Goal: Information Seeking & Learning: Learn about a topic

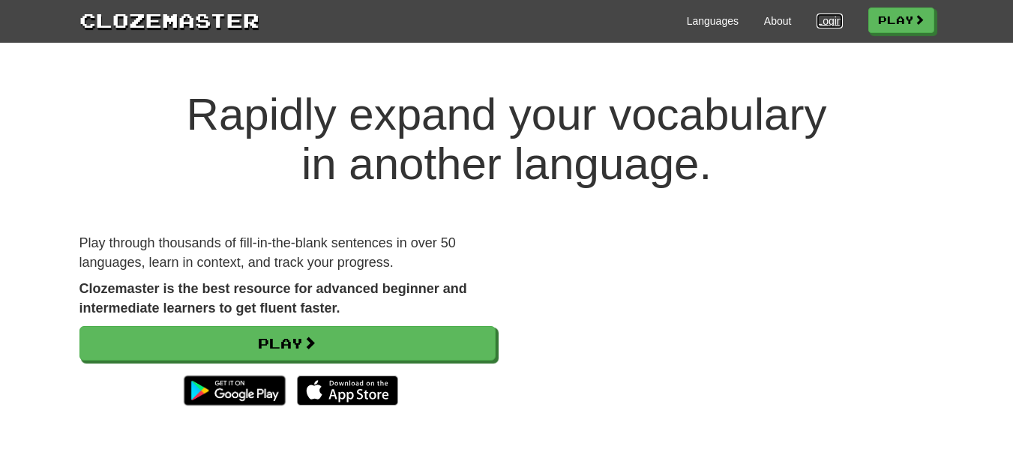
click at [826, 26] on link "Login" at bounding box center [829, 20] width 25 height 15
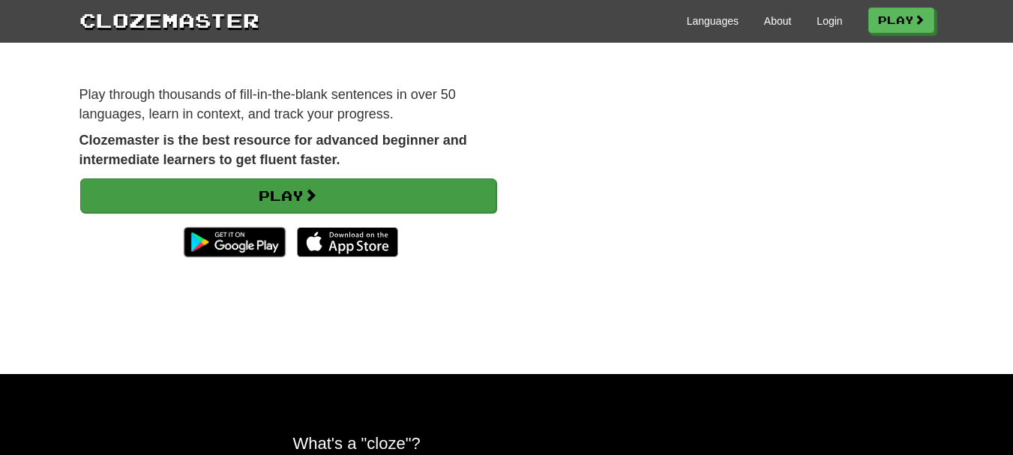
scroll to position [150, 0]
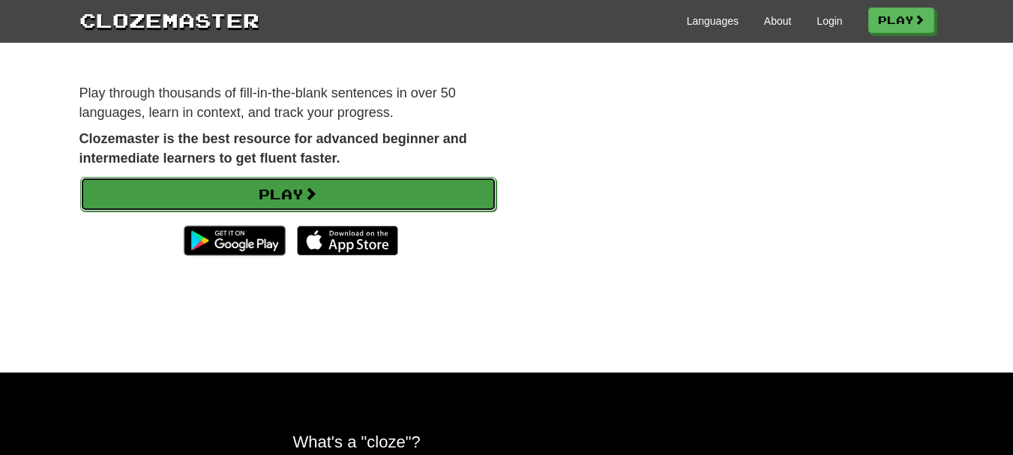
click at [270, 191] on link "Play" at bounding box center [288, 194] width 416 height 34
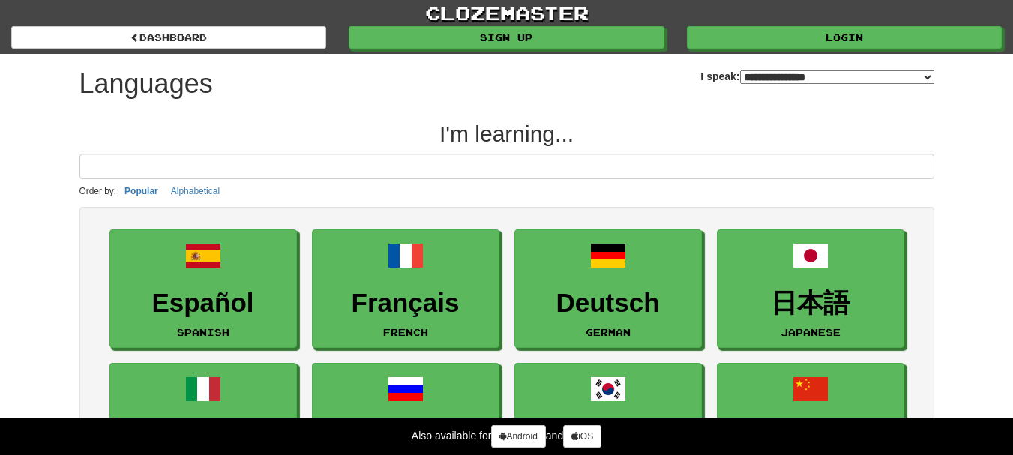
select select "*******"
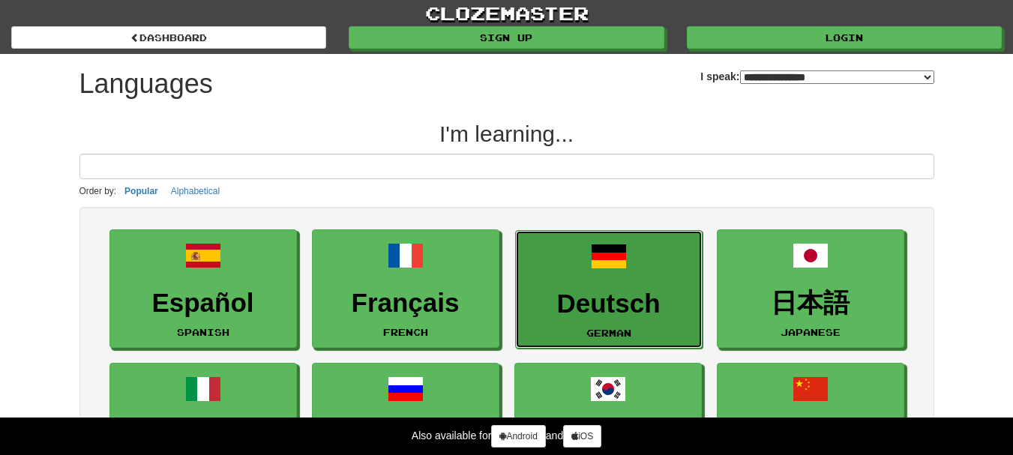
click at [603, 282] on link "Deutsch German" at bounding box center [608, 289] width 187 height 119
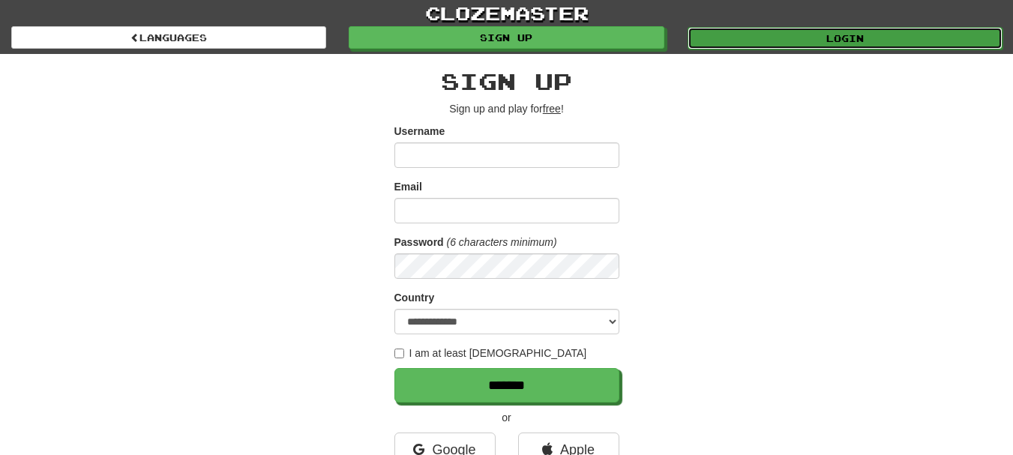
click at [823, 47] on link "Login" at bounding box center [845, 38] width 315 height 22
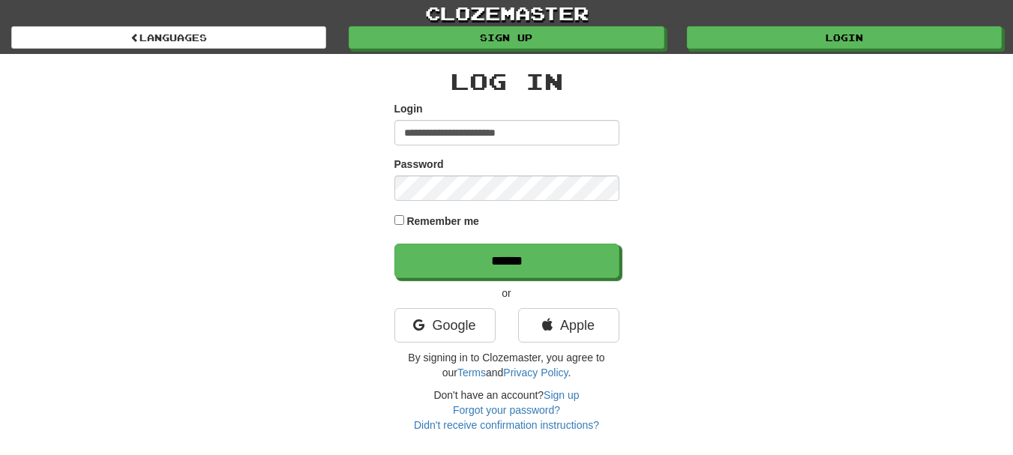
type input "**********"
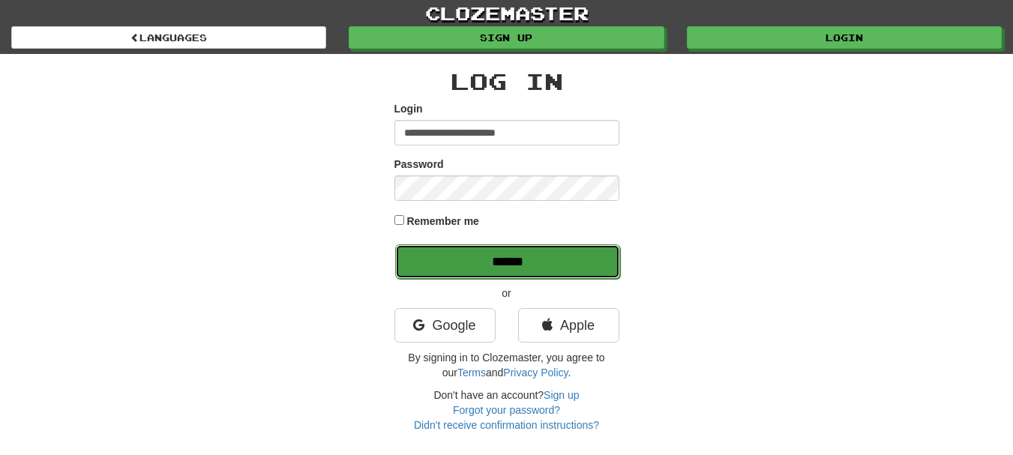
click at [464, 257] on input "******" at bounding box center [507, 261] width 225 height 34
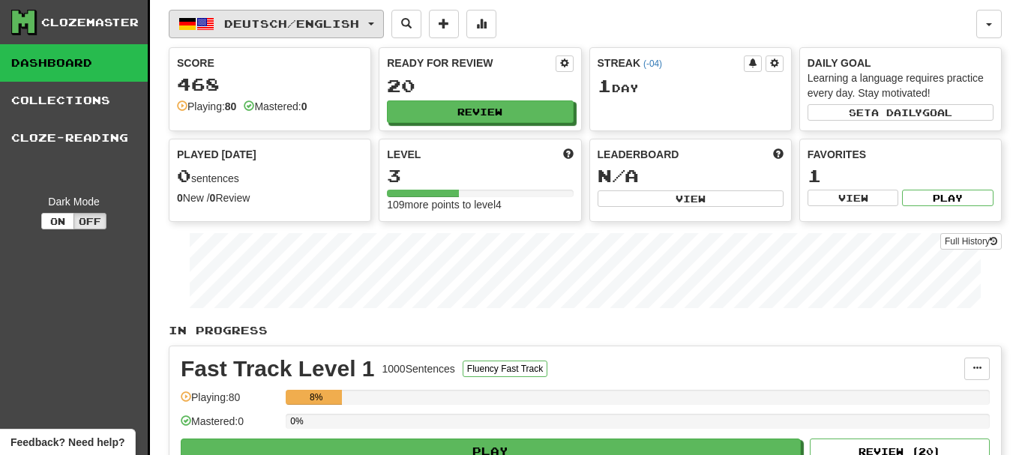
click at [381, 29] on button "Deutsch / English" at bounding box center [276, 24] width 215 height 28
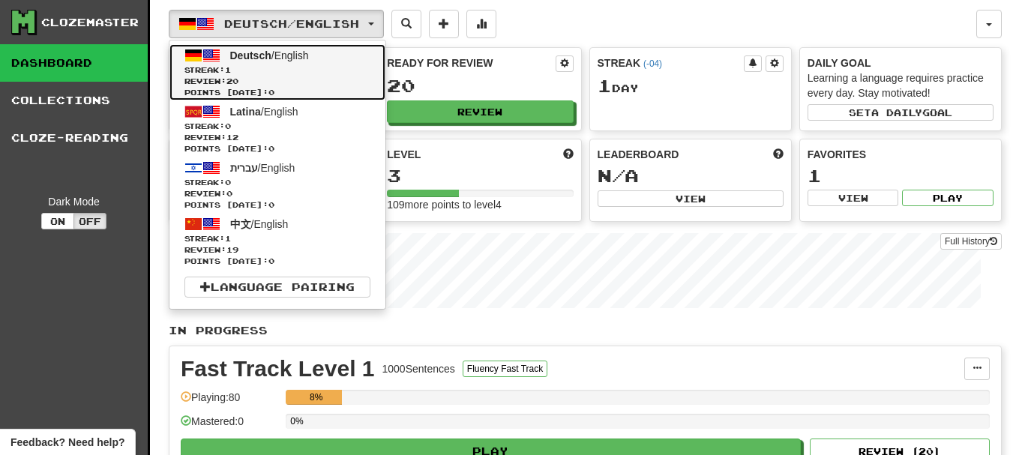
click at [280, 58] on span "Deutsch / English" at bounding box center [269, 55] width 79 height 12
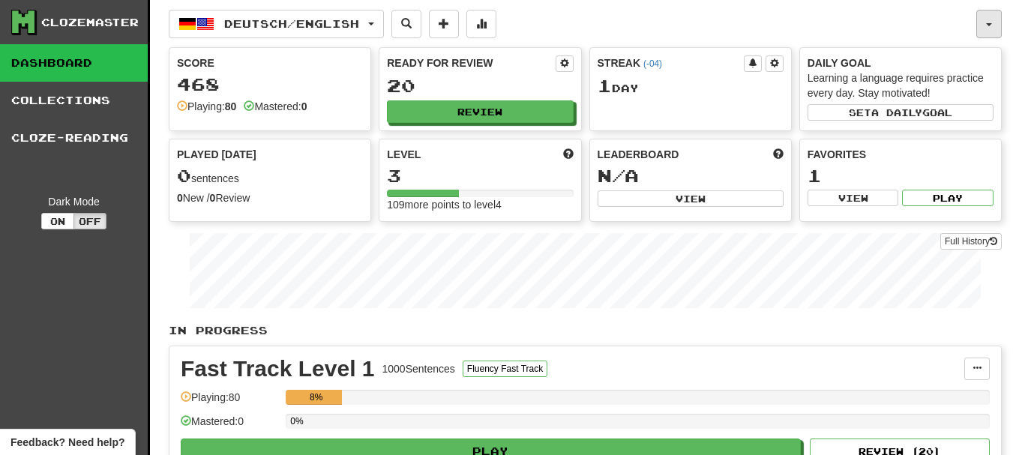
click at [981, 26] on button "button" at bounding box center [988, 24] width 25 height 28
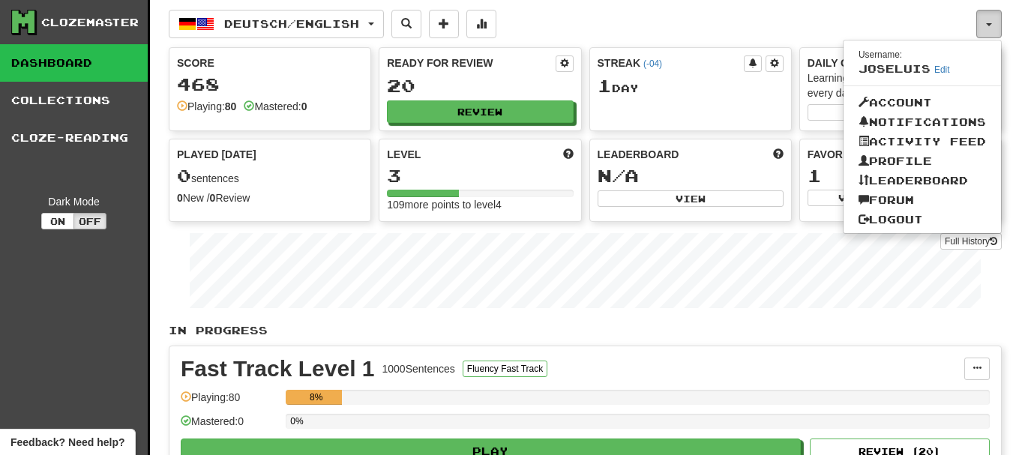
click at [981, 26] on button "button" at bounding box center [988, 24] width 25 height 28
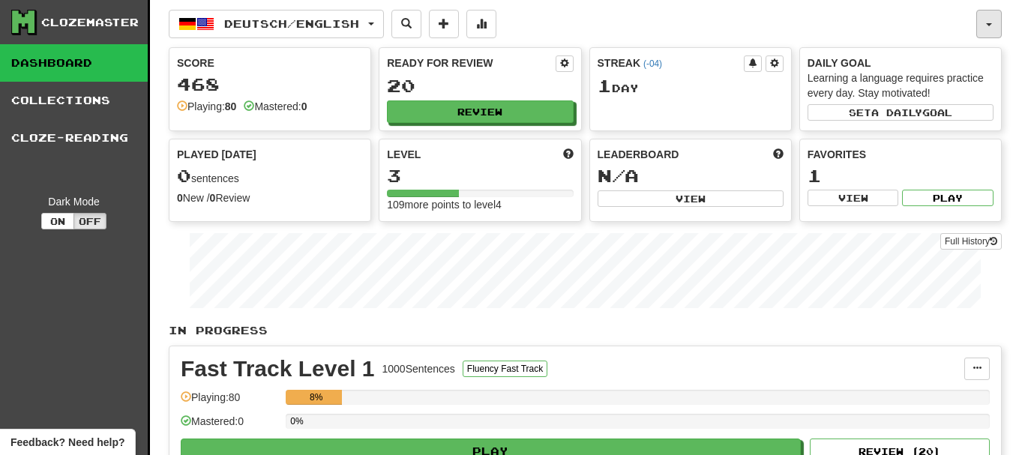
click at [984, 33] on button "button" at bounding box center [988, 24] width 25 height 28
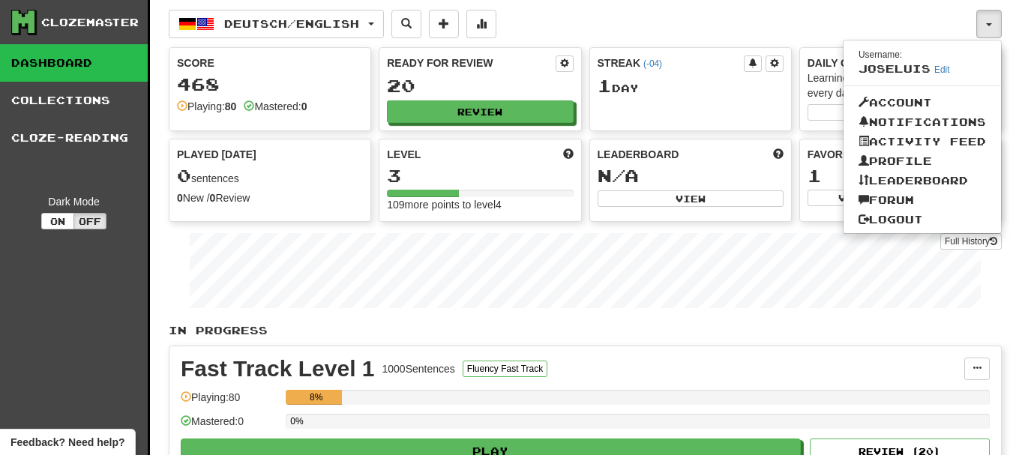
click at [973, 25] on div "Deutsch / English Deutsch / English Streak: 1 Review: 20 Points today: 0 Latina…" at bounding box center [573, 24] width 808 height 28
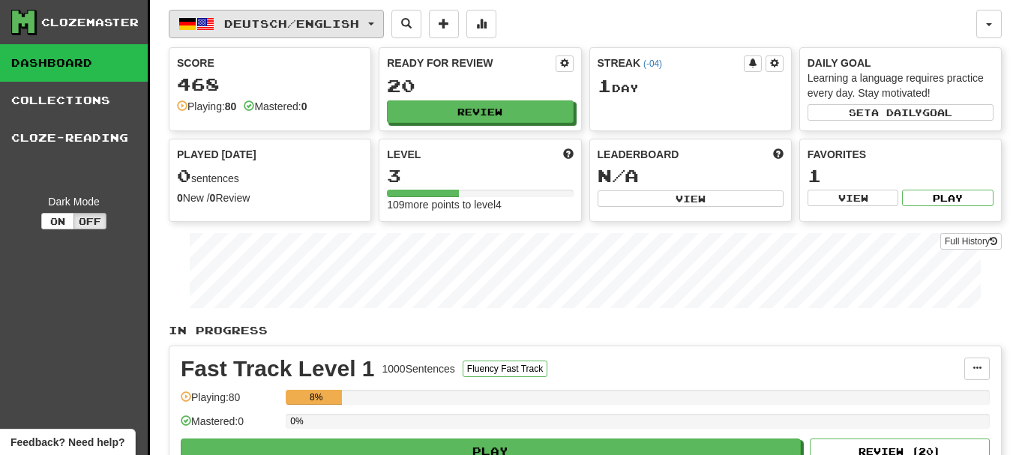
click at [384, 23] on button "Deutsch / English" at bounding box center [276, 24] width 215 height 28
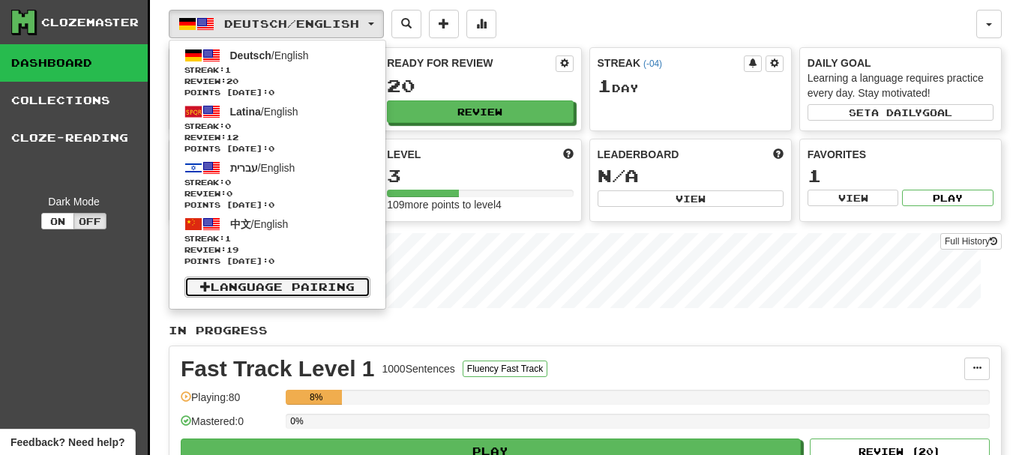
click at [290, 283] on link "Language Pairing" at bounding box center [277, 287] width 186 height 21
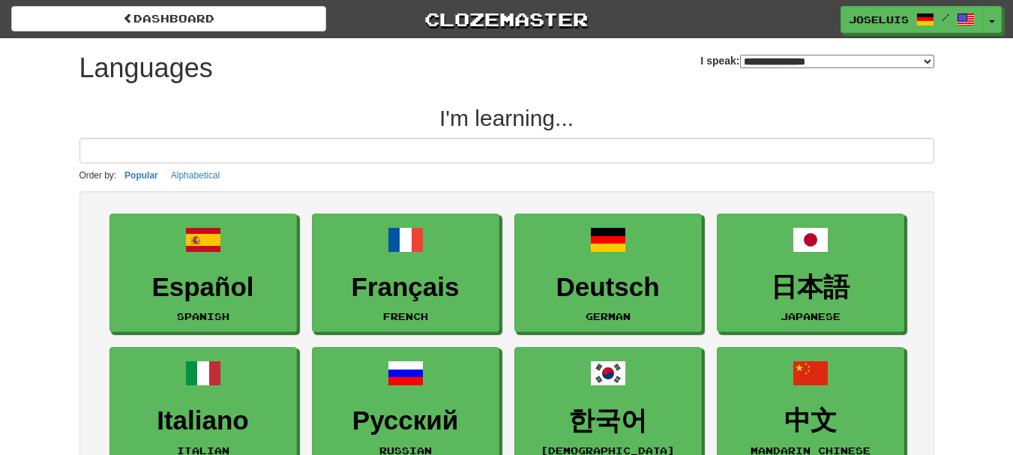
click at [810, 57] on select "**********" at bounding box center [837, 61] width 194 height 13
select select "*******"
click at [740, 55] on select "**********" at bounding box center [837, 61] width 194 height 13
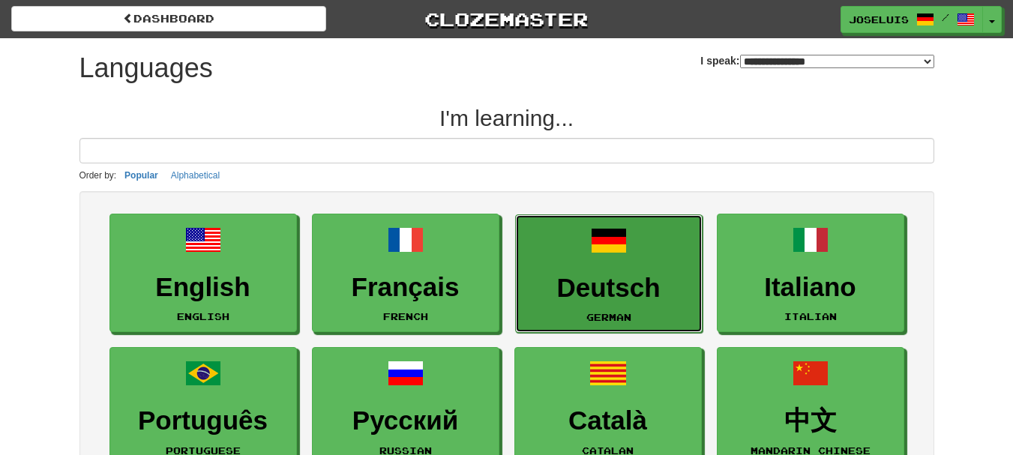
click at [617, 283] on h3 "Deutsch" at bounding box center [608, 288] width 171 height 29
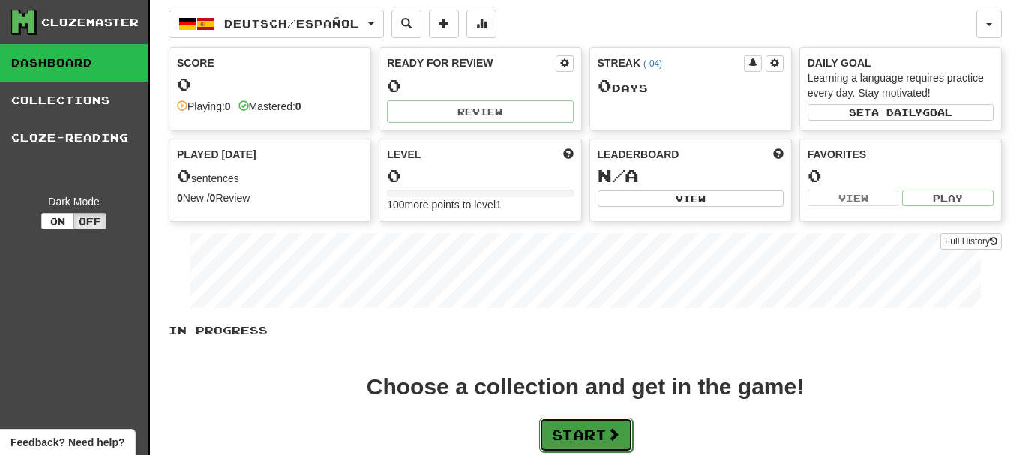
click at [569, 429] on button "Start" at bounding box center [586, 435] width 94 height 34
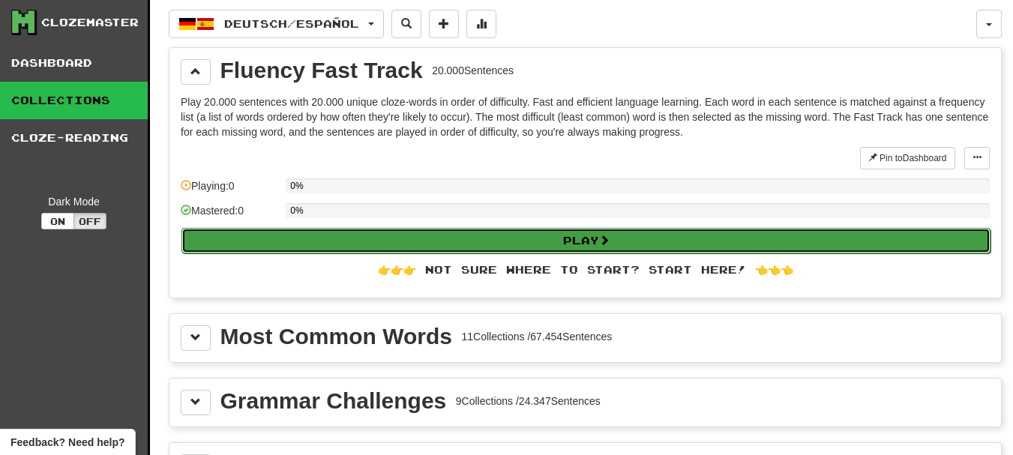
click at [522, 235] on button "Play" at bounding box center [585, 240] width 809 height 25
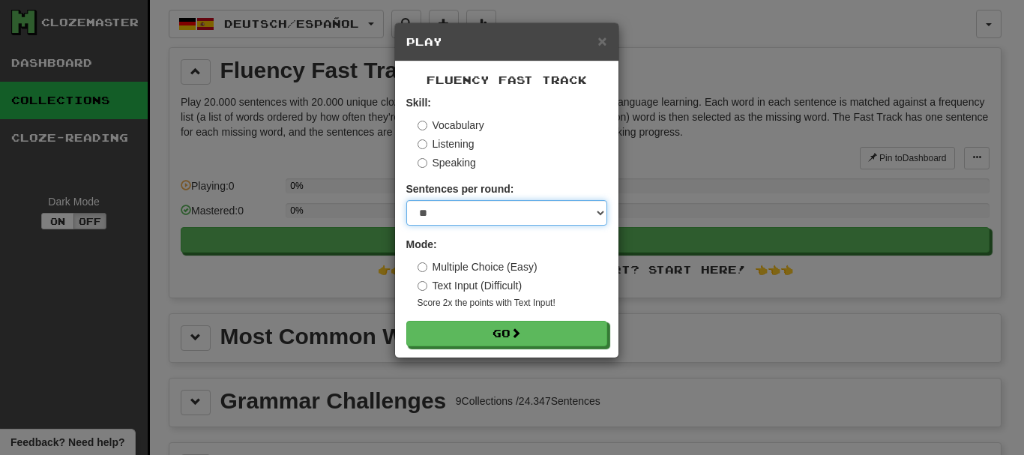
click at [513, 215] on select "* ** ** ** ** ** *** ********" at bounding box center [506, 212] width 201 height 25
select select "**"
click at [406, 200] on select "* ** ** ** ** ** *** ********" at bounding box center [506, 212] width 201 height 25
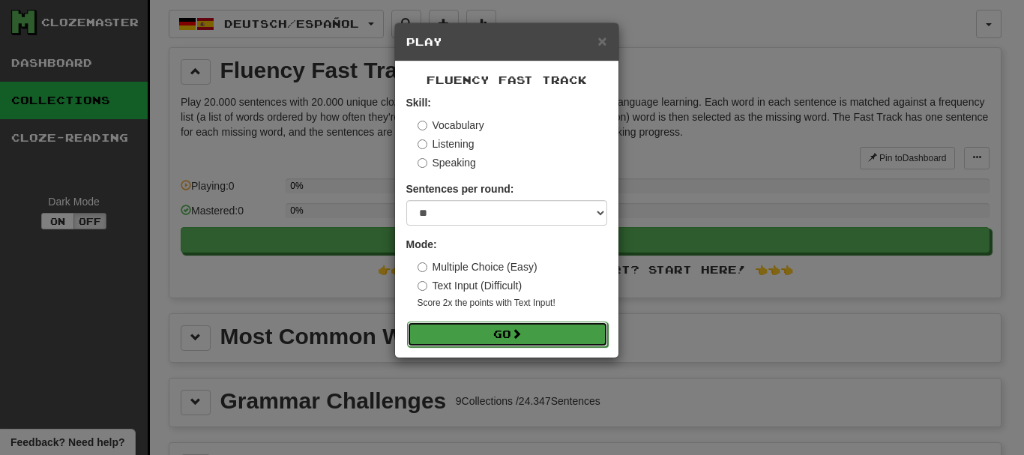
click at [513, 332] on button "Go" at bounding box center [507, 334] width 201 height 25
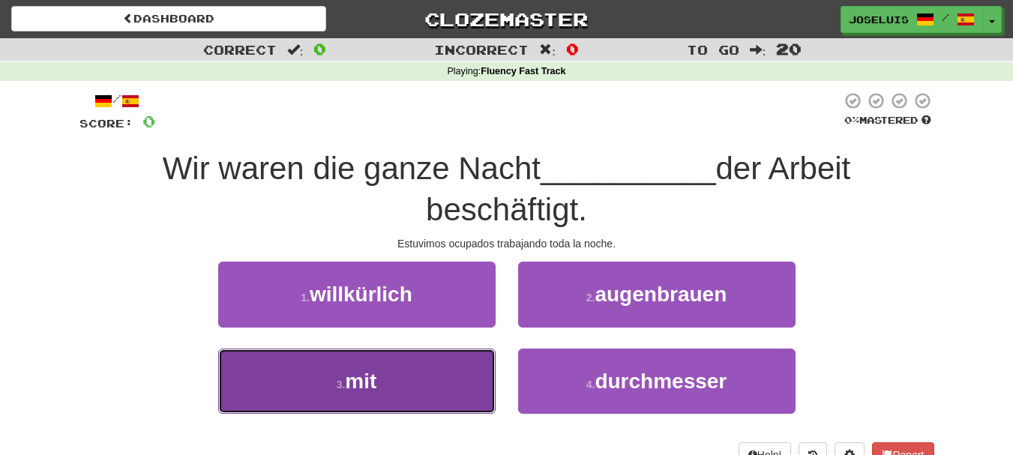
click at [456, 372] on button "3 . mit" at bounding box center [356, 381] width 277 height 65
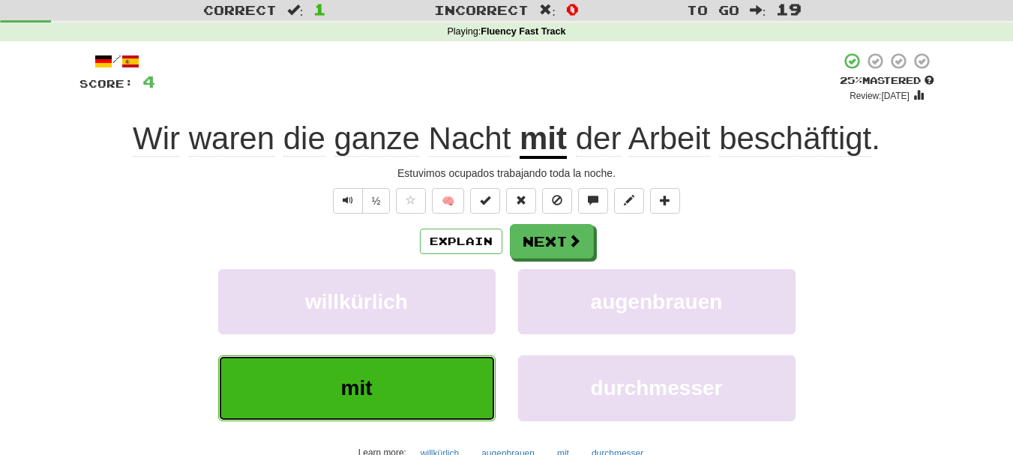
scroll to position [75, 0]
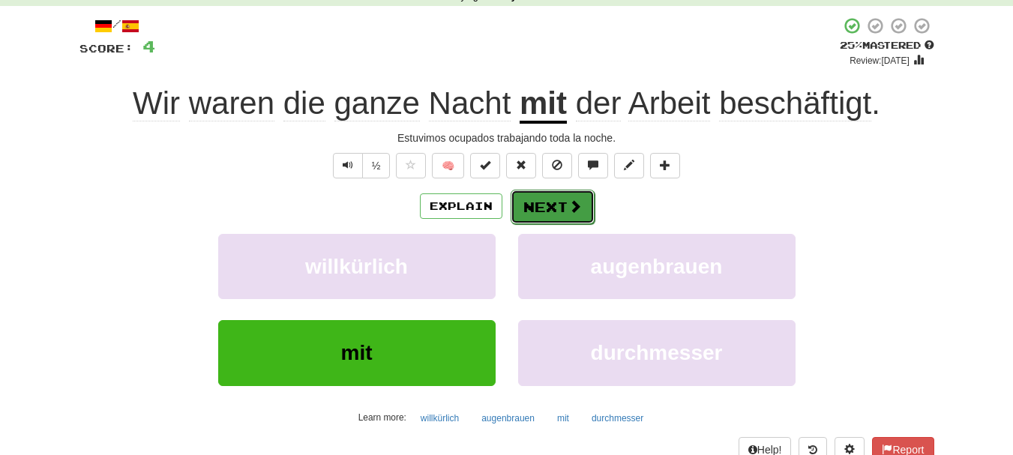
click at [579, 201] on span at bounding box center [574, 205] width 13 height 13
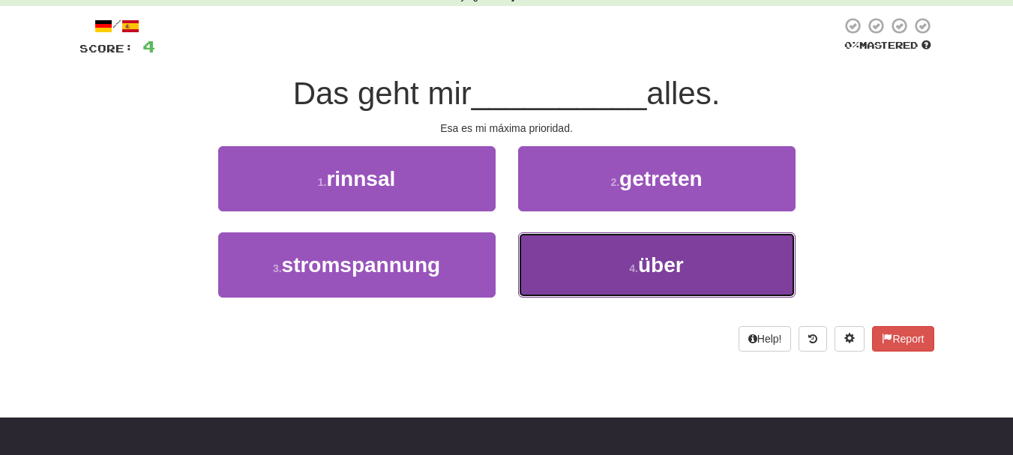
click at [605, 255] on button "4 . über" at bounding box center [656, 264] width 277 height 65
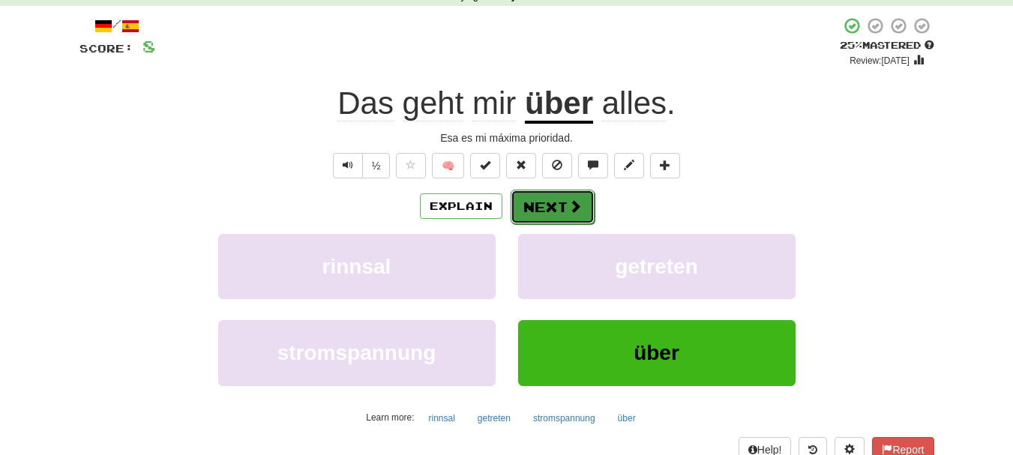
click at [571, 208] on span at bounding box center [574, 205] width 13 height 13
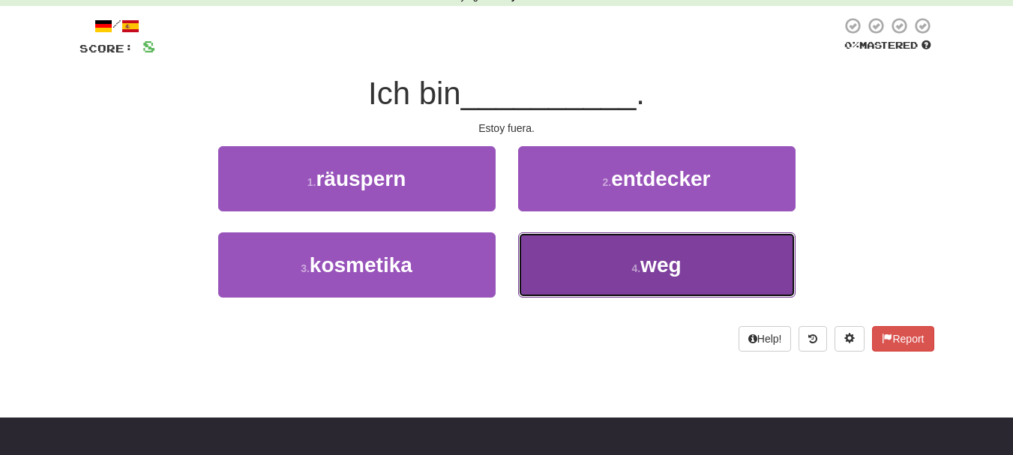
click at [660, 293] on button "4 . weg" at bounding box center [656, 264] width 277 height 65
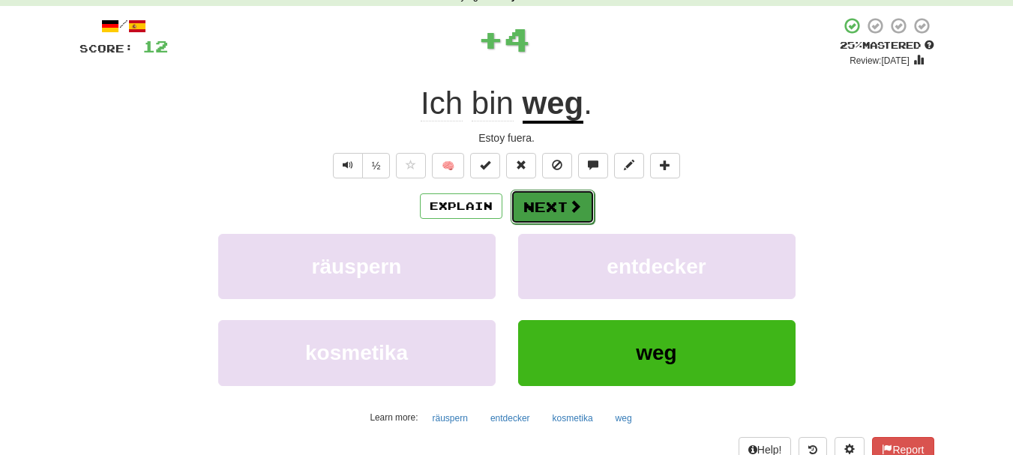
click at [554, 202] on button "Next" at bounding box center [553, 207] width 84 height 34
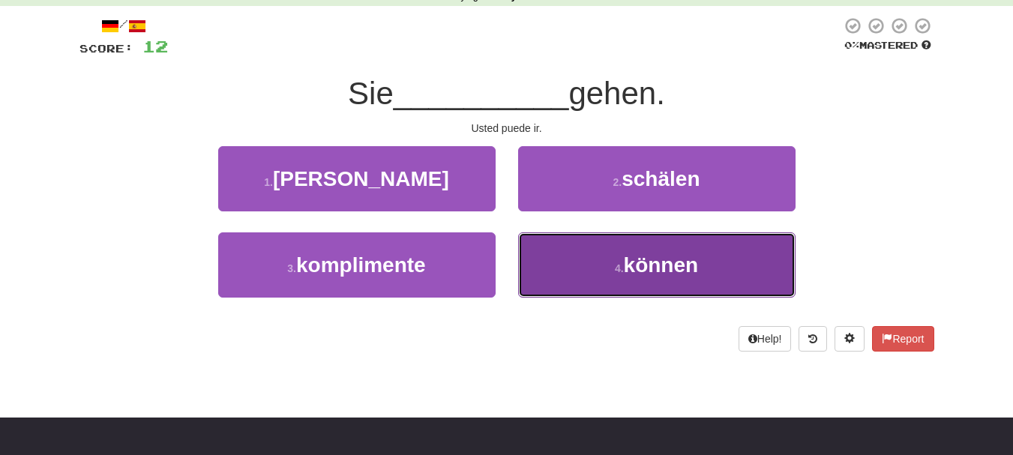
click at [577, 265] on button "4 . können" at bounding box center [656, 264] width 277 height 65
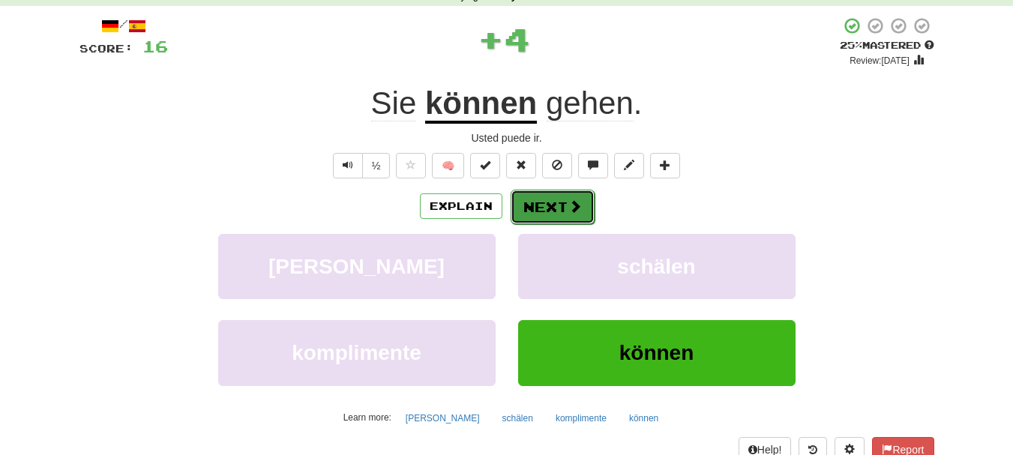
click at [554, 212] on button "Next" at bounding box center [553, 207] width 84 height 34
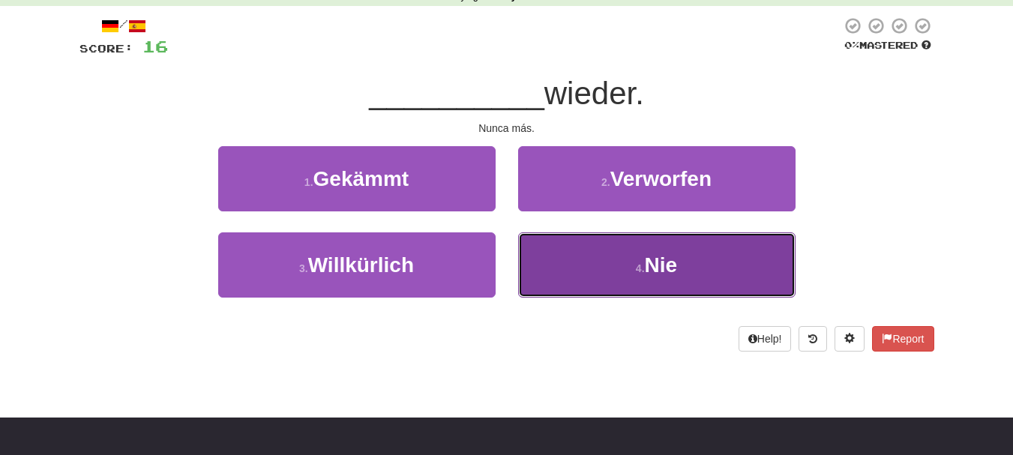
click at [619, 280] on button "4 . Nie" at bounding box center [656, 264] width 277 height 65
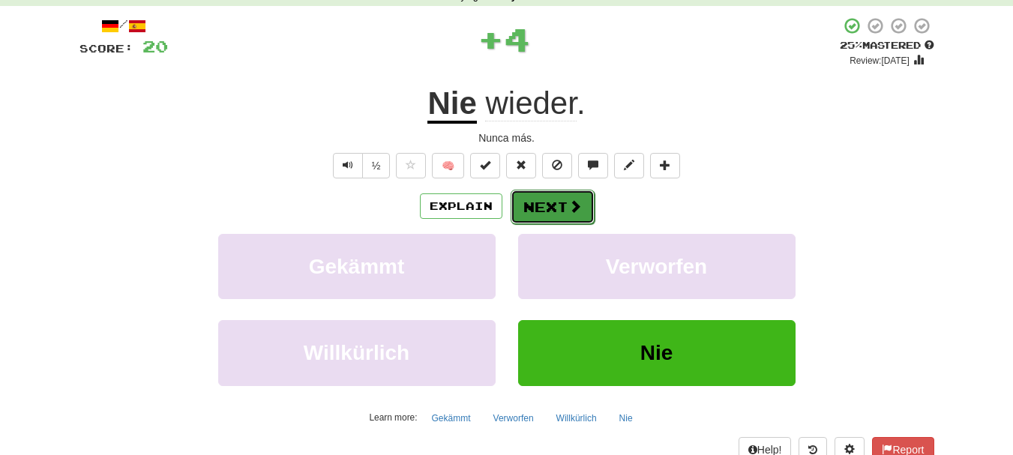
click at [557, 201] on button "Next" at bounding box center [553, 207] width 84 height 34
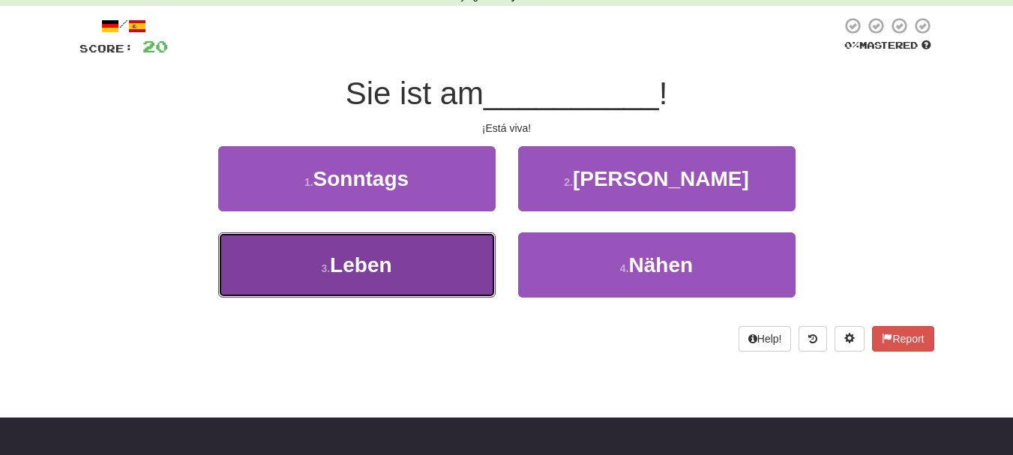
click at [402, 257] on button "3 . Leben" at bounding box center [356, 264] width 277 height 65
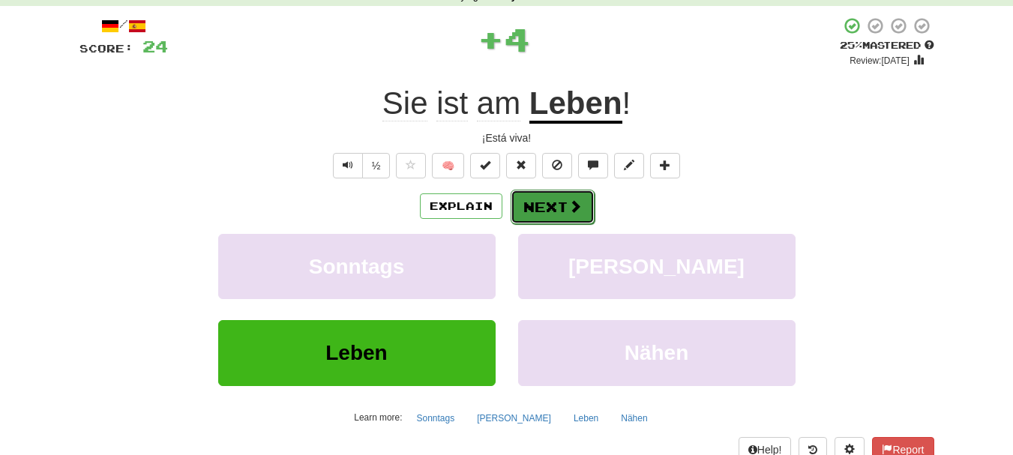
click at [562, 204] on button "Next" at bounding box center [553, 207] width 84 height 34
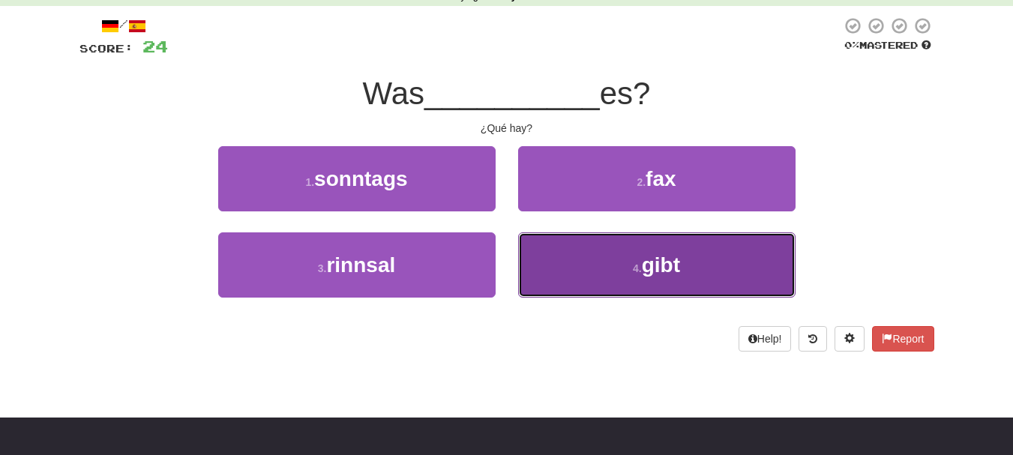
click at [597, 271] on button "4 . gibt" at bounding box center [656, 264] width 277 height 65
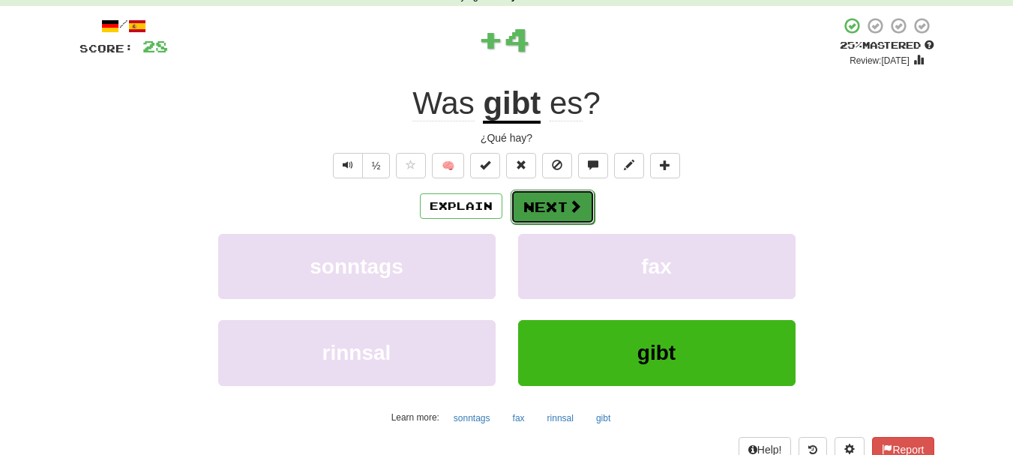
click at [544, 204] on button "Next" at bounding box center [553, 207] width 84 height 34
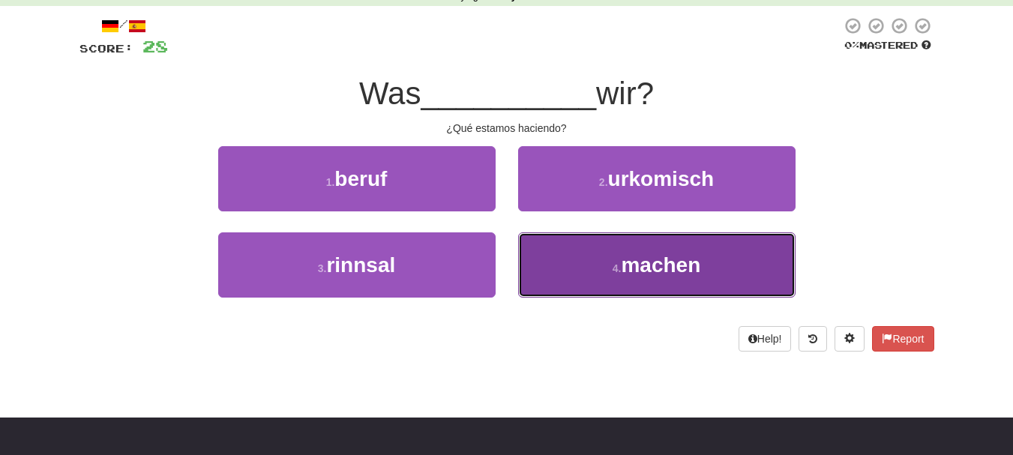
click at [556, 260] on button "4 . machen" at bounding box center [656, 264] width 277 height 65
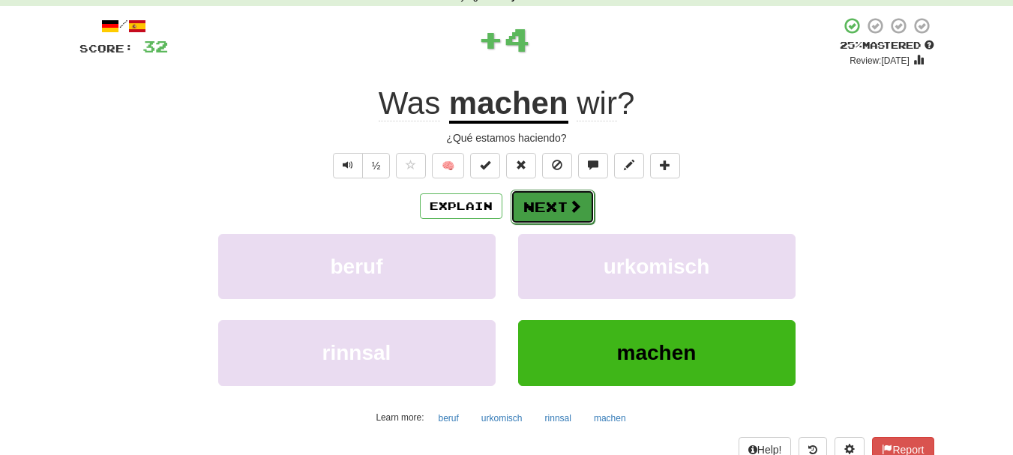
click at [549, 206] on button "Next" at bounding box center [553, 207] width 84 height 34
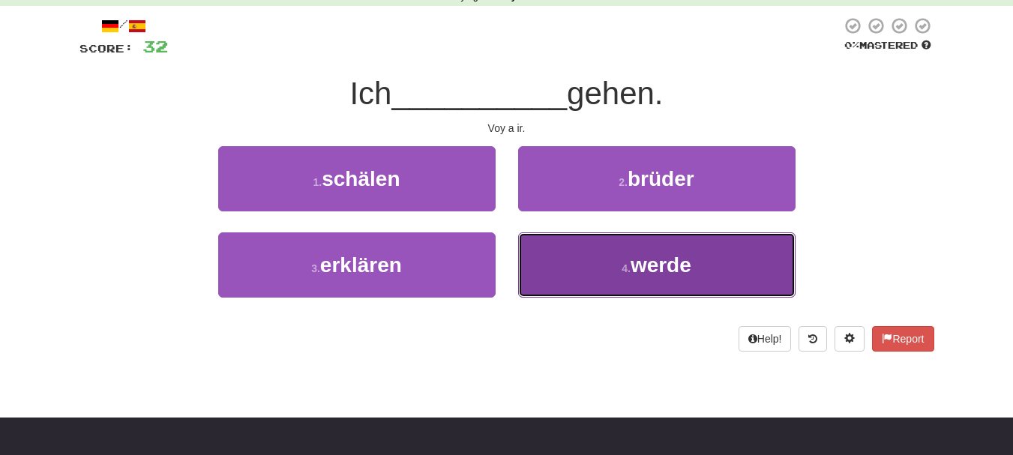
click at [550, 258] on button "4 . werde" at bounding box center [656, 264] width 277 height 65
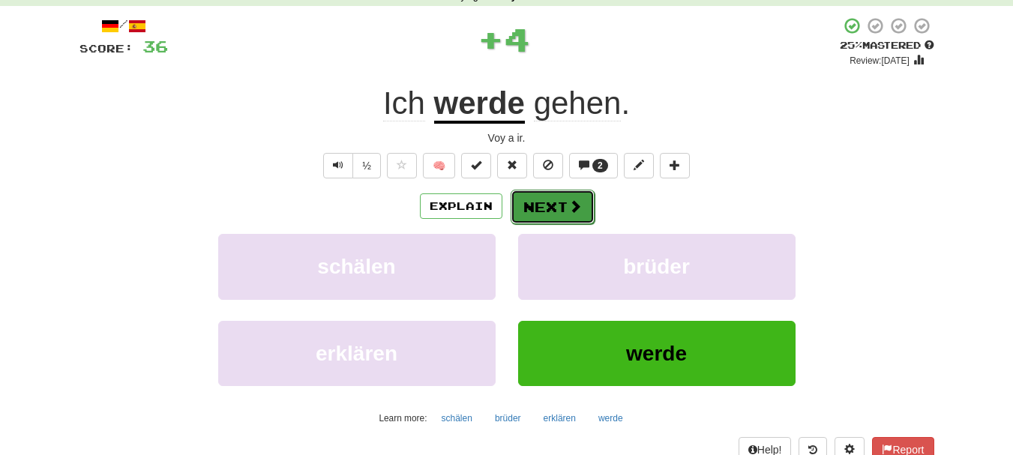
click at [540, 202] on button "Next" at bounding box center [553, 207] width 84 height 34
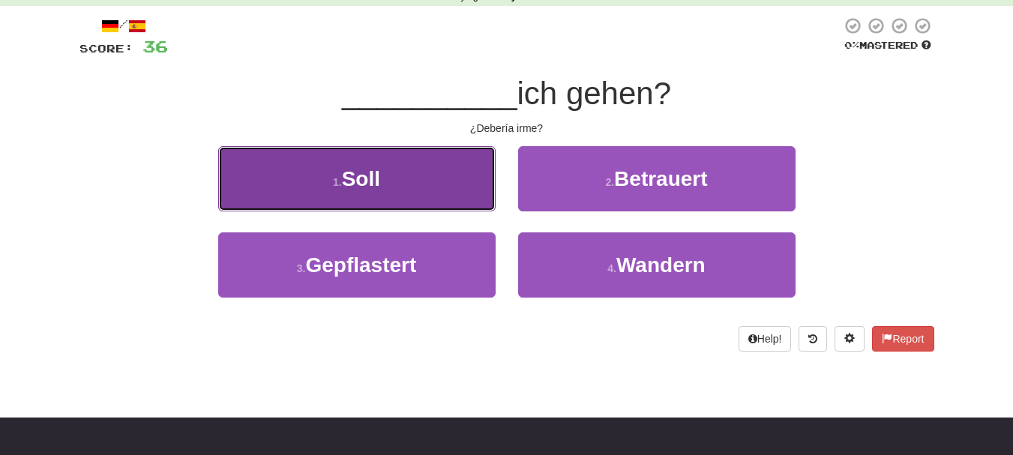
click at [441, 183] on button "1 . Soll" at bounding box center [356, 178] width 277 height 65
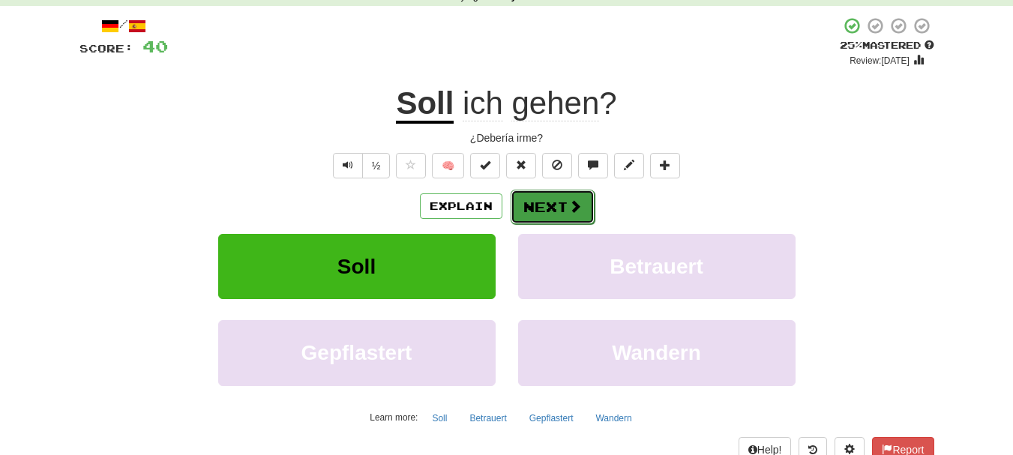
click at [547, 207] on button "Next" at bounding box center [553, 207] width 84 height 34
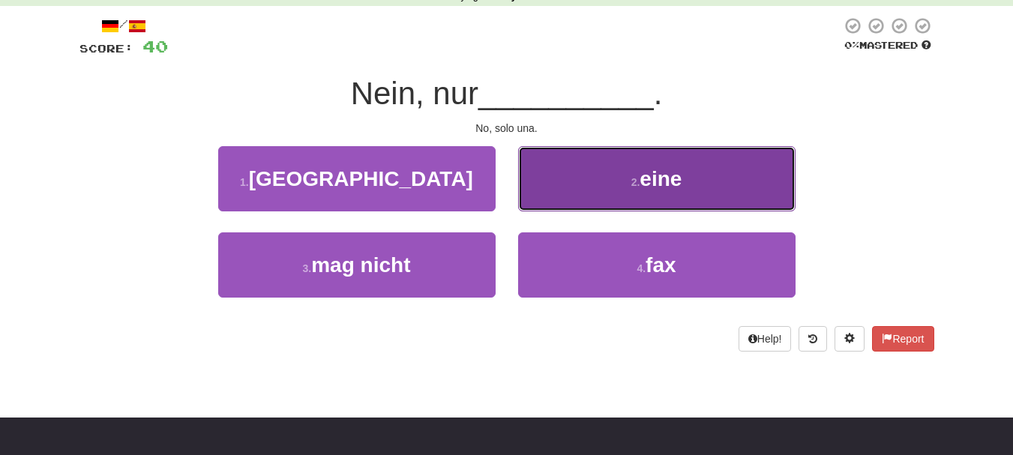
click at [633, 199] on button "2 . eine" at bounding box center [656, 178] width 277 height 65
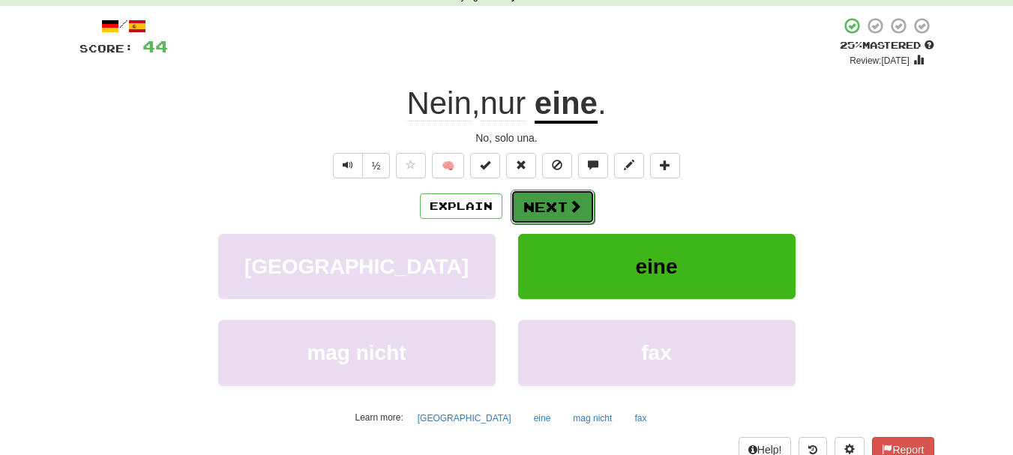
click at [543, 212] on button "Next" at bounding box center [553, 207] width 84 height 34
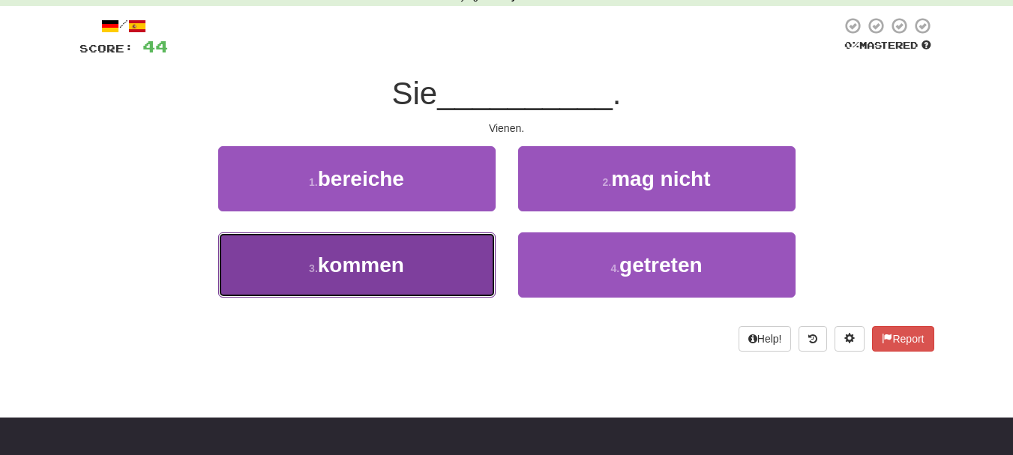
click at [442, 264] on button "3 . kommen" at bounding box center [356, 264] width 277 height 65
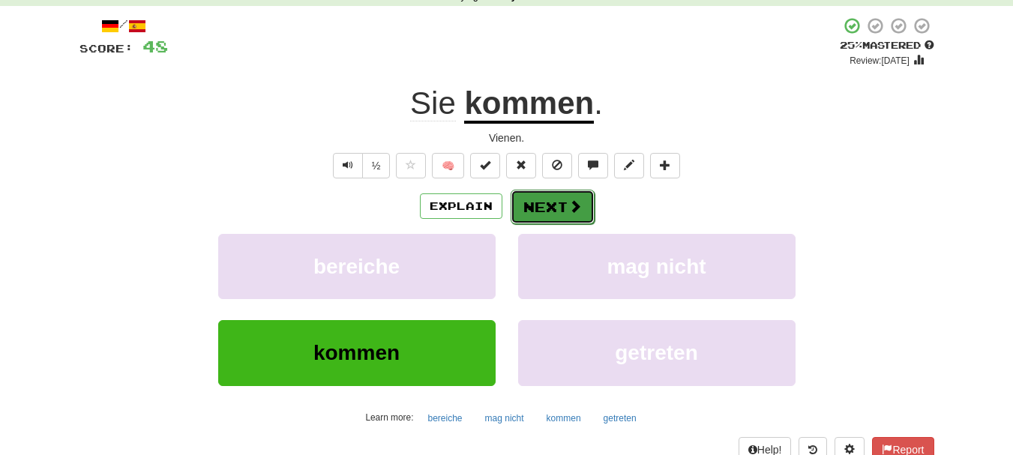
click at [547, 214] on button "Next" at bounding box center [553, 207] width 84 height 34
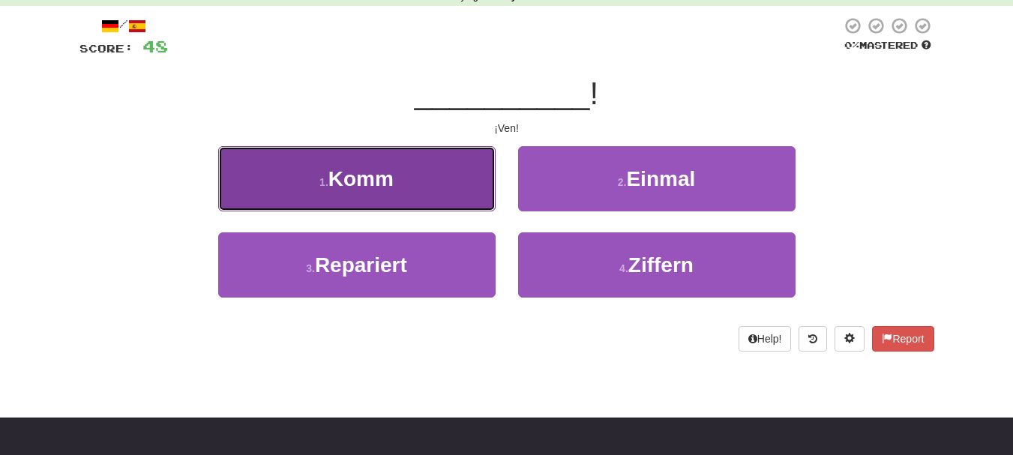
click at [454, 175] on button "1 . Komm" at bounding box center [356, 178] width 277 height 65
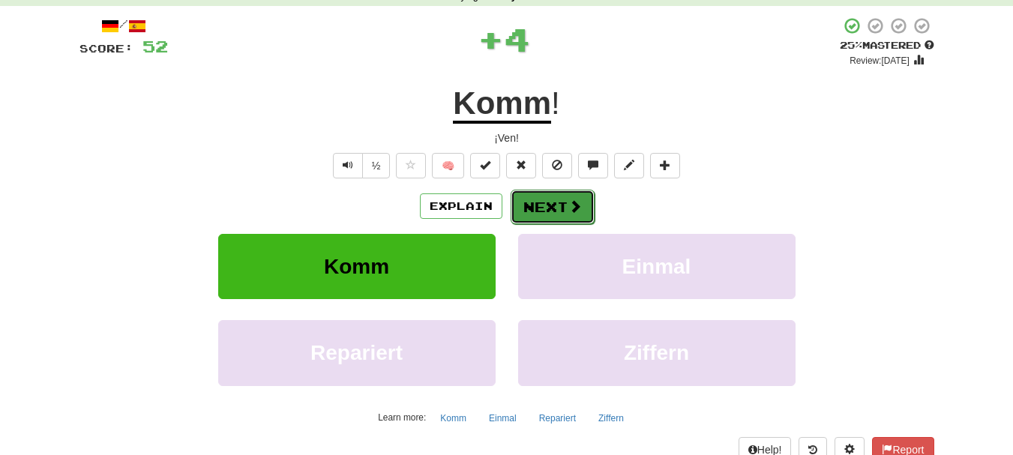
click at [544, 201] on button "Next" at bounding box center [553, 207] width 84 height 34
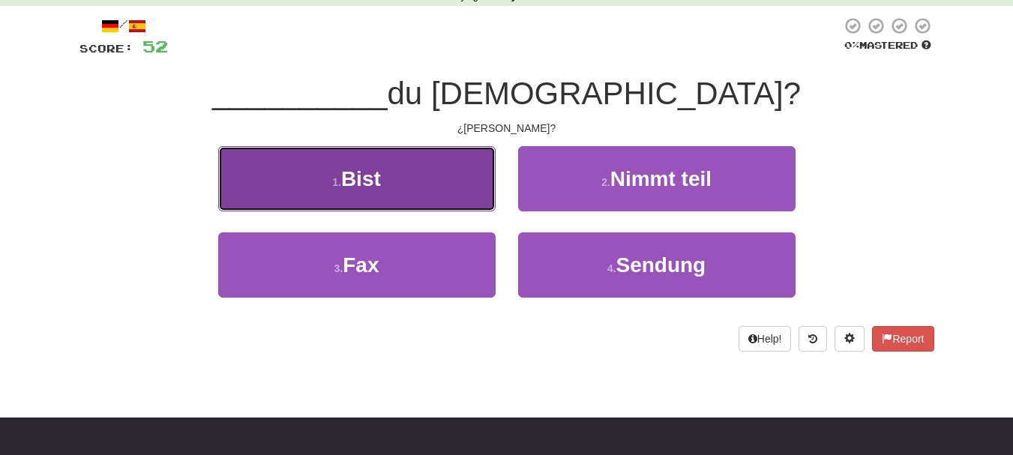
click at [460, 186] on button "1 . Bist" at bounding box center [356, 178] width 277 height 65
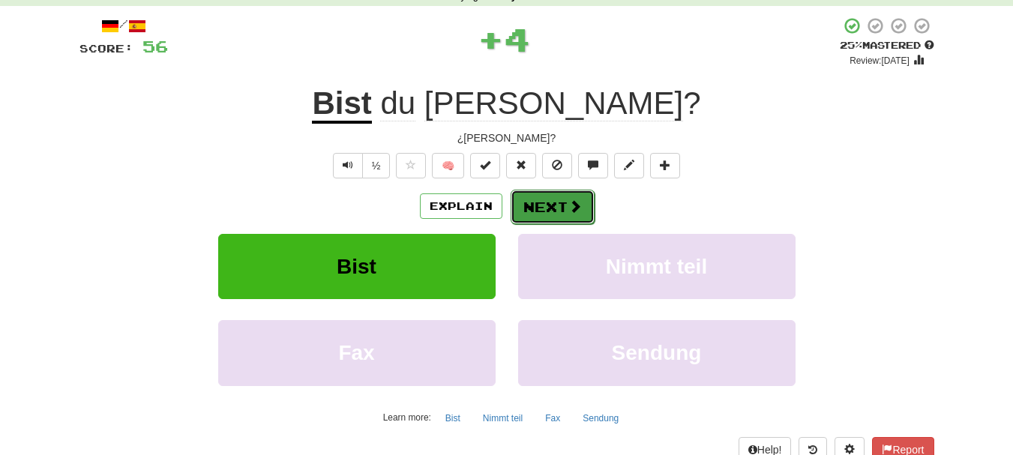
click at [551, 202] on button "Next" at bounding box center [553, 207] width 84 height 34
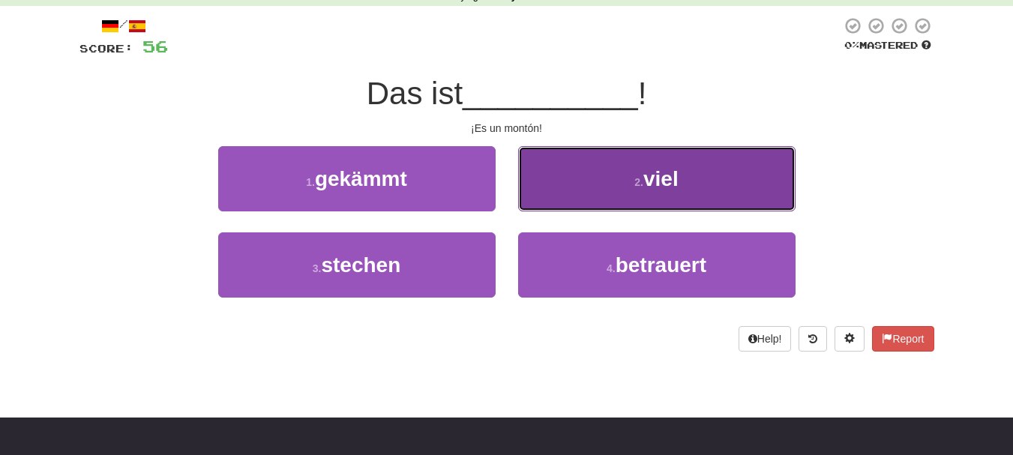
click at [568, 194] on button "2 . viel" at bounding box center [656, 178] width 277 height 65
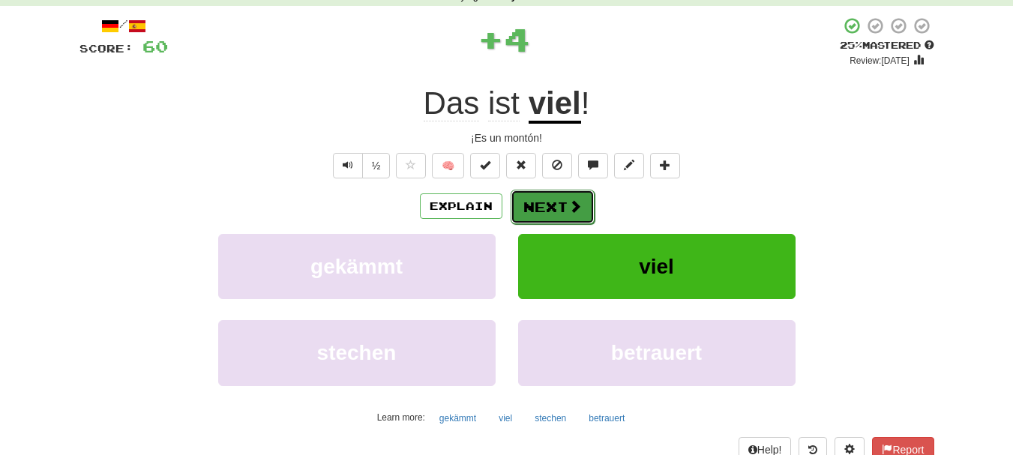
click at [548, 208] on button "Next" at bounding box center [553, 207] width 84 height 34
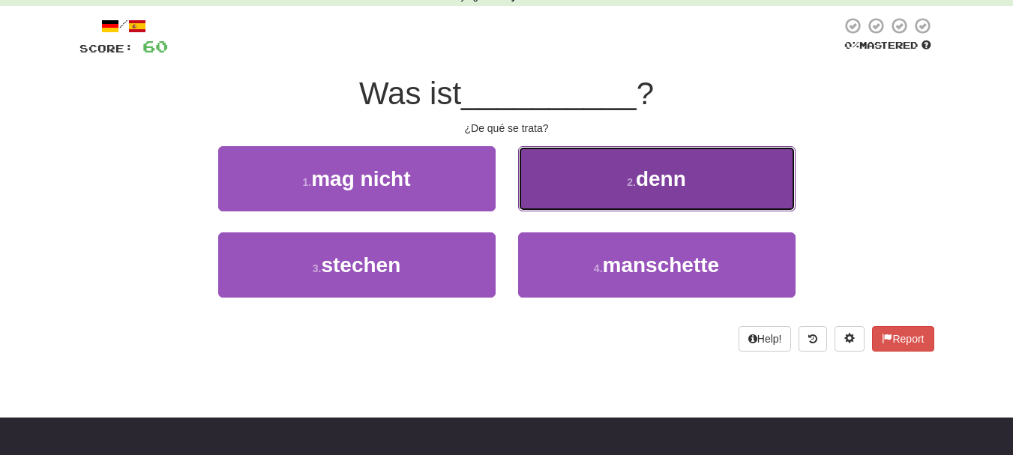
click at [650, 177] on span "denn" at bounding box center [661, 178] width 50 height 23
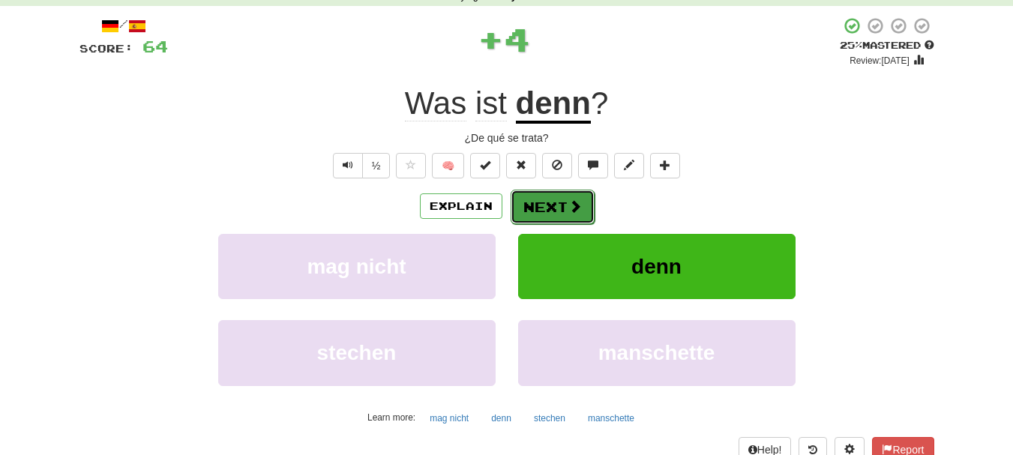
click at [532, 197] on button "Next" at bounding box center [553, 207] width 84 height 34
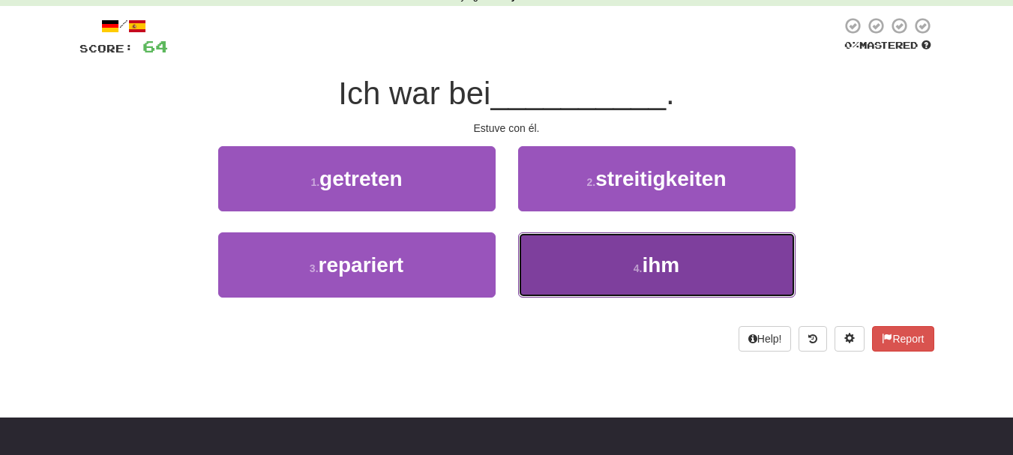
click at [556, 249] on button "4 . ihm" at bounding box center [656, 264] width 277 height 65
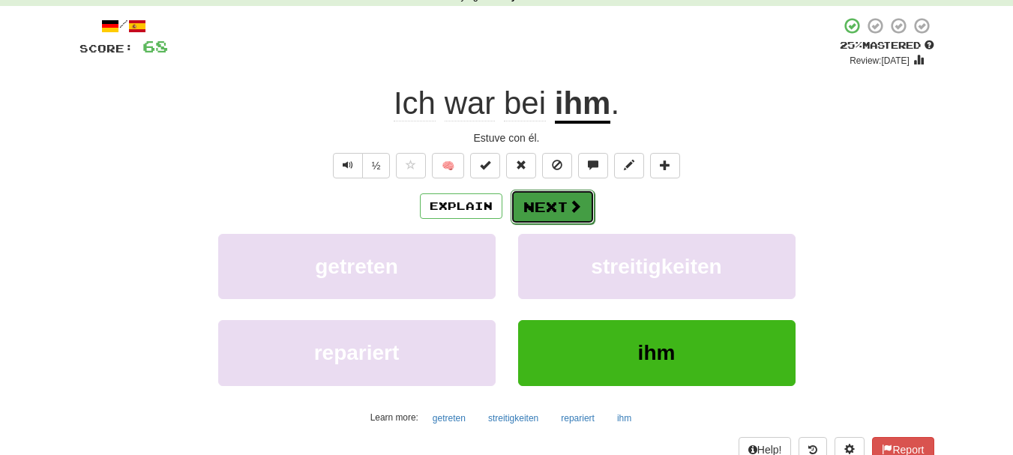
click at [558, 211] on button "Next" at bounding box center [553, 207] width 84 height 34
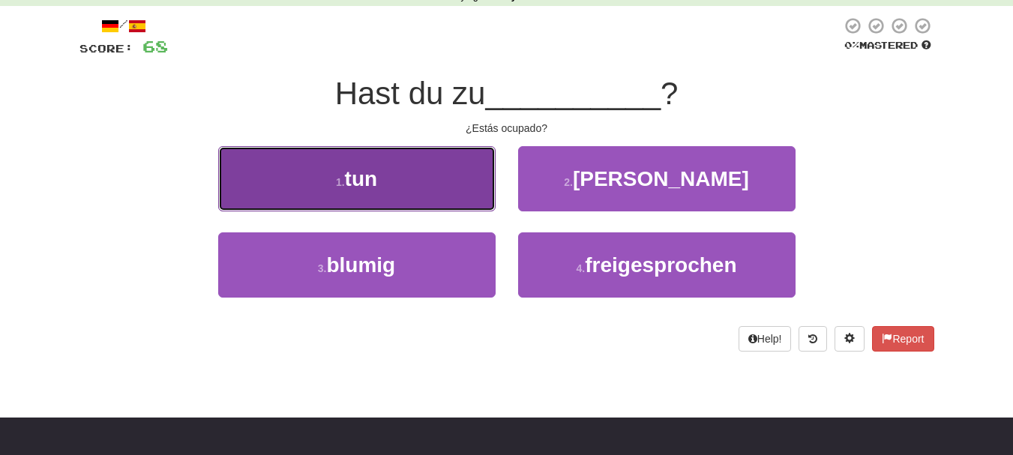
click at [420, 171] on button "1 . tun" at bounding box center [356, 178] width 277 height 65
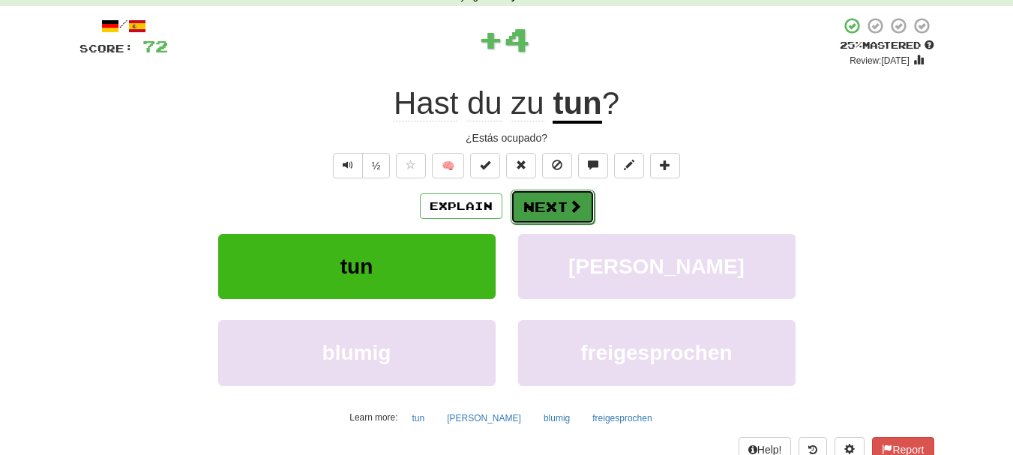
click at [571, 203] on span at bounding box center [574, 205] width 13 height 13
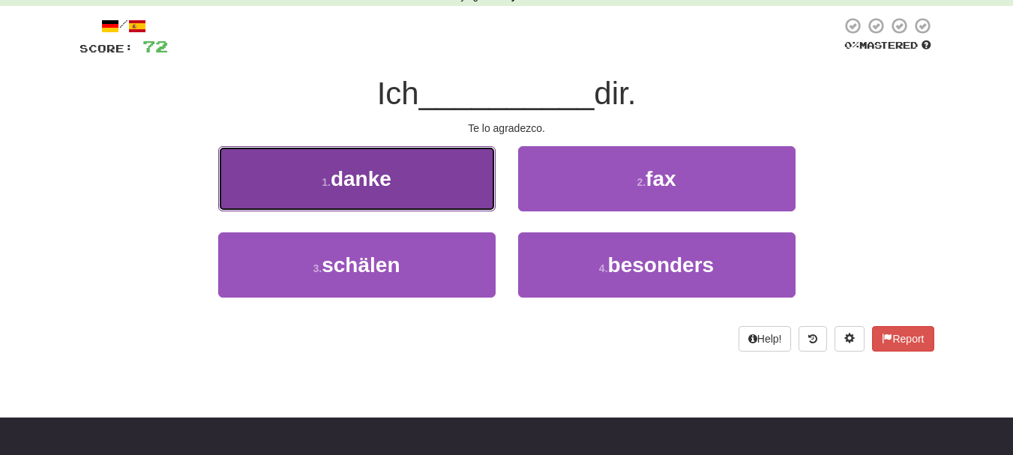
click at [388, 169] on span "danke" at bounding box center [361, 178] width 61 height 23
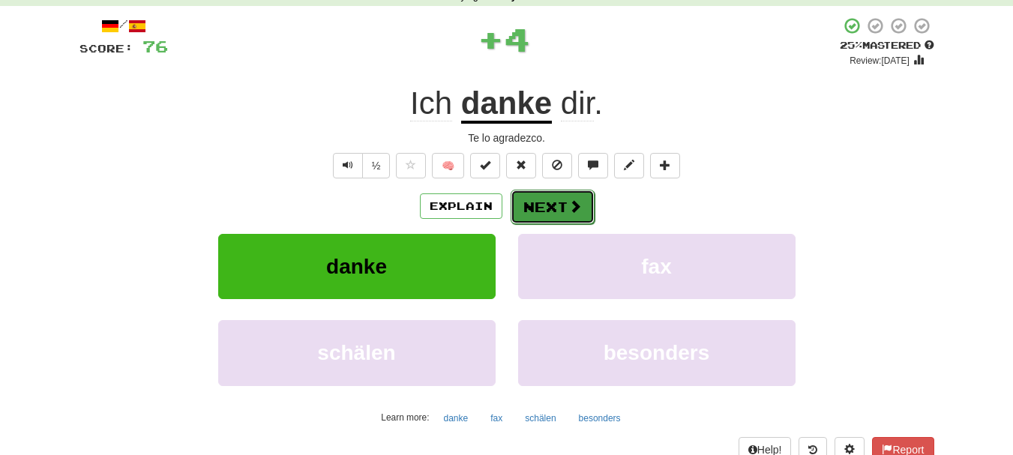
click at [545, 196] on button "Next" at bounding box center [553, 207] width 84 height 34
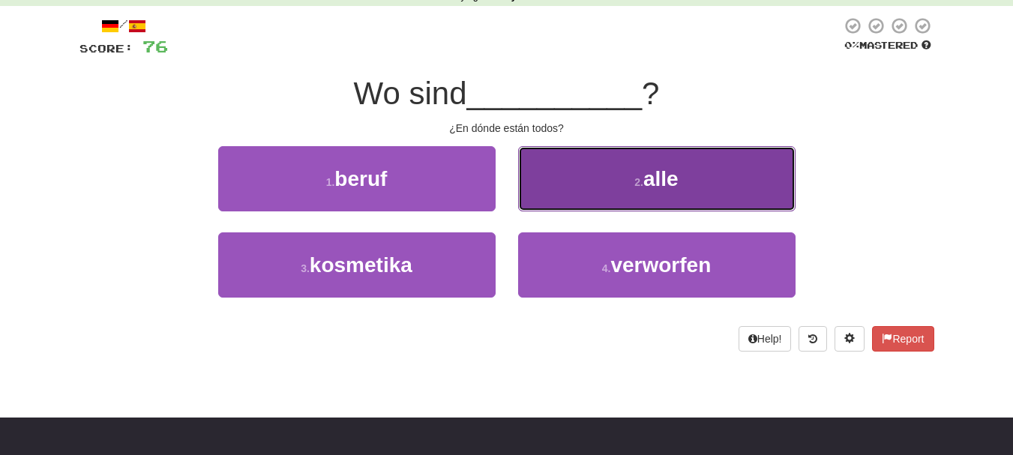
click at [607, 186] on button "2 . alle" at bounding box center [656, 178] width 277 height 65
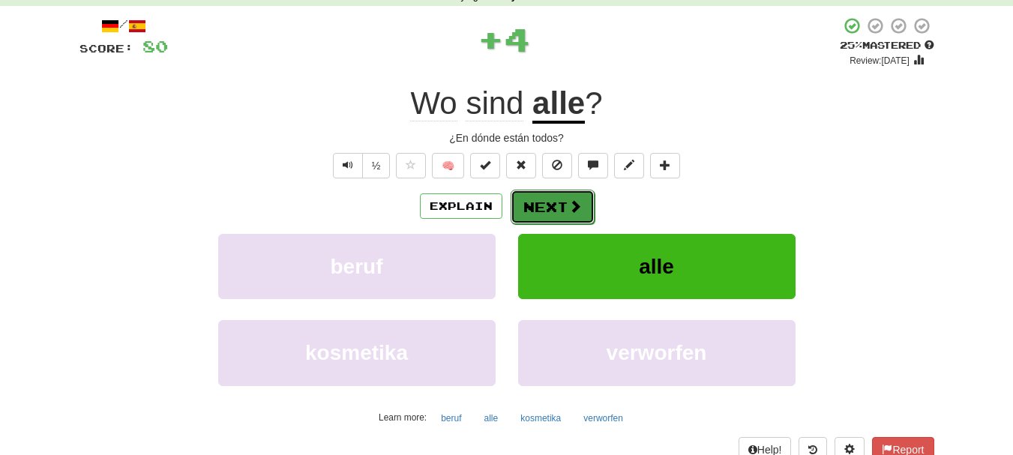
click at [544, 208] on button "Next" at bounding box center [553, 207] width 84 height 34
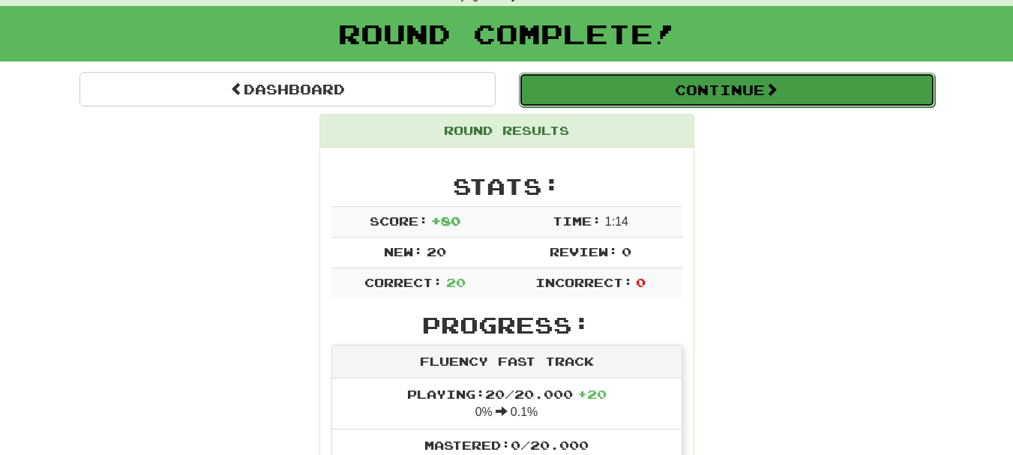
click at [734, 94] on button "Continue" at bounding box center [727, 90] width 416 height 34
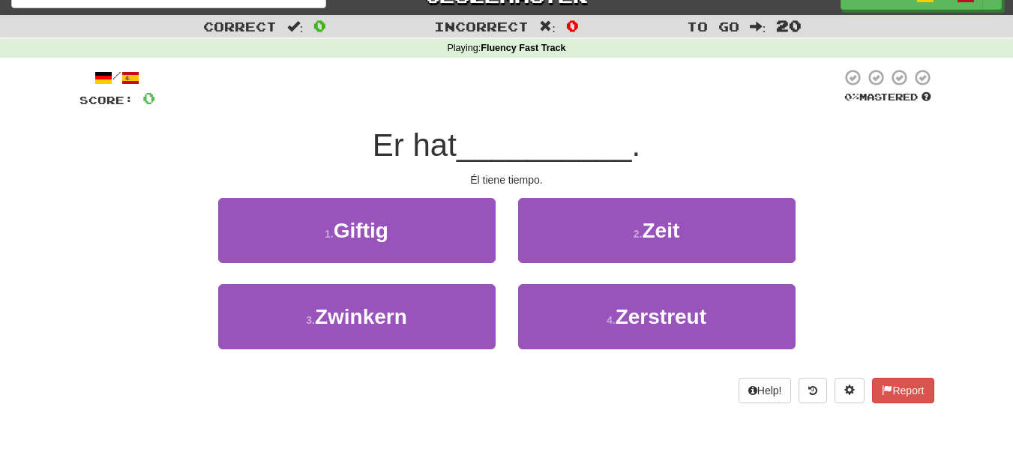
scroll to position [0, 0]
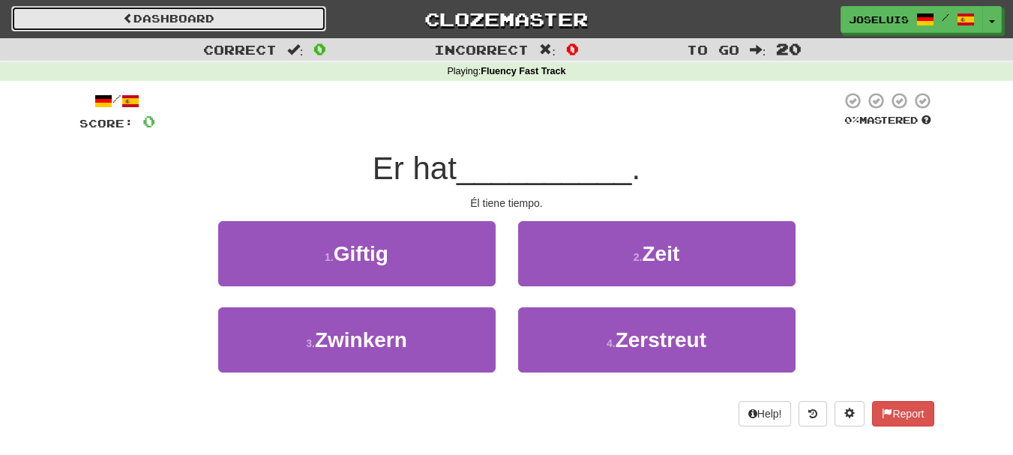
click at [246, 7] on link "Dashboard" at bounding box center [168, 18] width 315 height 25
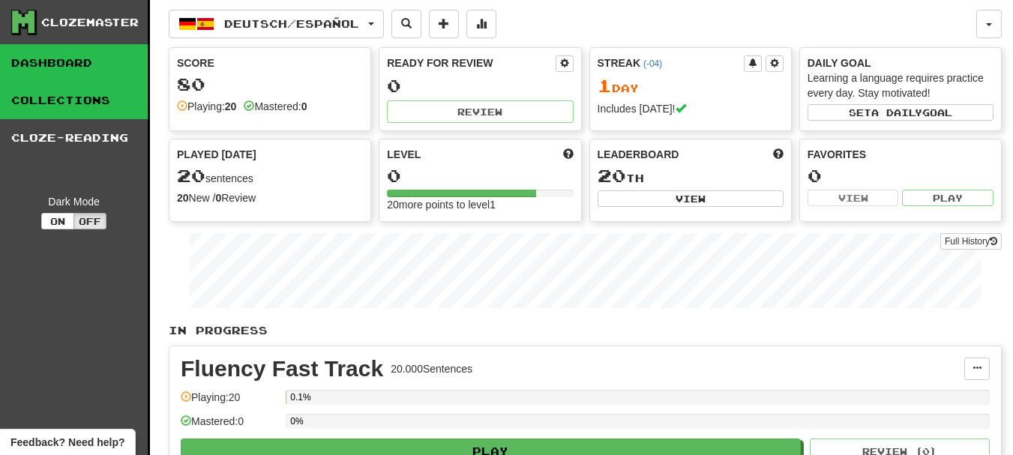
click at [64, 103] on link "Collections" at bounding box center [74, 100] width 148 height 37
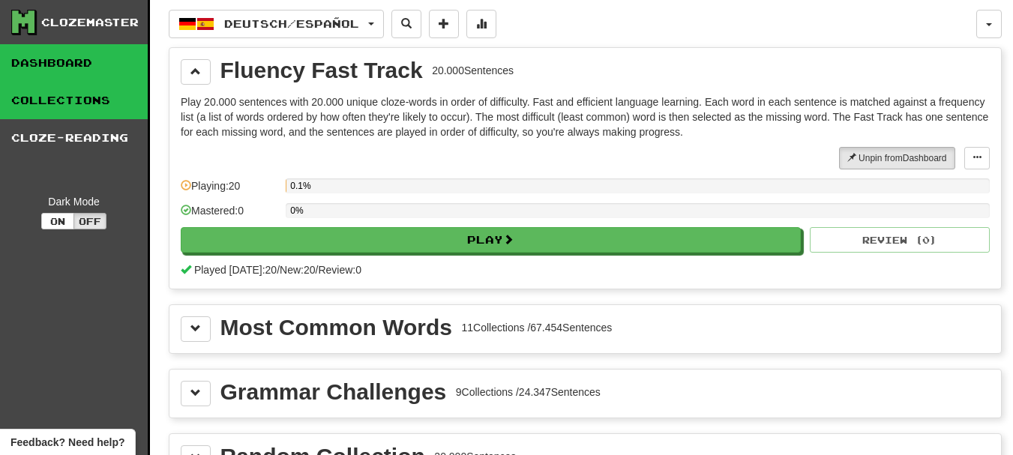
click at [25, 52] on link "Dashboard" at bounding box center [74, 62] width 148 height 37
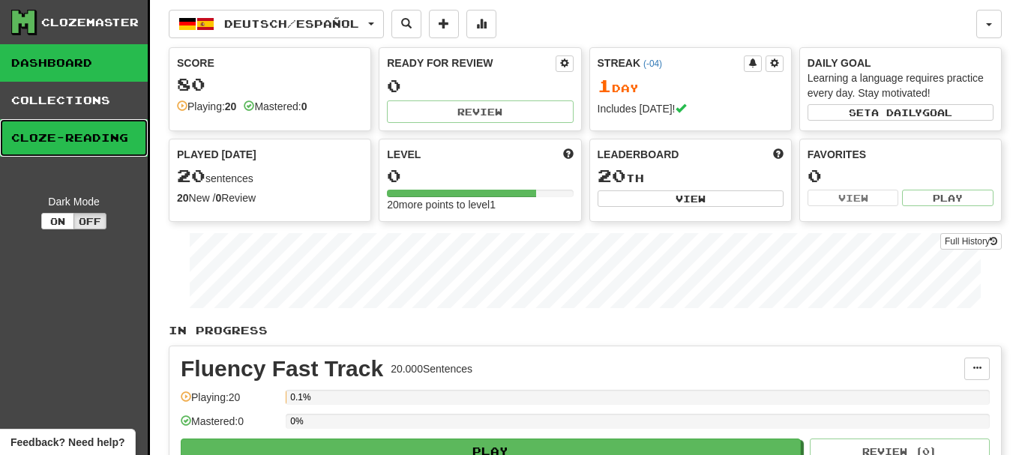
click at [78, 148] on link "Cloze-Reading" at bounding box center [74, 137] width 148 height 37
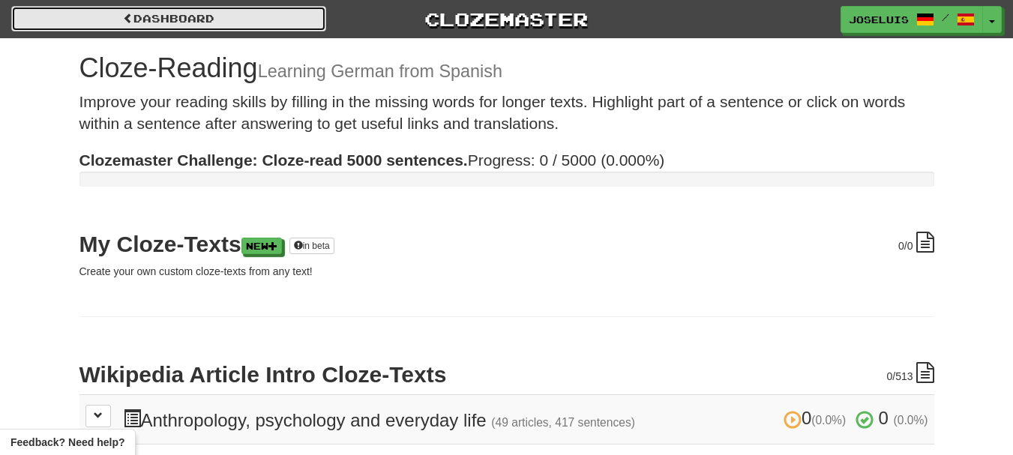
click at [160, 18] on link "Dashboard" at bounding box center [168, 18] width 315 height 25
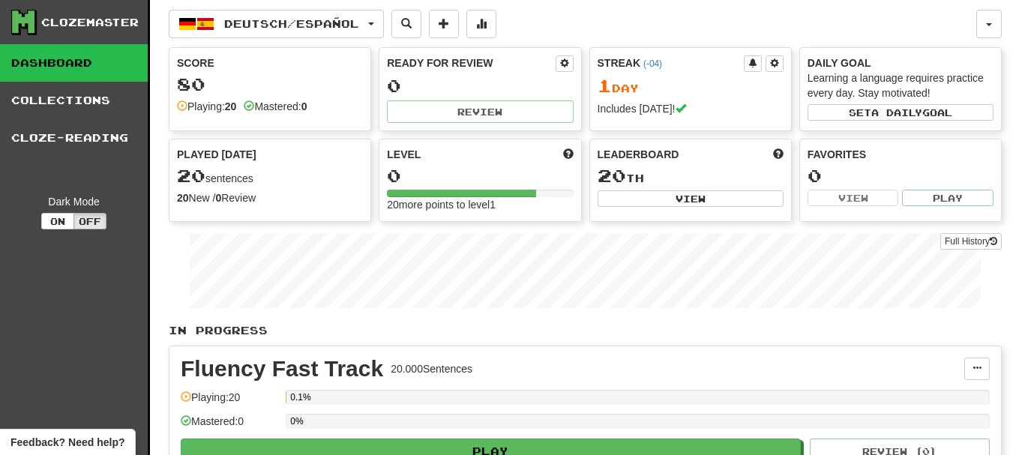
click at [65, 62] on link "Dashboard" at bounding box center [74, 62] width 148 height 37
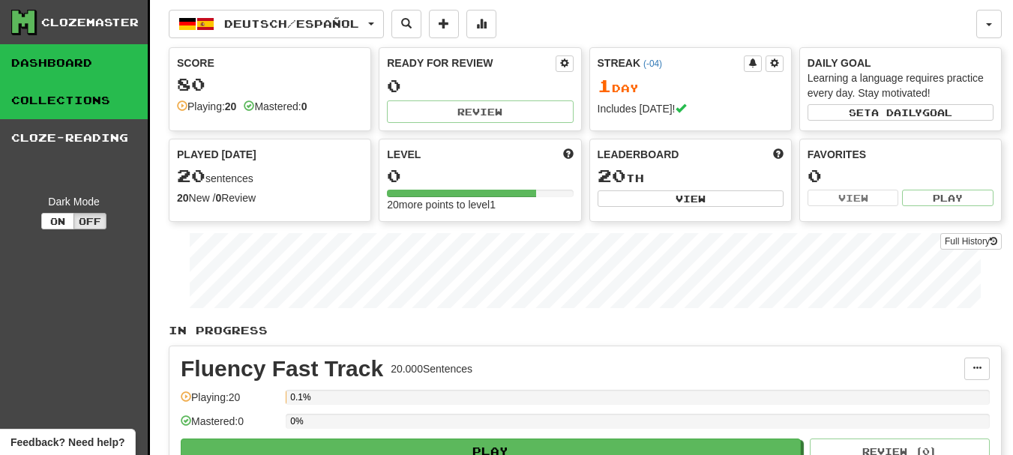
click at [103, 102] on link "Collections" at bounding box center [74, 100] width 148 height 37
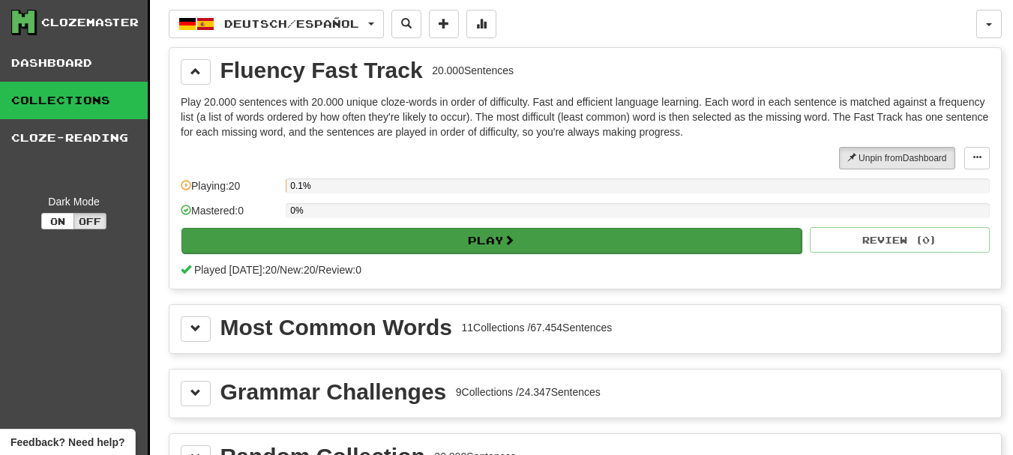
scroll to position [75, 0]
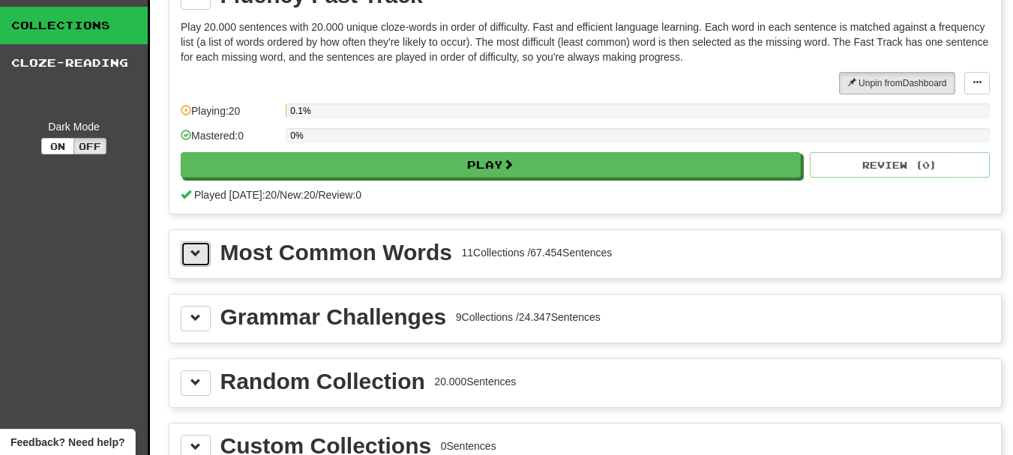
click at [190, 250] on span at bounding box center [195, 253] width 10 height 10
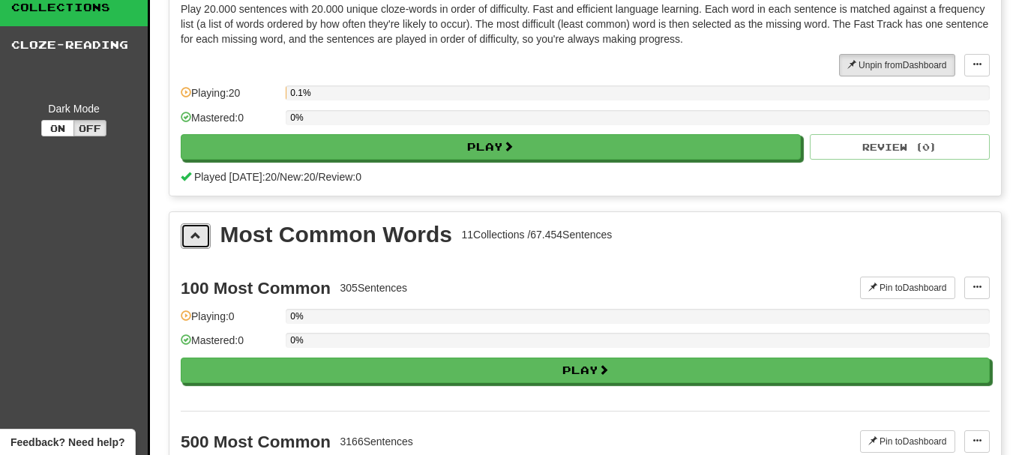
scroll to position [0, 0]
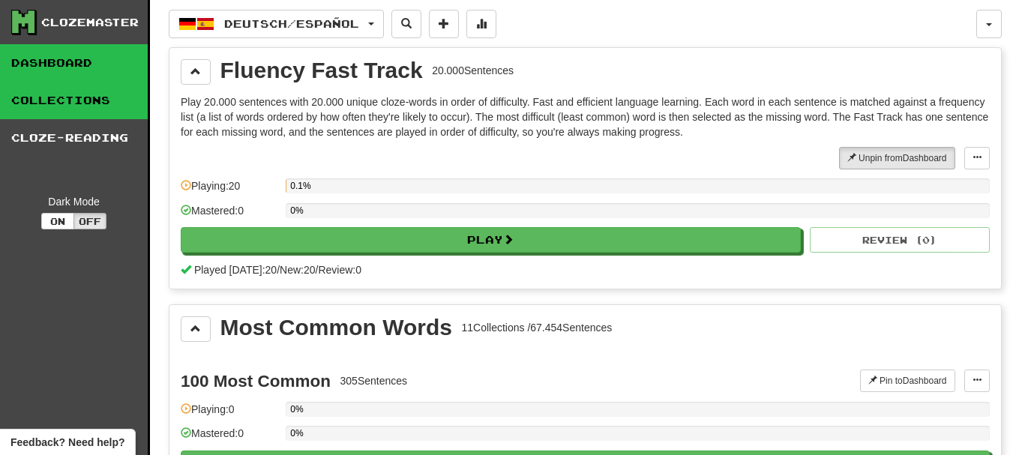
click at [69, 57] on link "Dashboard" at bounding box center [74, 62] width 148 height 37
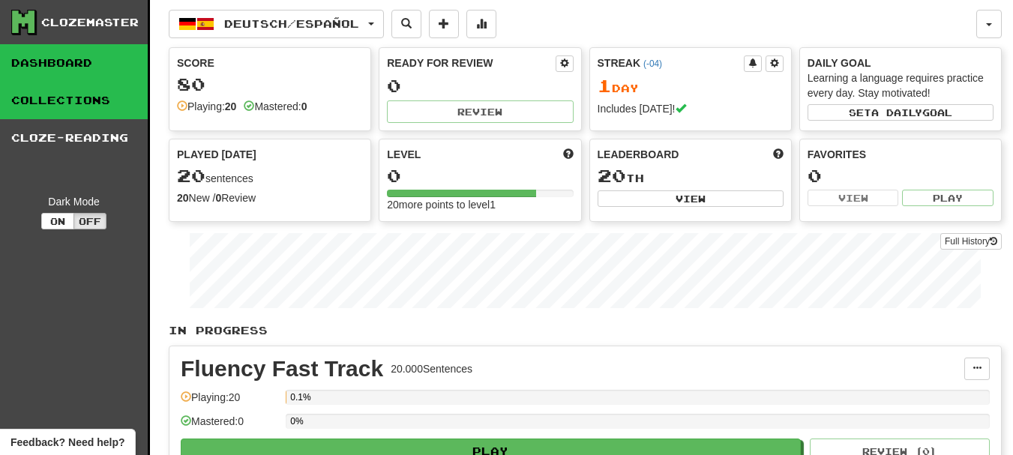
click at [104, 101] on link "Collections" at bounding box center [74, 100] width 148 height 37
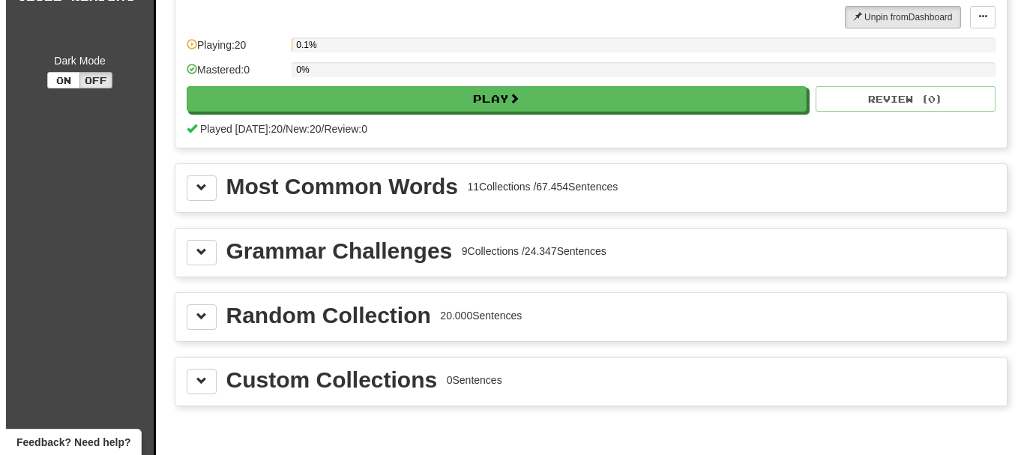
scroll to position [150, 0]
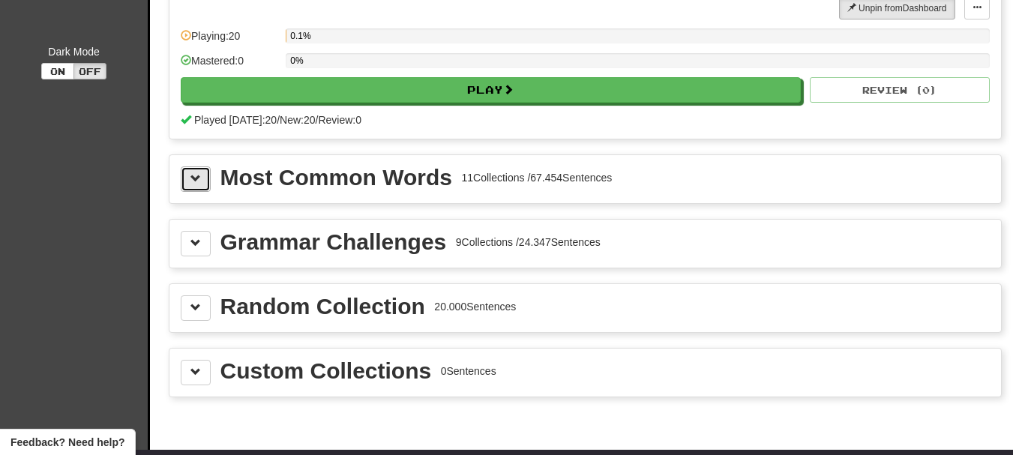
click at [191, 179] on span at bounding box center [195, 178] width 10 height 10
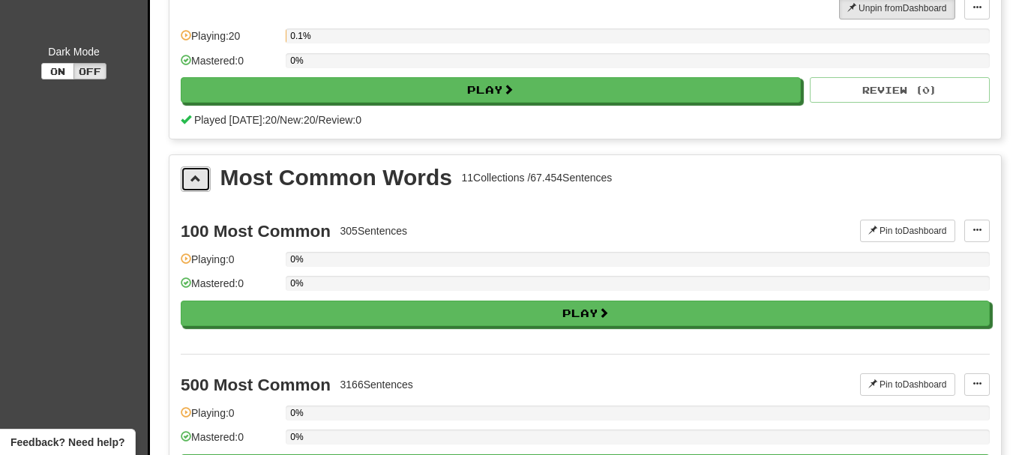
click at [191, 179] on span at bounding box center [195, 178] width 10 height 10
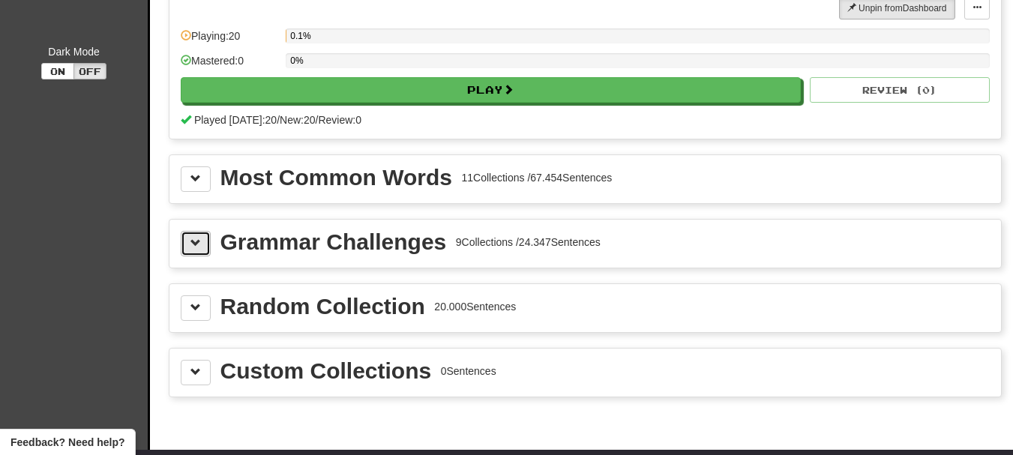
click at [195, 235] on button at bounding box center [196, 243] width 30 height 25
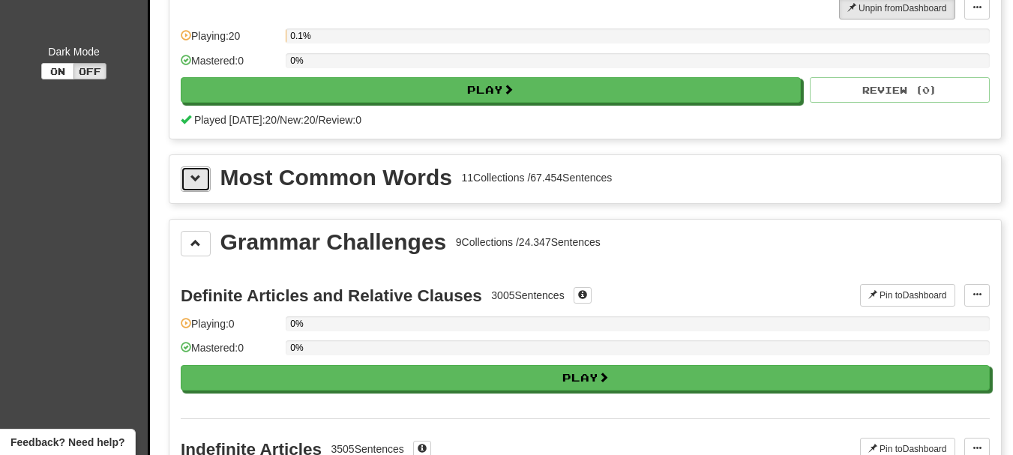
click at [194, 188] on button at bounding box center [196, 178] width 30 height 25
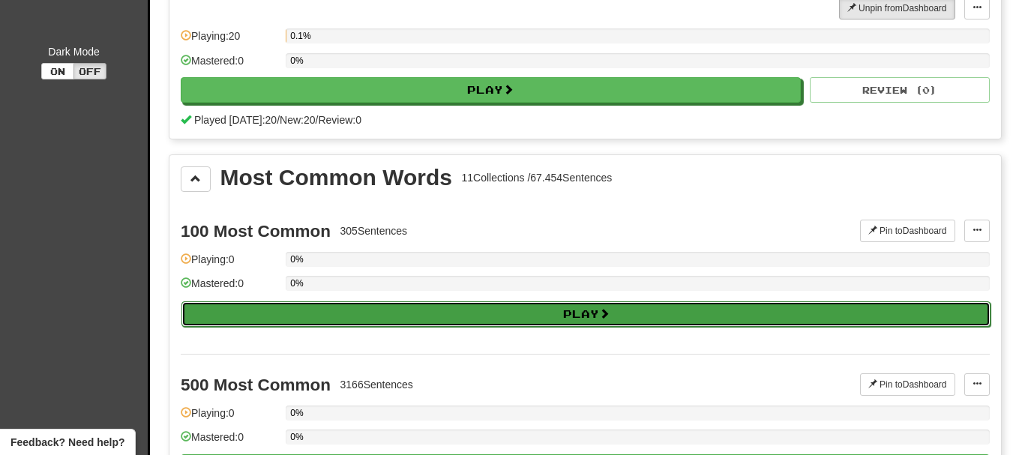
click at [397, 316] on button "Play" at bounding box center [585, 313] width 809 height 25
select select "**"
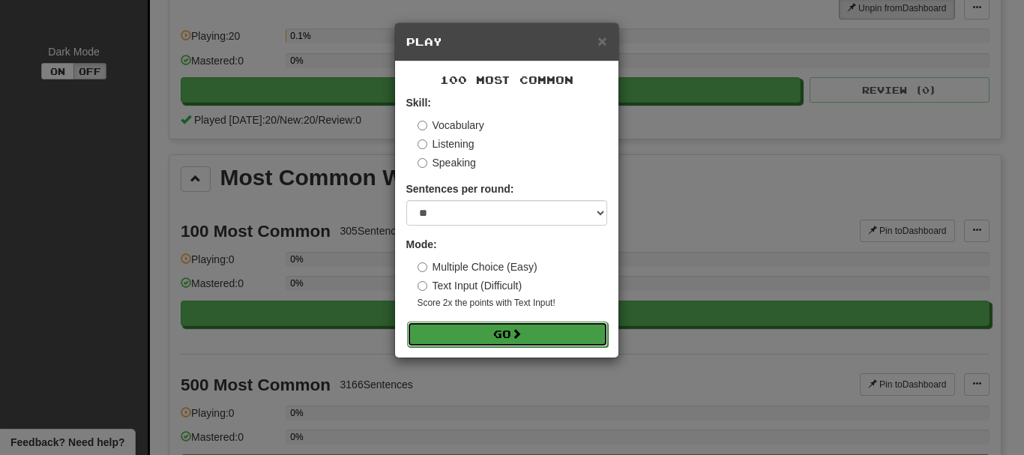
click at [460, 337] on button "Go" at bounding box center [507, 334] width 201 height 25
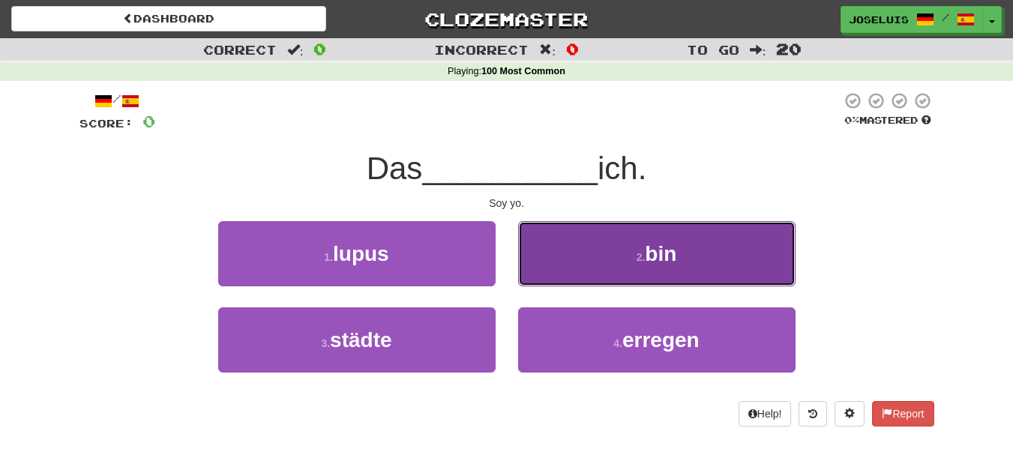
click at [583, 253] on button "2 . bin" at bounding box center [656, 253] width 277 height 65
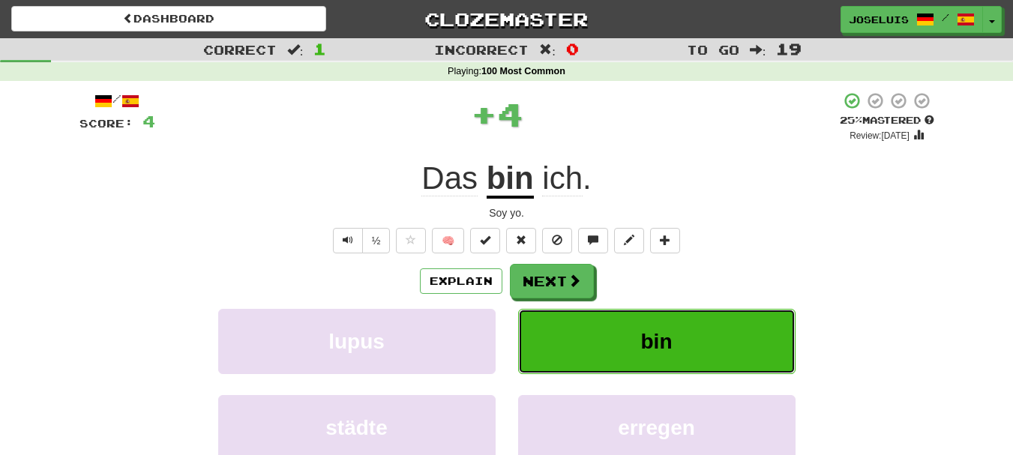
click at [587, 340] on button "bin" at bounding box center [656, 341] width 277 height 65
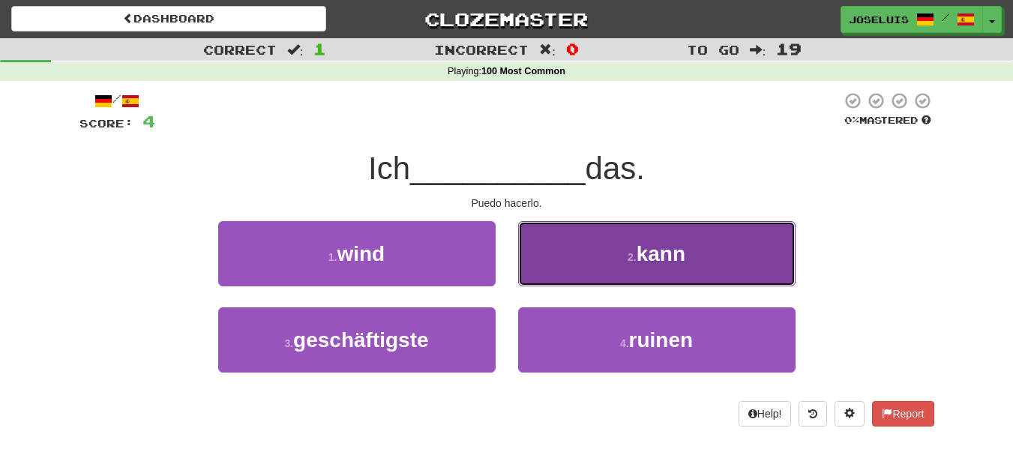
click at [601, 247] on button "2 . kann" at bounding box center [656, 253] width 277 height 65
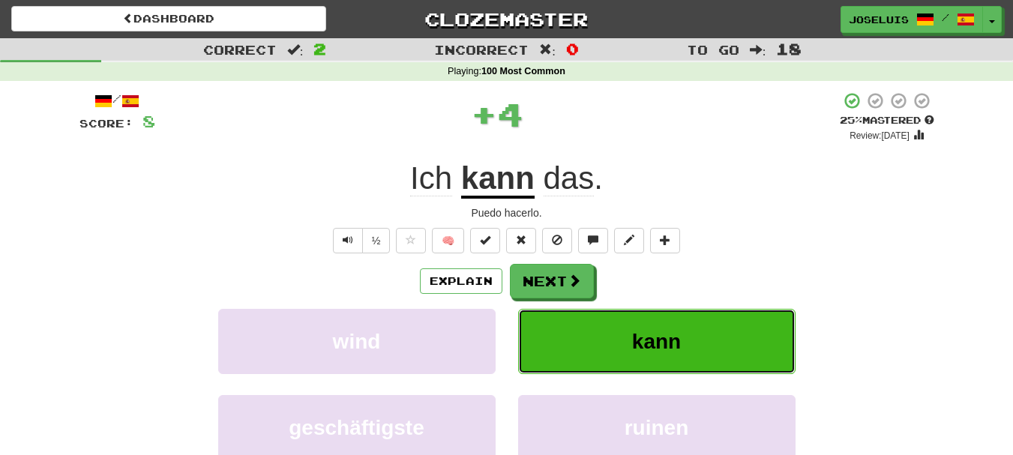
click at [587, 333] on button "kann" at bounding box center [656, 341] width 277 height 65
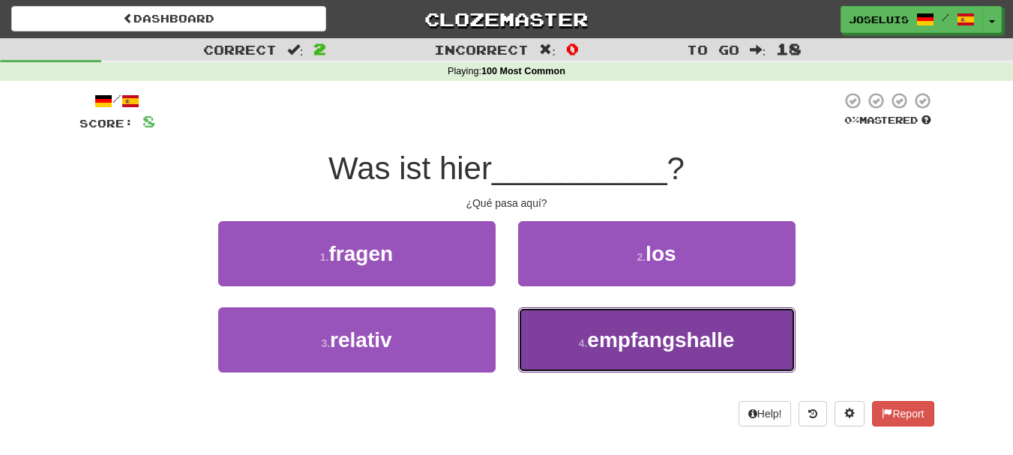
click at [589, 328] on span "empfangshalle" at bounding box center [660, 339] width 147 height 23
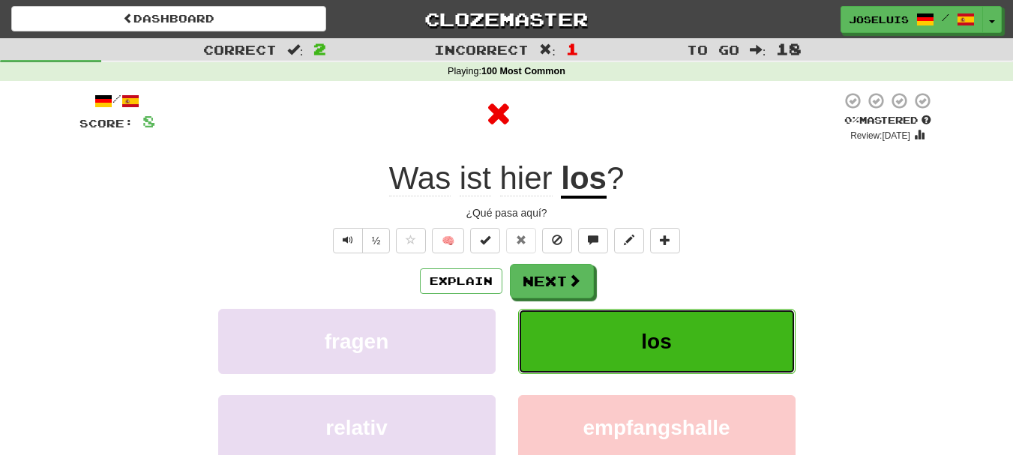
click at [583, 316] on button "los" at bounding box center [656, 341] width 277 height 65
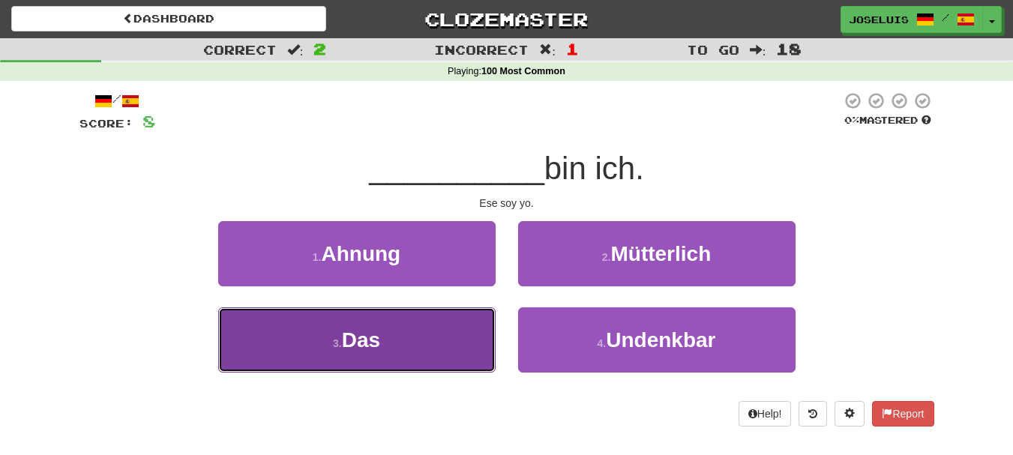
click at [442, 328] on button "3 . Das" at bounding box center [356, 339] width 277 height 65
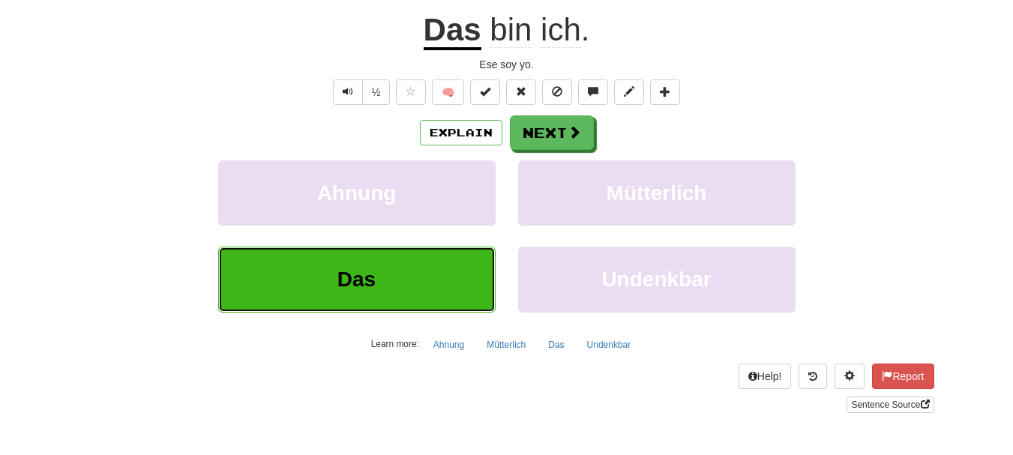
scroll to position [150, 0]
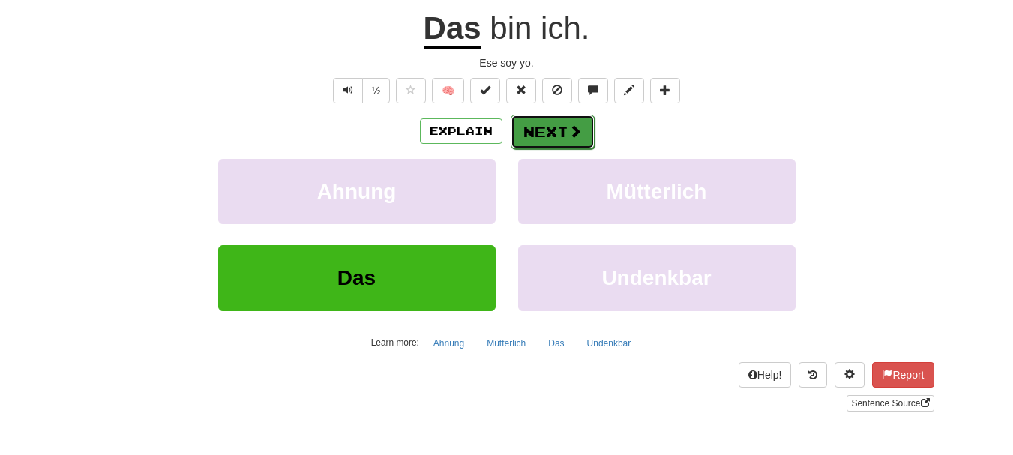
click at [540, 132] on button "Next" at bounding box center [553, 132] width 84 height 34
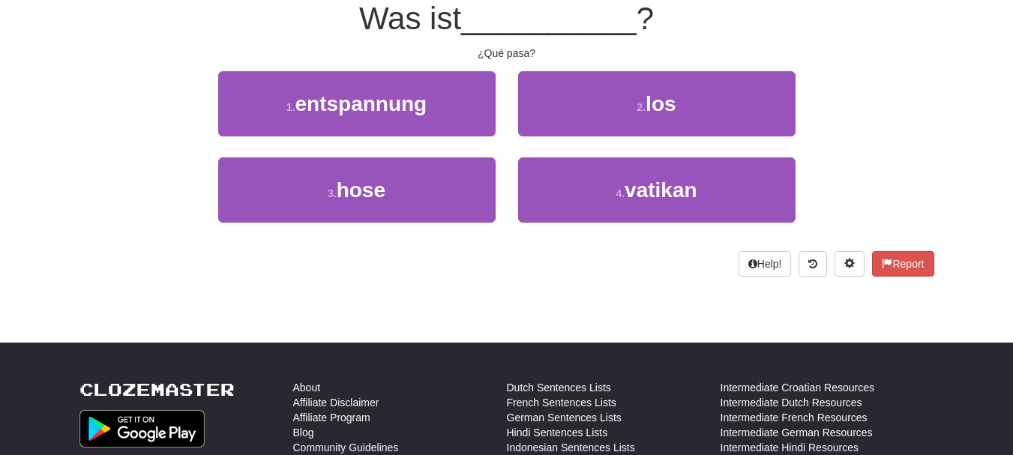
scroll to position [140, 0]
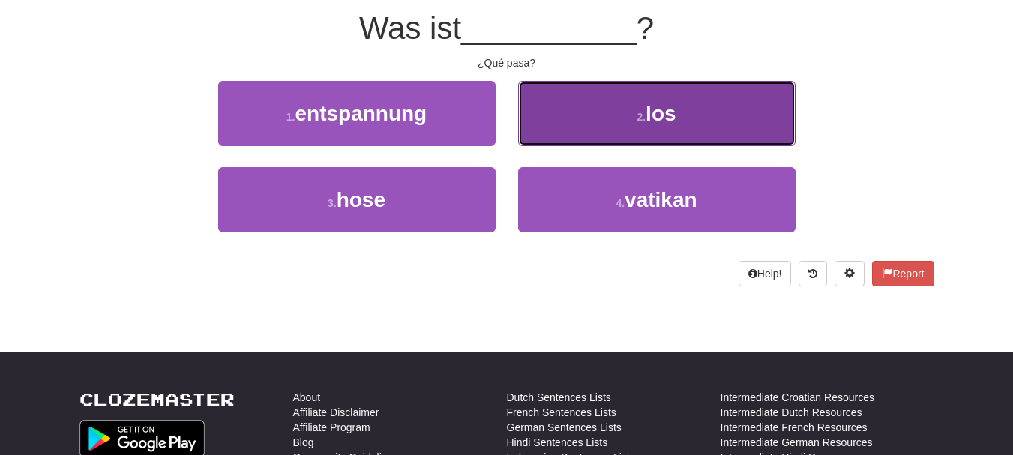
click at [643, 118] on small "2 ." at bounding box center [641, 117] width 9 height 12
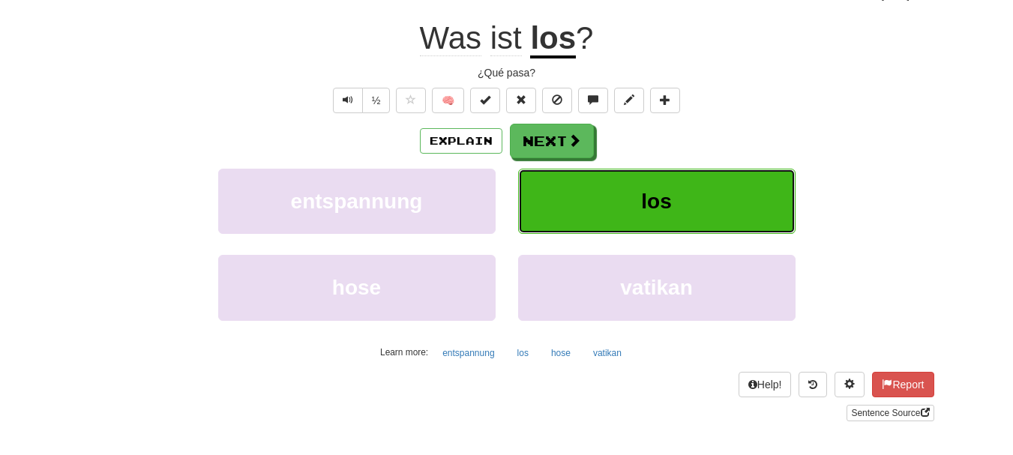
scroll to position [150, 0]
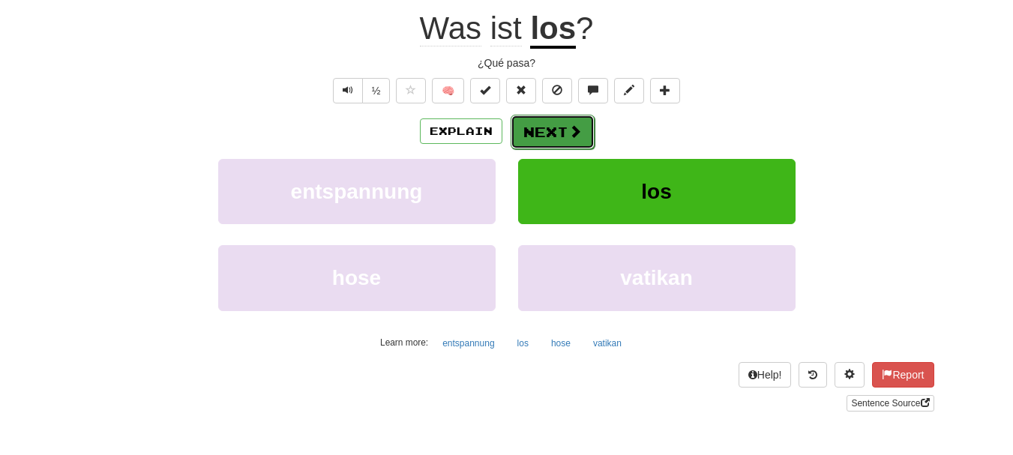
click at [558, 124] on button "Next" at bounding box center [553, 132] width 84 height 34
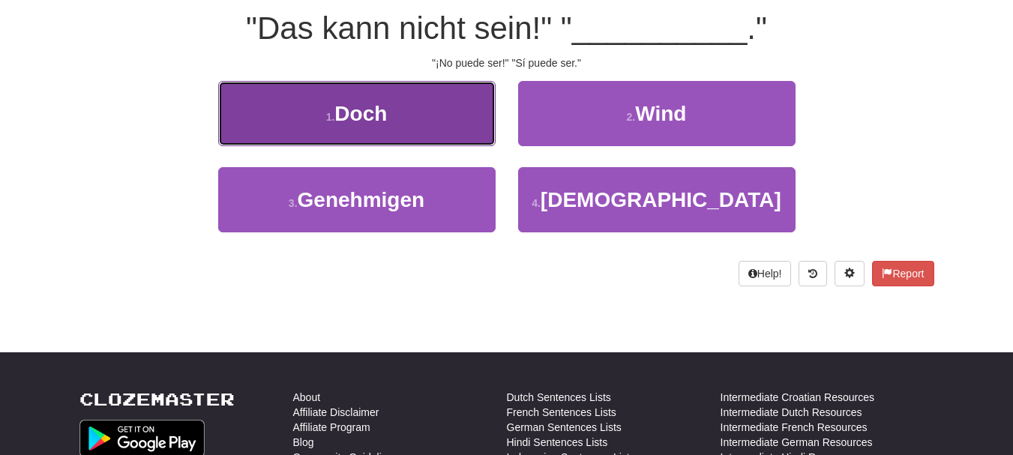
click at [417, 109] on button "1 . Doch" at bounding box center [356, 113] width 277 height 65
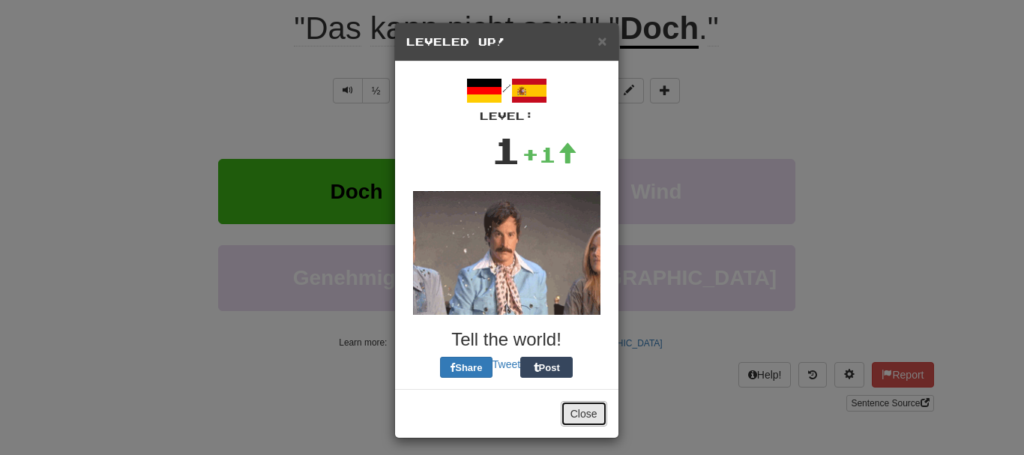
click at [567, 417] on button "Close" at bounding box center [584, 413] width 46 height 25
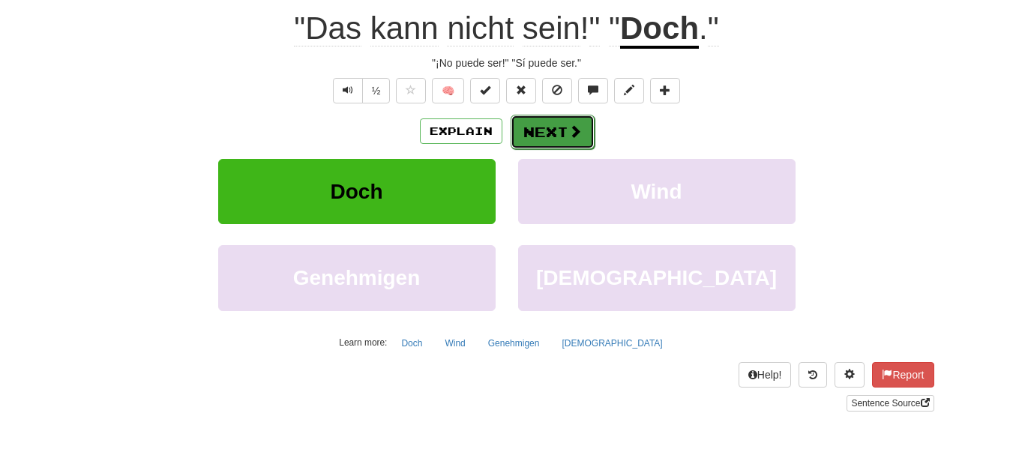
click at [571, 121] on button "Next" at bounding box center [553, 132] width 84 height 34
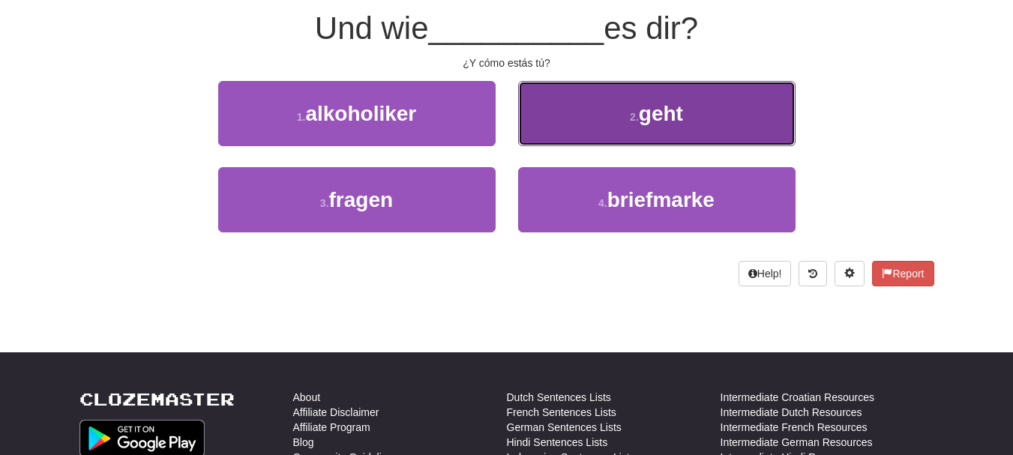
click at [570, 115] on button "2 . geht" at bounding box center [656, 113] width 277 height 65
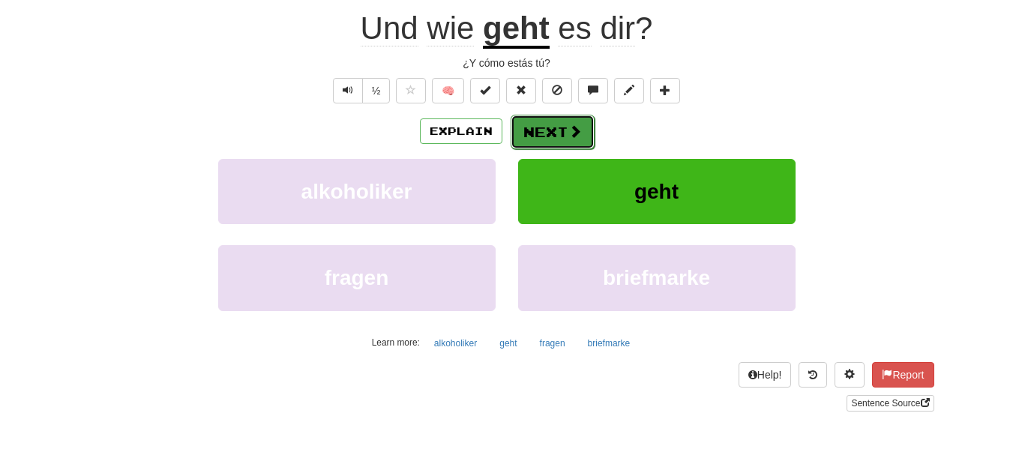
click at [567, 139] on button "Next" at bounding box center [553, 132] width 84 height 34
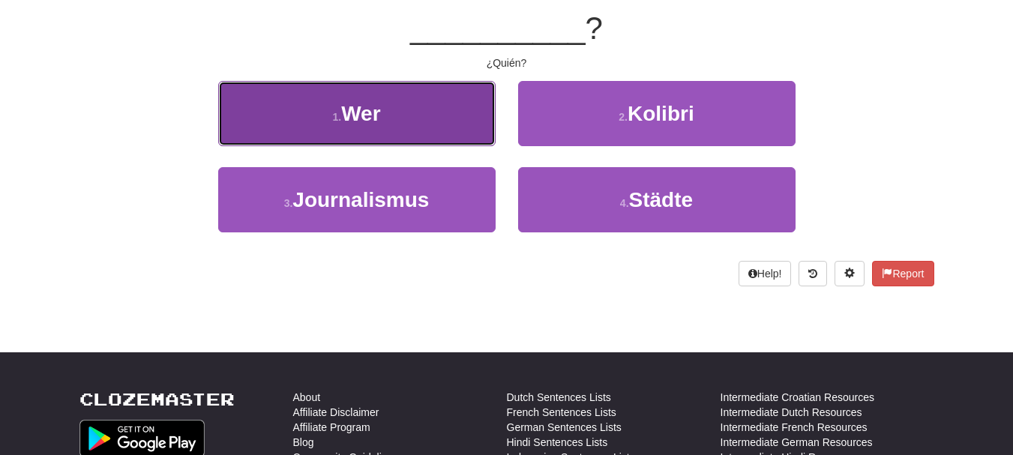
click at [412, 128] on button "1 . Wer" at bounding box center [356, 113] width 277 height 65
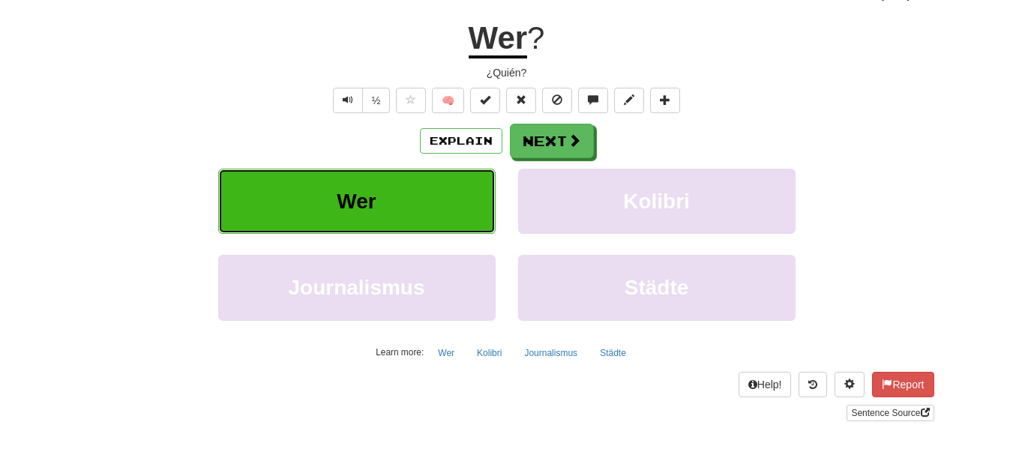
scroll to position [150, 0]
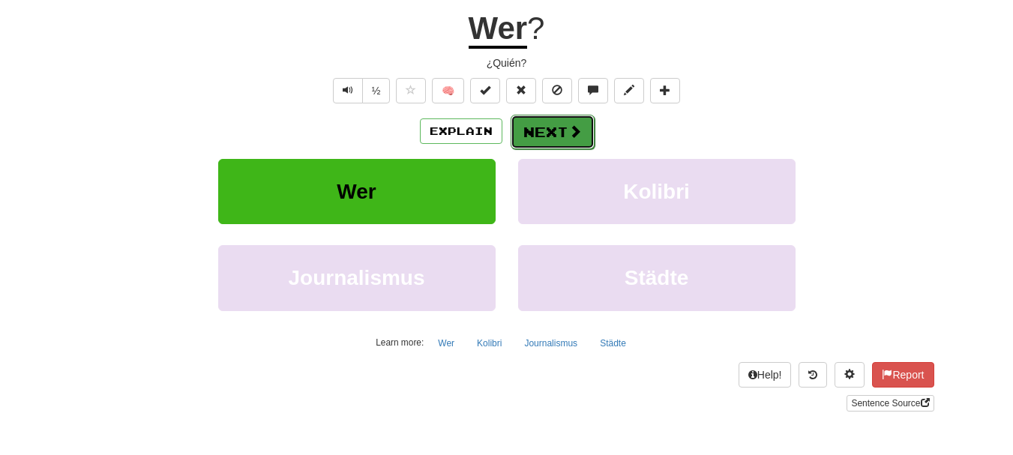
click at [568, 134] on span at bounding box center [574, 130] width 13 height 13
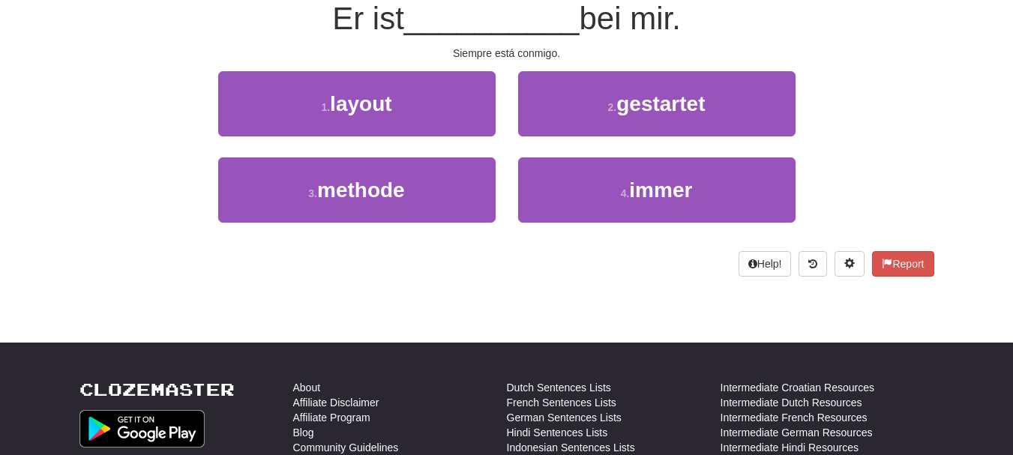
scroll to position [140, 0]
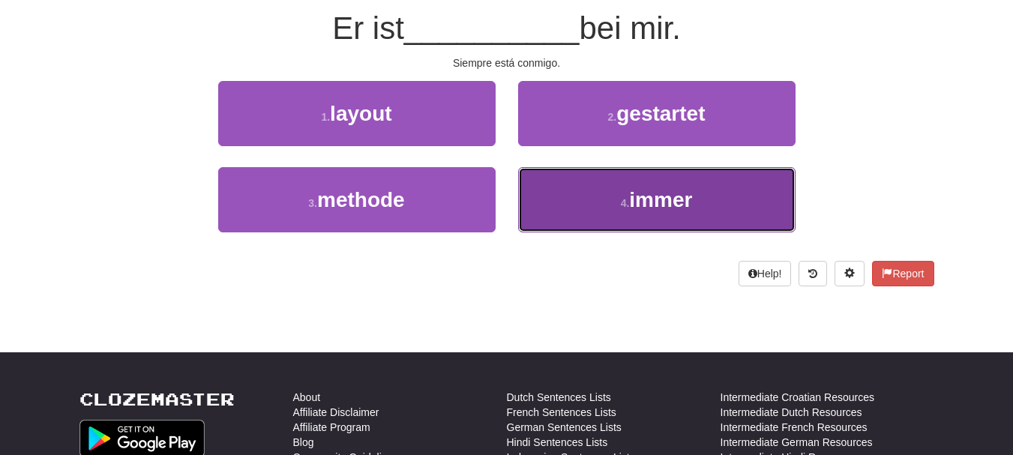
click at [615, 199] on button "4 . immer" at bounding box center [656, 199] width 277 height 65
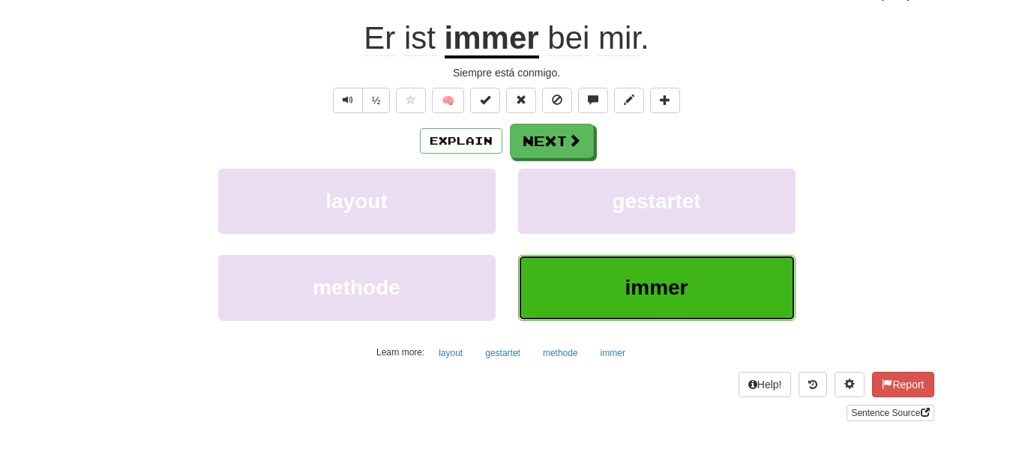
scroll to position [150, 0]
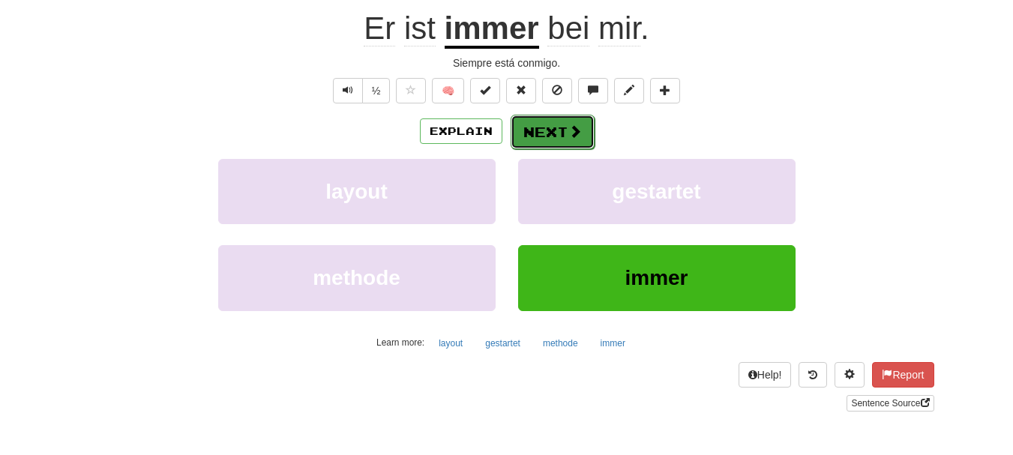
click at [538, 131] on button "Next" at bounding box center [553, 132] width 84 height 34
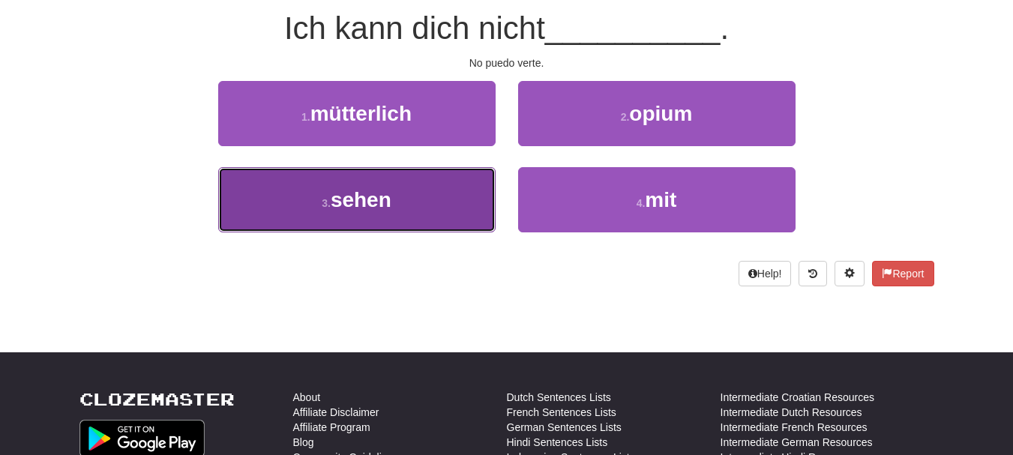
click at [398, 180] on button "3 . sehen" at bounding box center [356, 199] width 277 height 65
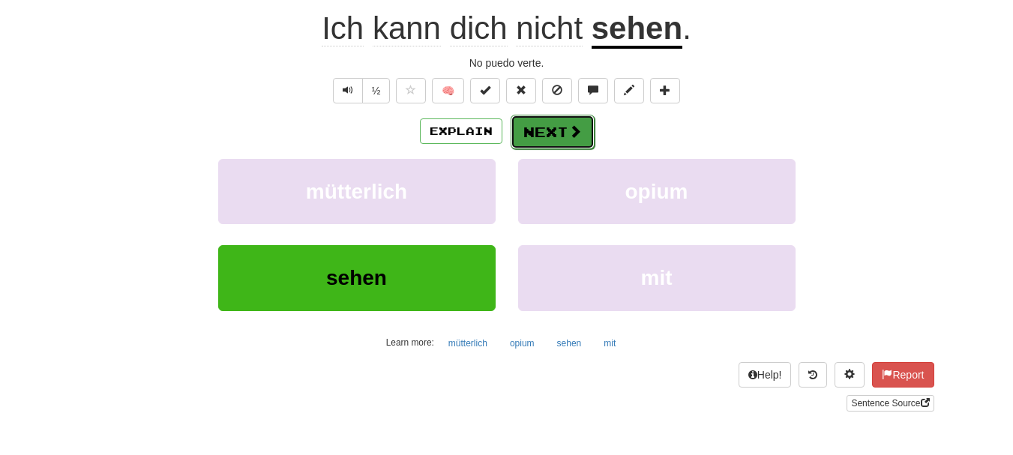
click at [536, 129] on button "Next" at bounding box center [553, 132] width 84 height 34
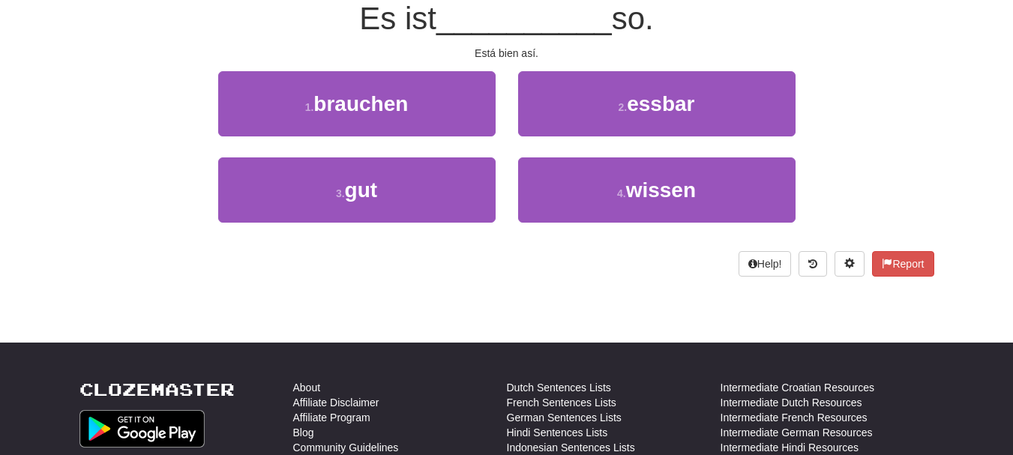
scroll to position [140, 0]
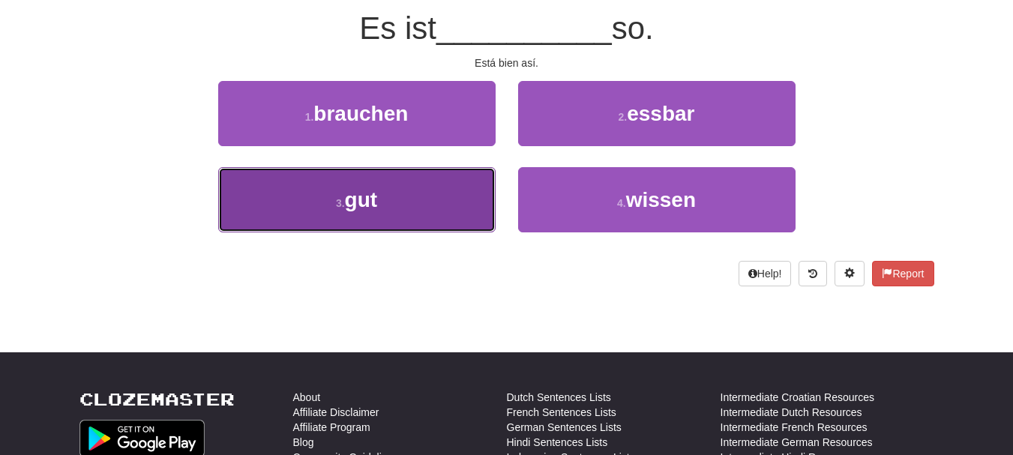
click at [443, 208] on button "3 . gut" at bounding box center [356, 199] width 277 height 65
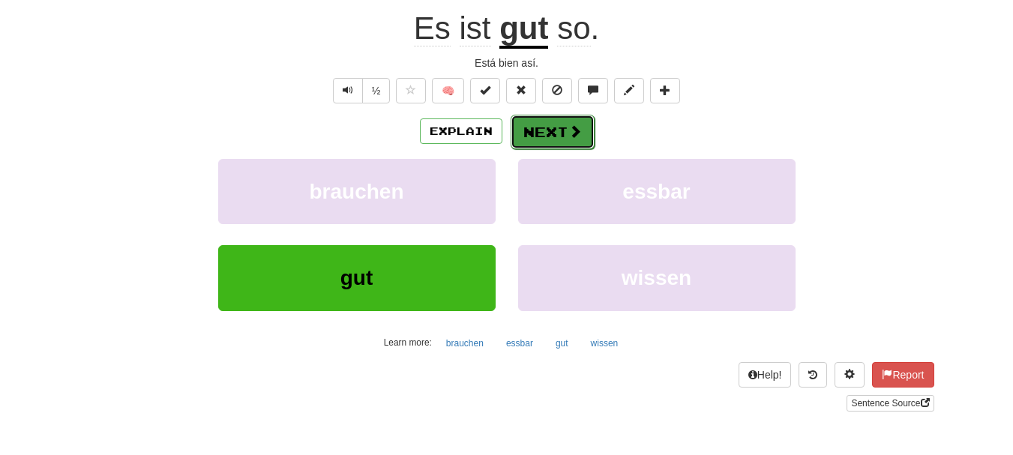
click at [551, 124] on button "Next" at bounding box center [553, 132] width 84 height 34
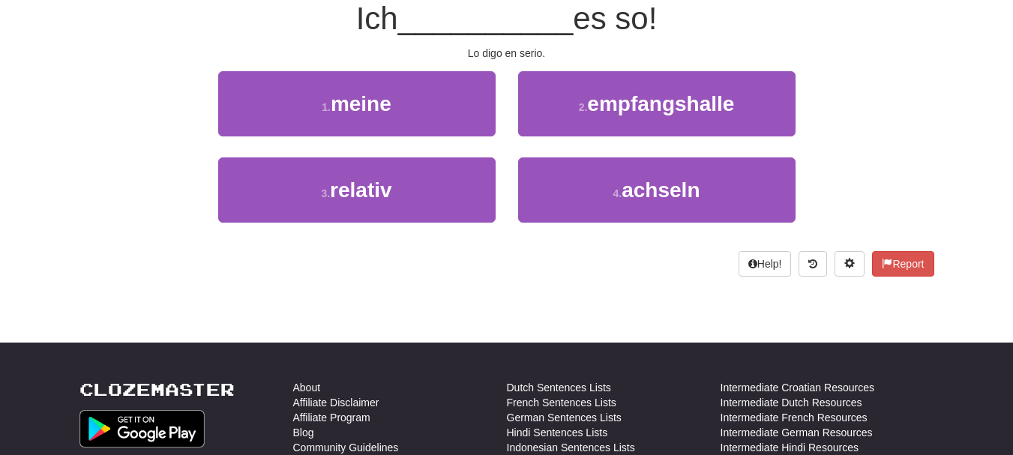
scroll to position [140, 0]
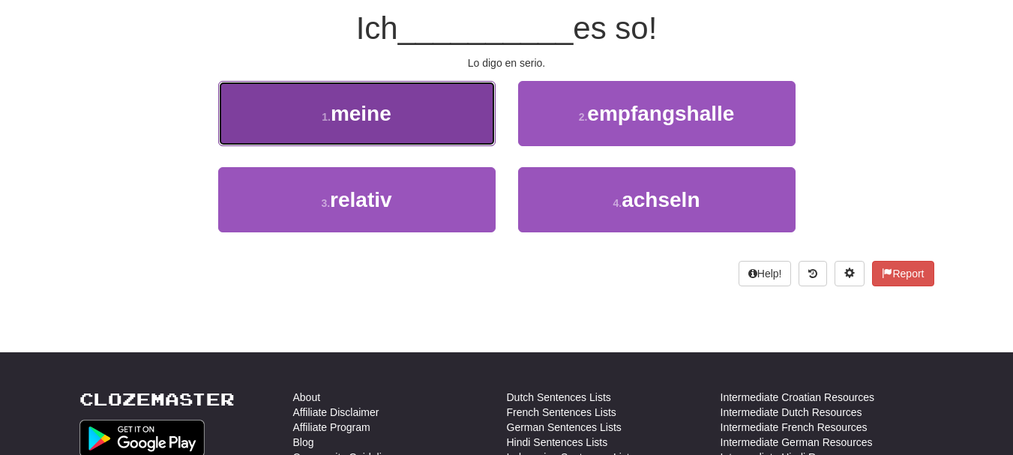
click at [453, 115] on button "1 . meine" at bounding box center [356, 113] width 277 height 65
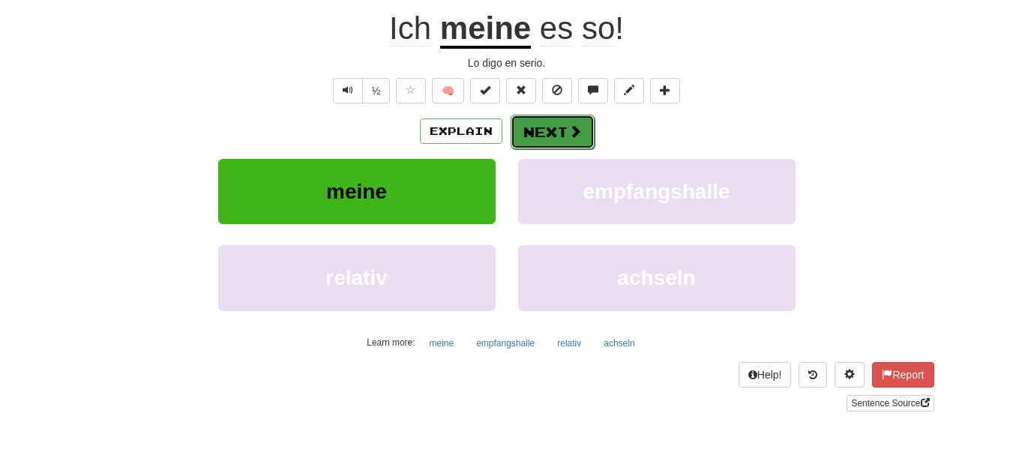
click at [539, 124] on button "Next" at bounding box center [553, 132] width 84 height 34
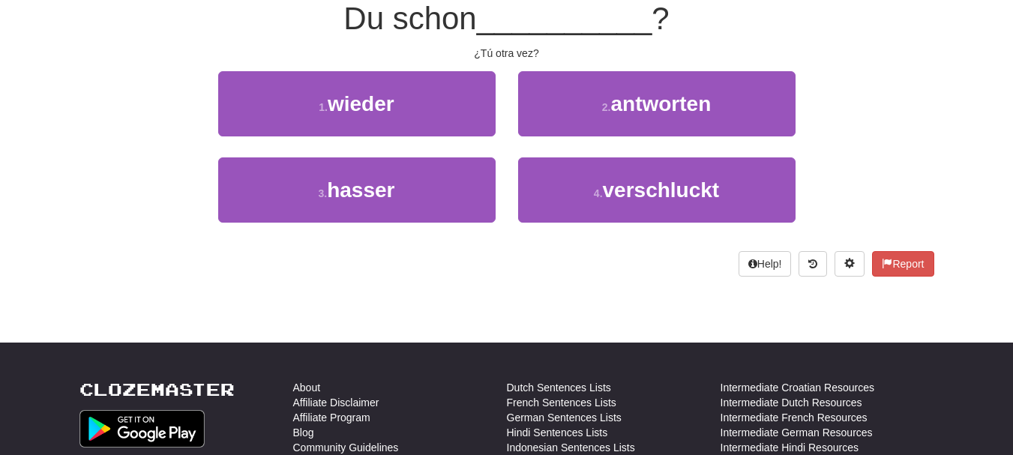
scroll to position [140, 0]
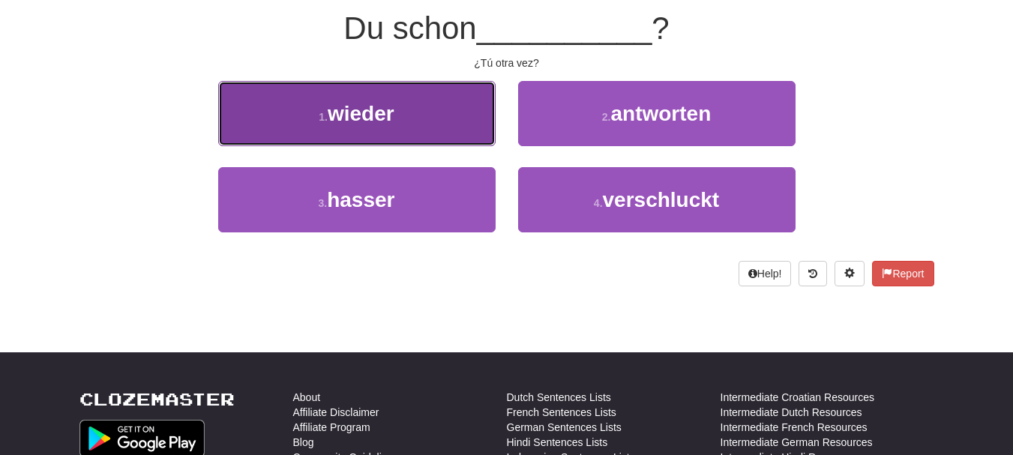
click at [445, 101] on button "1 . wieder" at bounding box center [356, 113] width 277 height 65
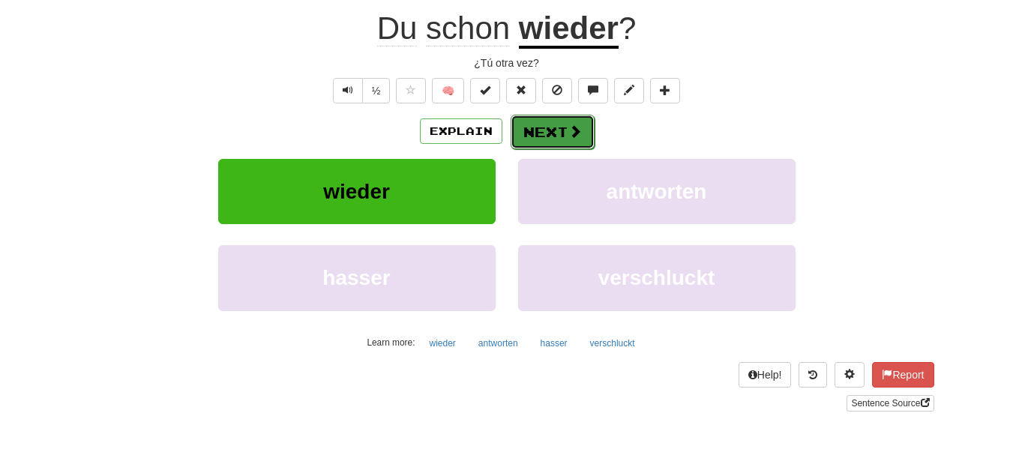
click at [546, 127] on button "Next" at bounding box center [553, 132] width 84 height 34
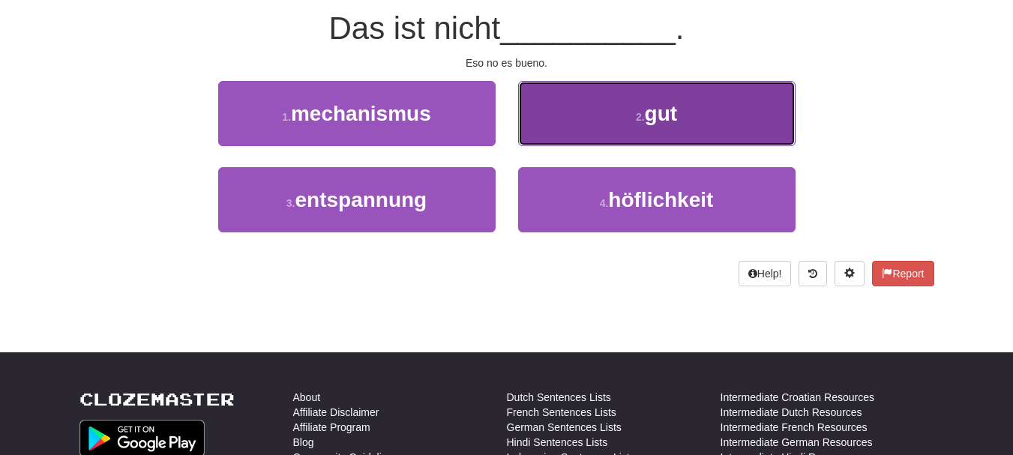
click at [618, 135] on button "2 . gut" at bounding box center [656, 113] width 277 height 65
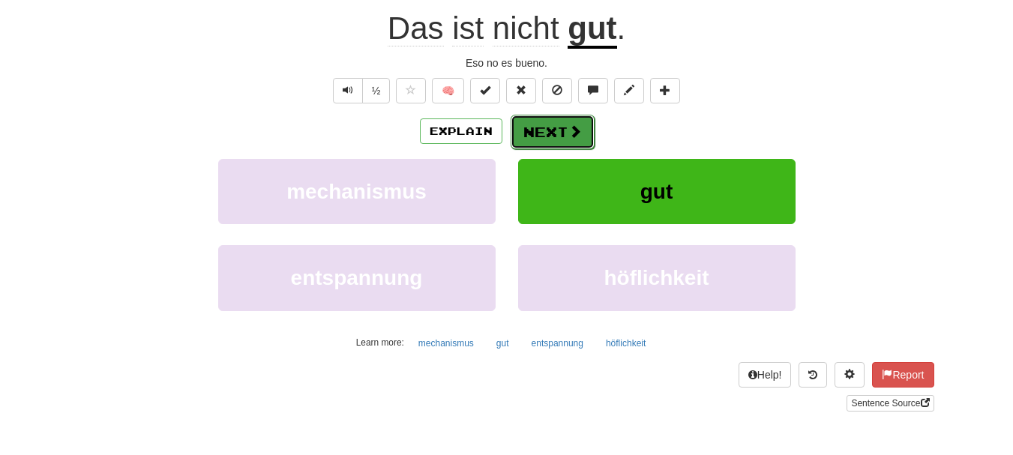
click at [531, 118] on button "Next" at bounding box center [553, 132] width 84 height 34
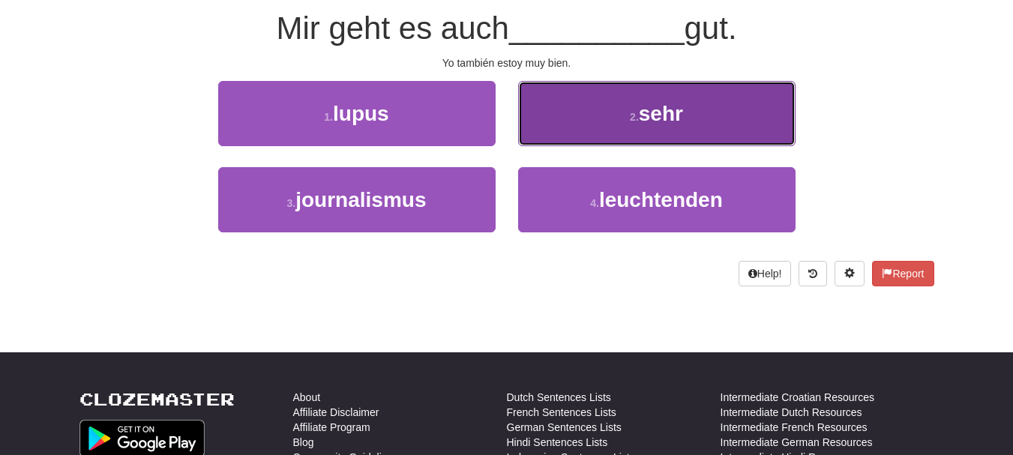
click at [575, 122] on button "2 . sehr" at bounding box center [656, 113] width 277 height 65
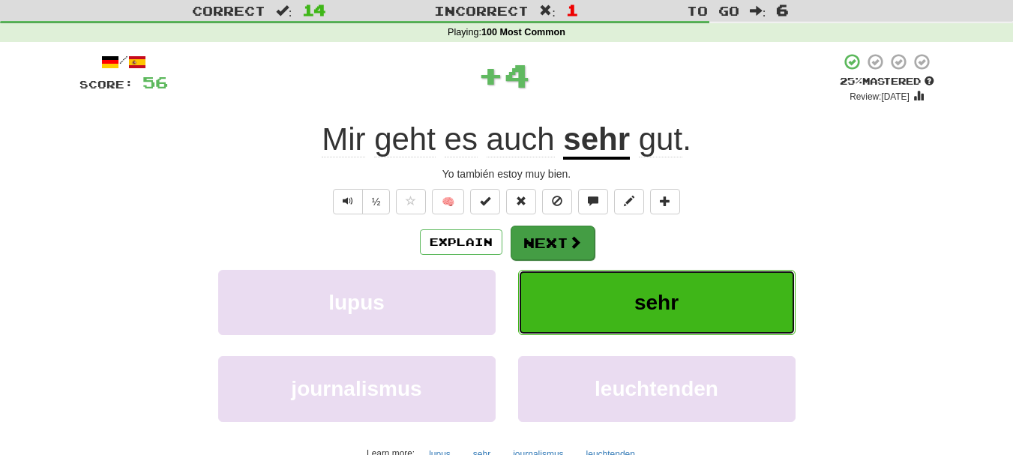
scroll to position [75, 0]
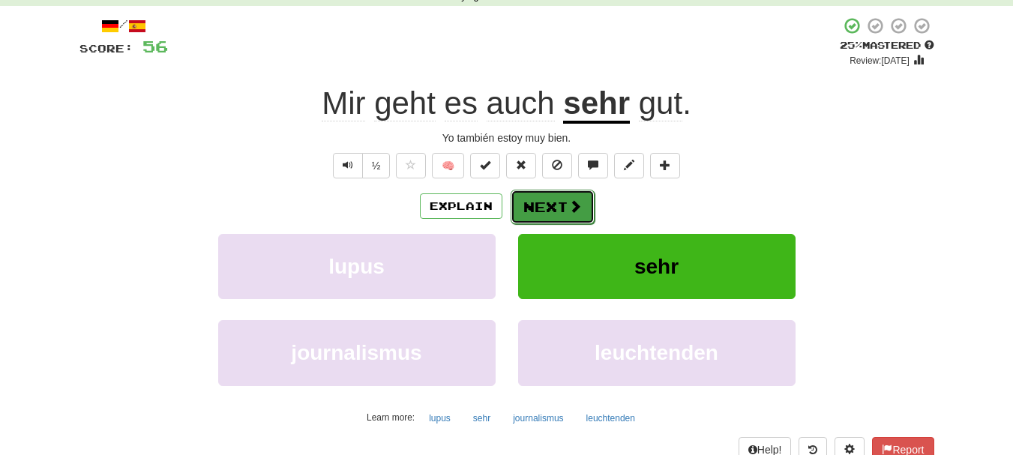
click at [538, 208] on button "Next" at bounding box center [553, 207] width 84 height 34
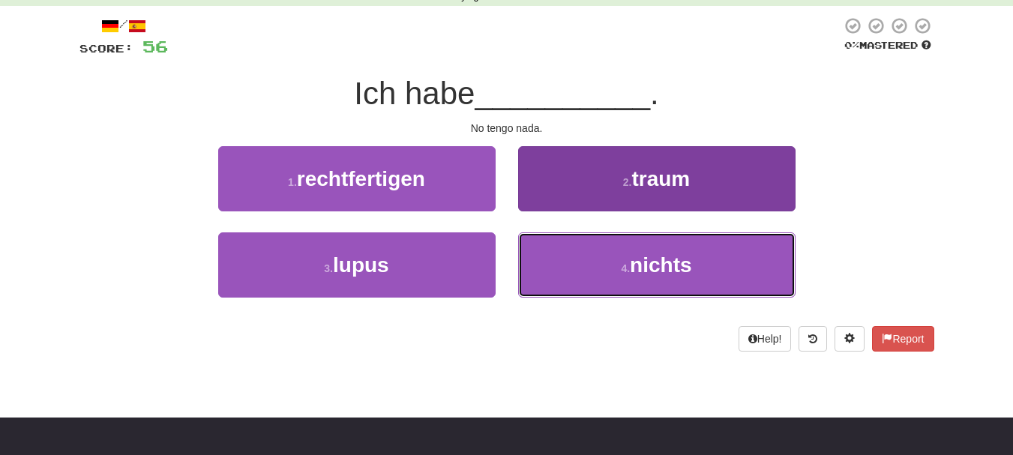
click at [629, 259] on button "4 . nichts" at bounding box center [656, 264] width 277 height 65
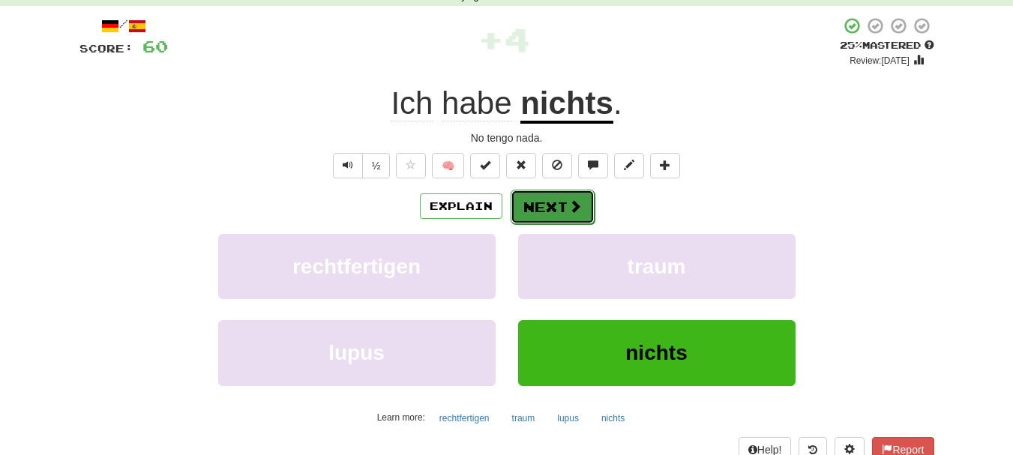
click at [559, 199] on button "Next" at bounding box center [553, 207] width 84 height 34
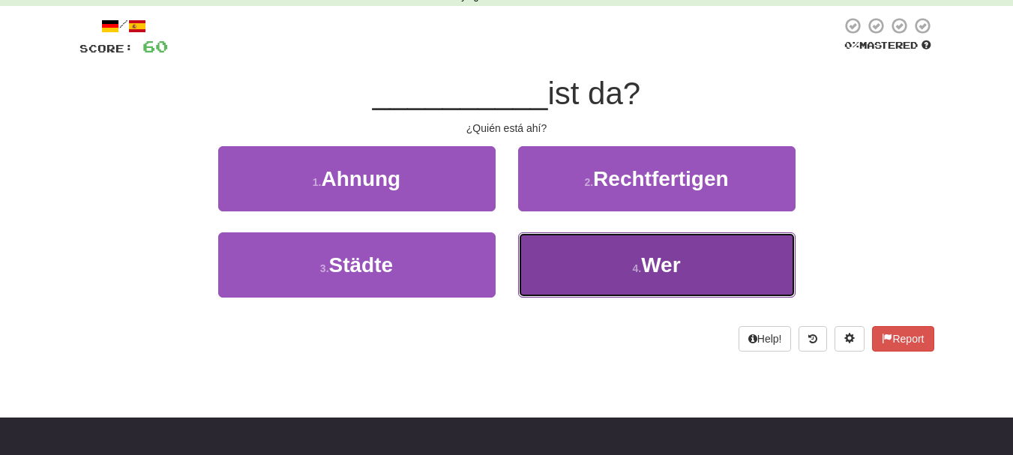
click at [595, 259] on button "4 . Wer" at bounding box center [656, 264] width 277 height 65
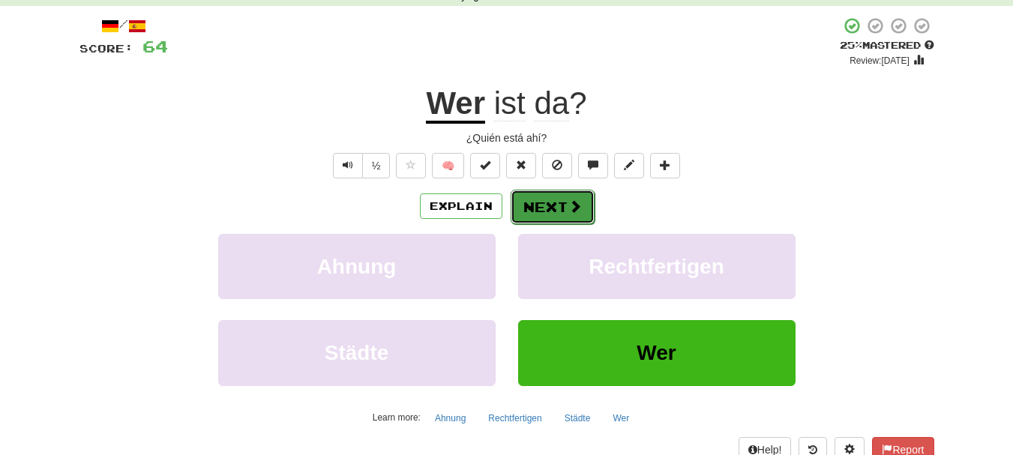
click at [523, 190] on button "Next" at bounding box center [553, 207] width 84 height 34
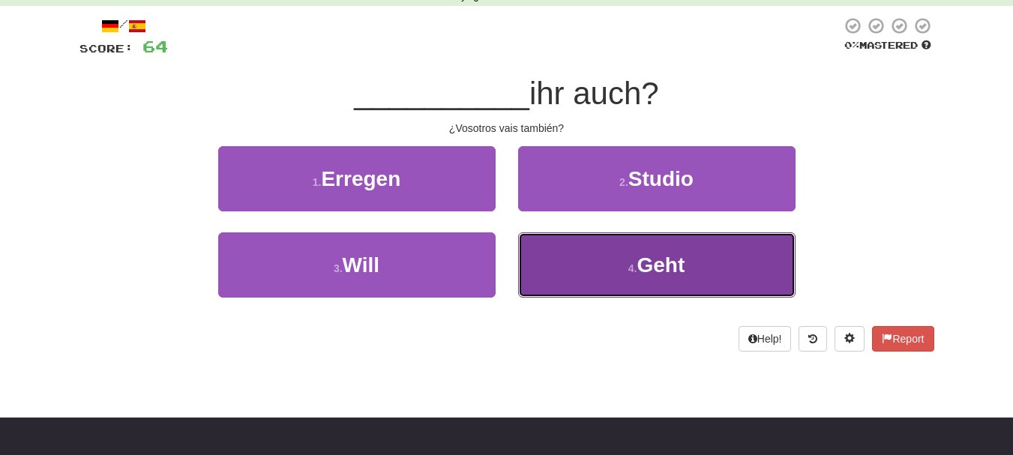
click at [595, 255] on button "4 . Geht" at bounding box center [656, 264] width 277 height 65
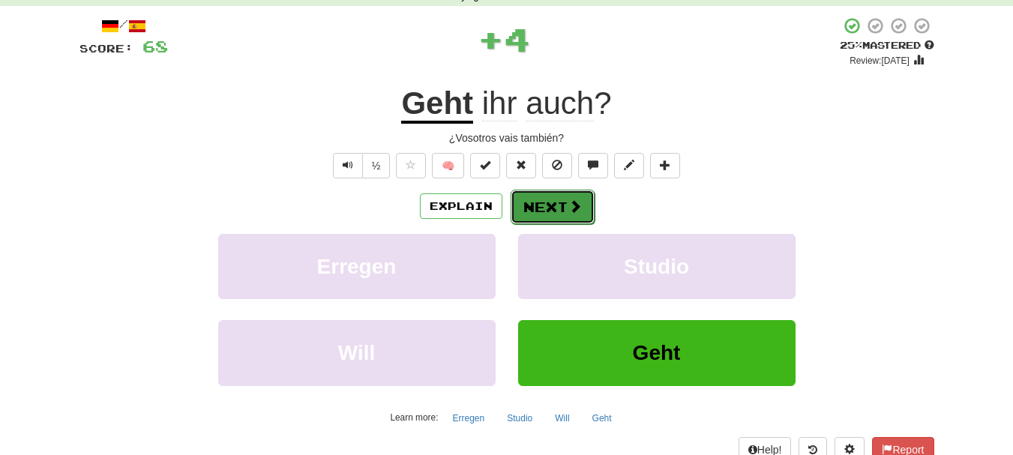
click at [560, 202] on button "Next" at bounding box center [553, 207] width 84 height 34
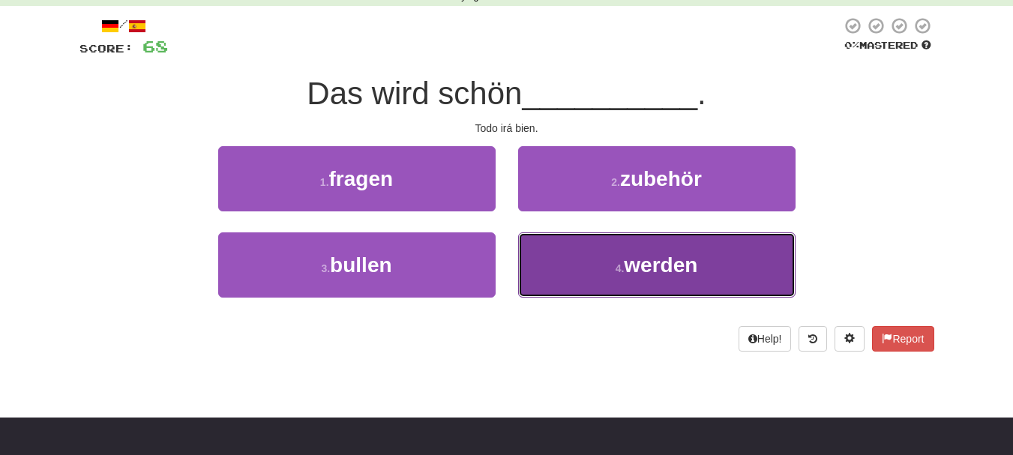
click at [580, 269] on button "4 . werden" at bounding box center [656, 264] width 277 height 65
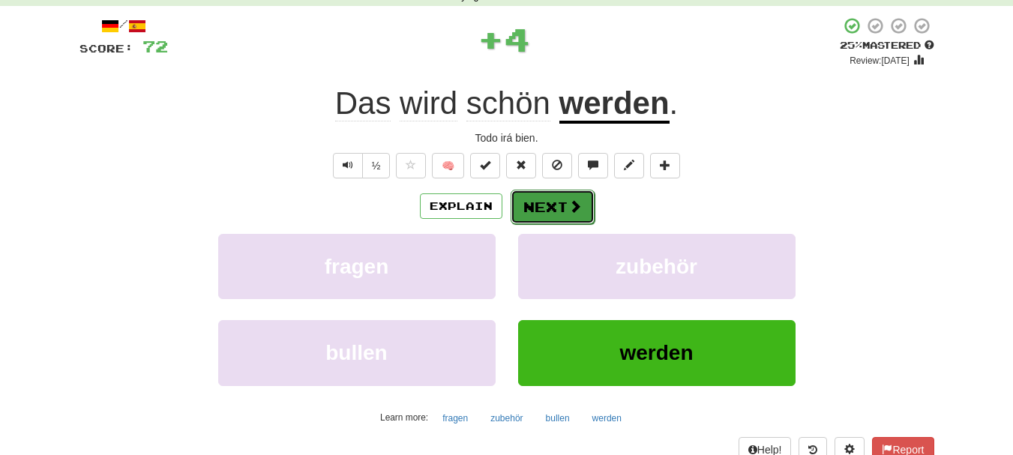
click at [547, 205] on button "Next" at bounding box center [553, 207] width 84 height 34
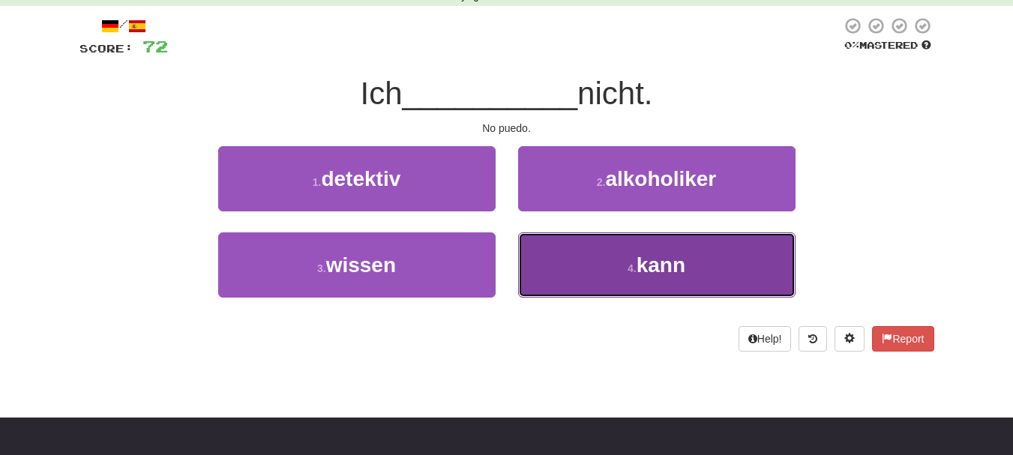
click at [577, 268] on button "4 . kann" at bounding box center [656, 264] width 277 height 65
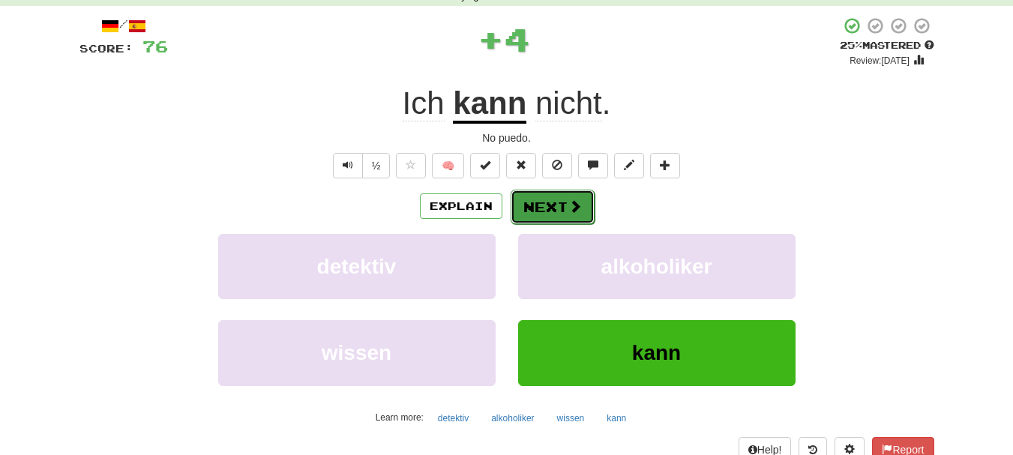
click at [534, 205] on button "Next" at bounding box center [553, 207] width 84 height 34
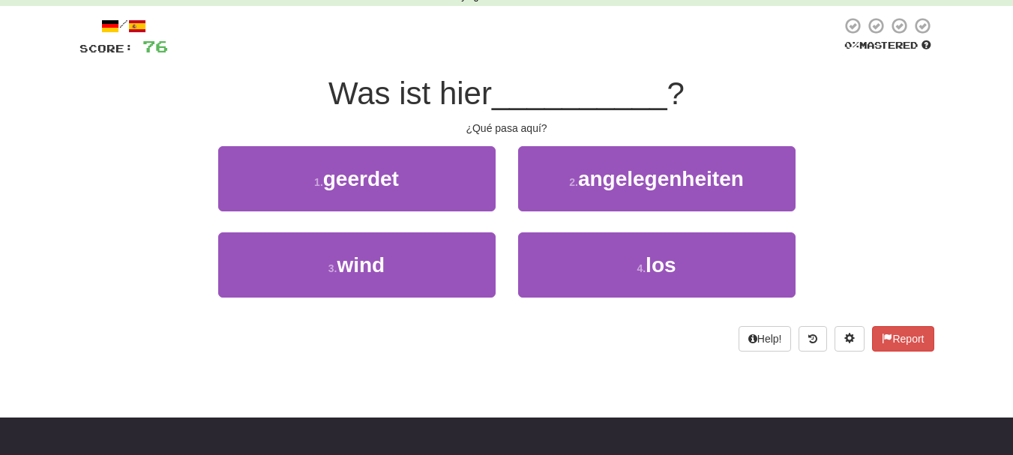
click at [514, 242] on div "4 . los" at bounding box center [657, 275] width 300 height 86
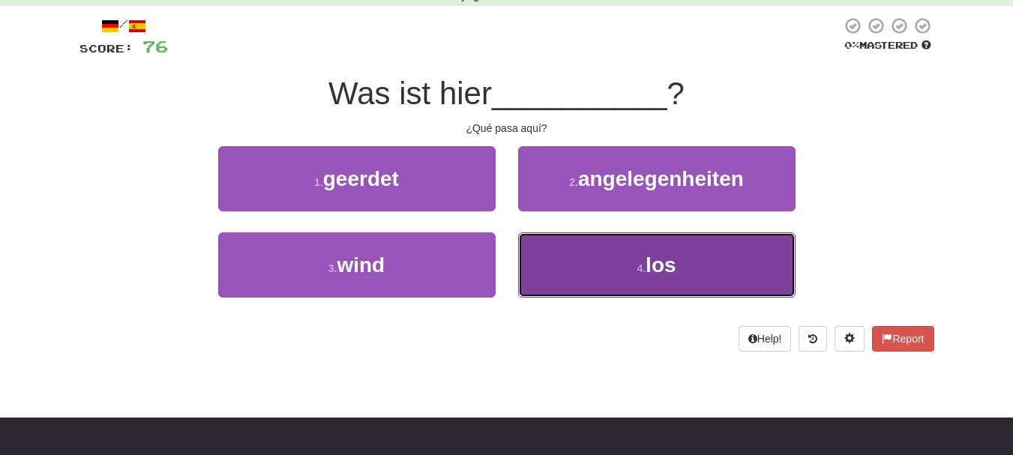
click at [570, 262] on button "4 . los" at bounding box center [656, 264] width 277 height 65
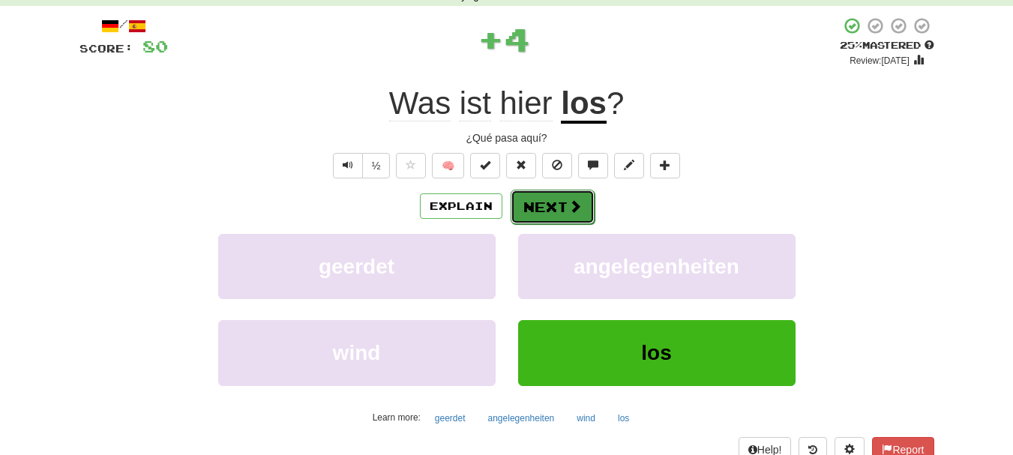
click at [511, 199] on button "Next" at bounding box center [553, 207] width 84 height 34
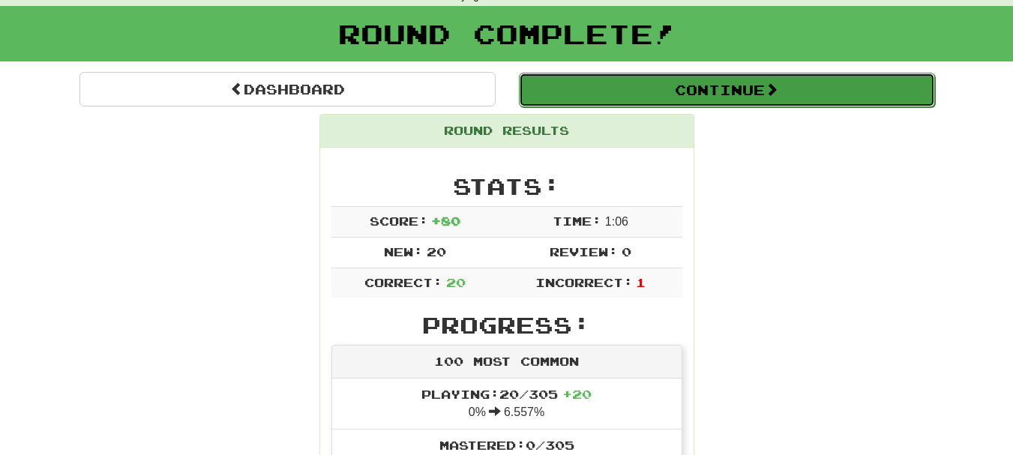
click at [684, 90] on button "Continue" at bounding box center [727, 90] width 416 height 34
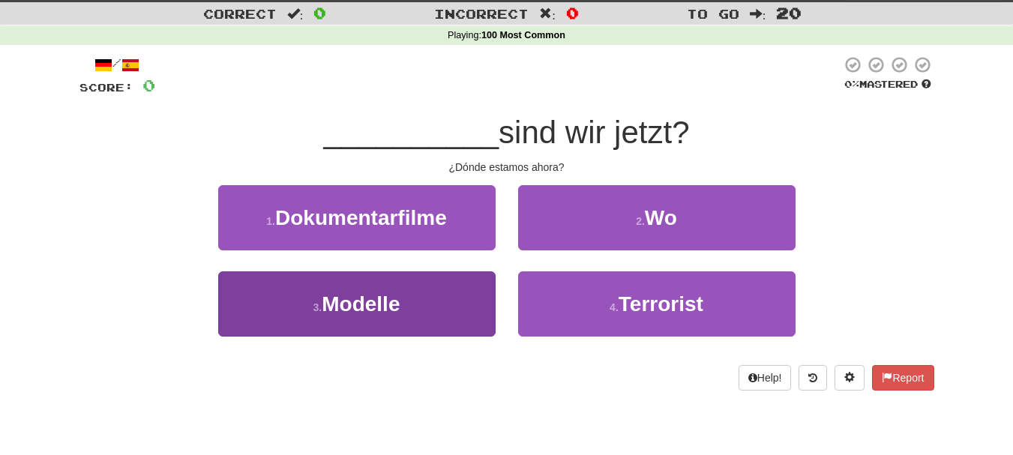
scroll to position [0, 0]
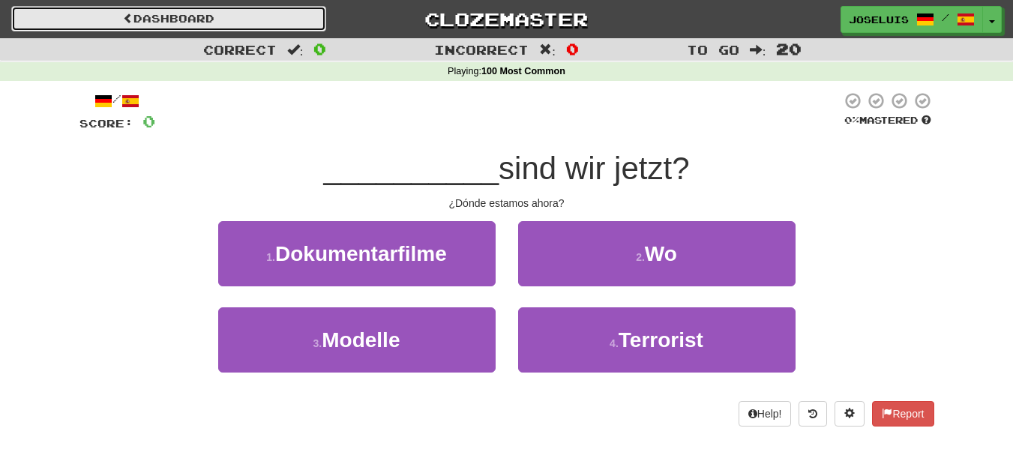
click at [208, 19] on link "Dashboard" at bounding box center [168, 18] width 315 height 25
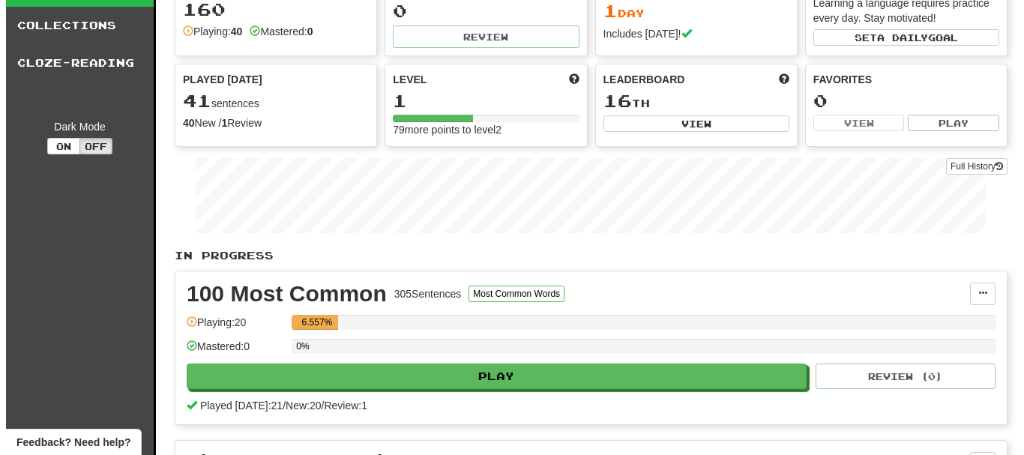
scroll to position [150, 0]
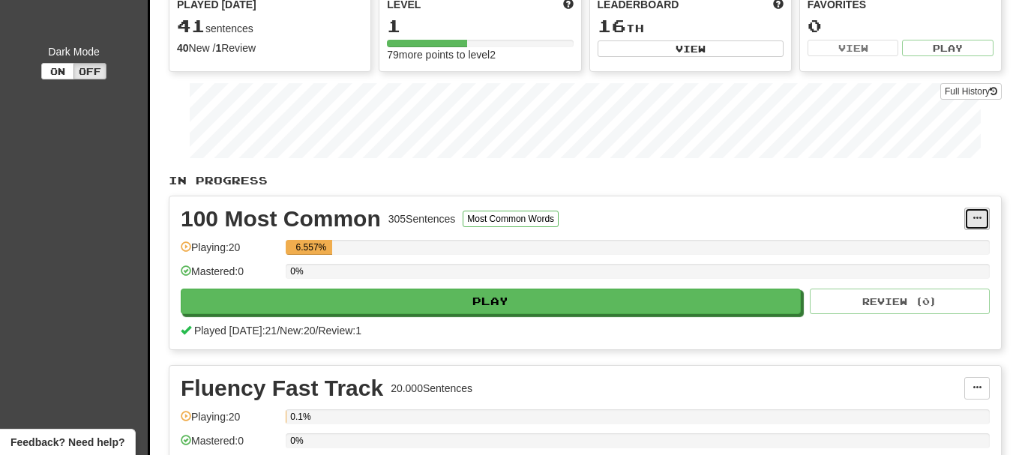
click at [980, 214] on span at bounding box center [977, 218] width 9 height 9
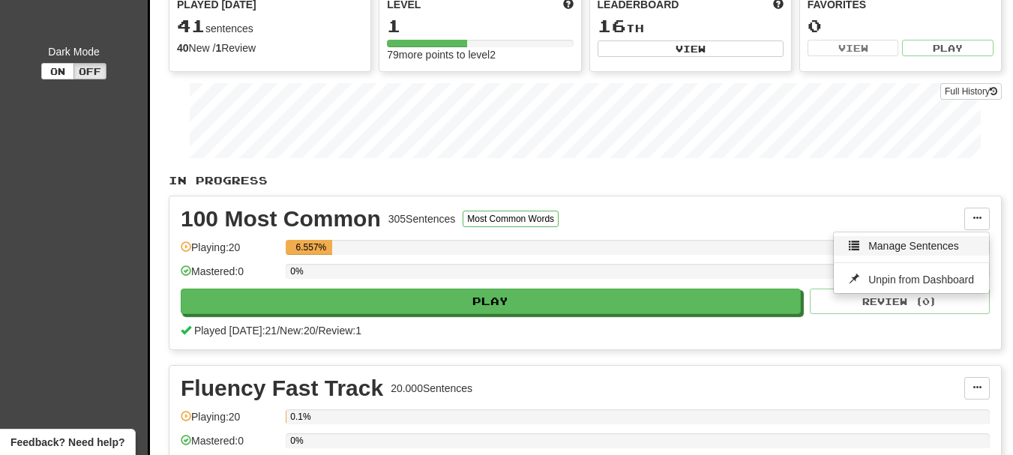
click at [933, 249] on span "Manage Sentences" at bounding box center [913, 246] width 91 height 12
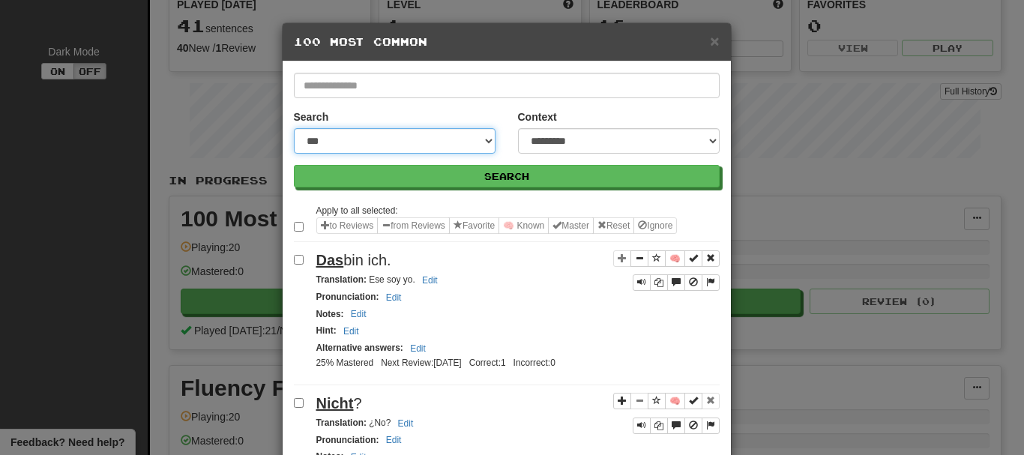
click at [482, 143] on select "**********" at bounding box center [395, 140] width 202 height 25
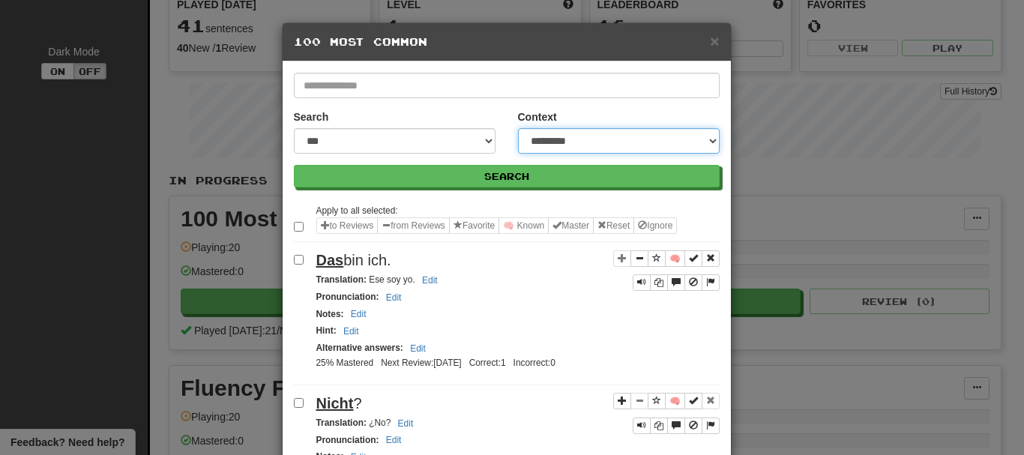
click at [701, 140] on select "**********" at bounding box center [619, 140] width 202 height 25
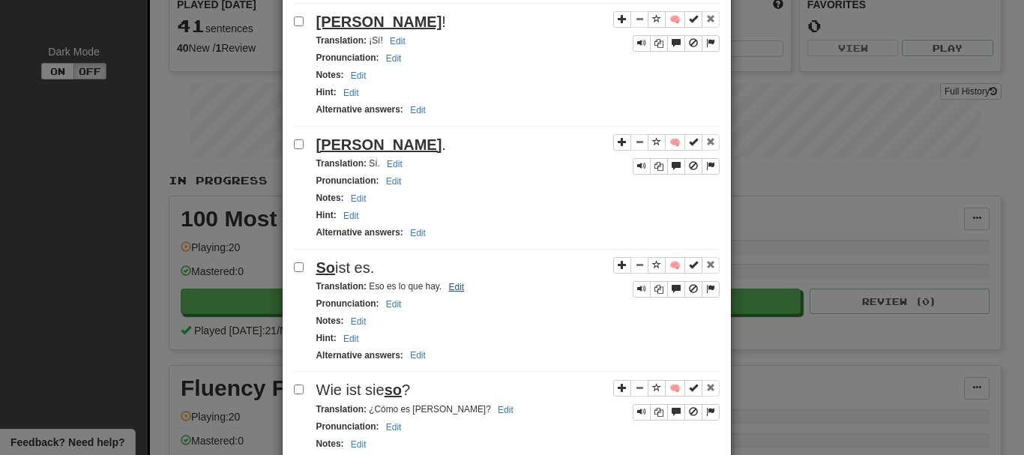
scroll to position [1500, 0]
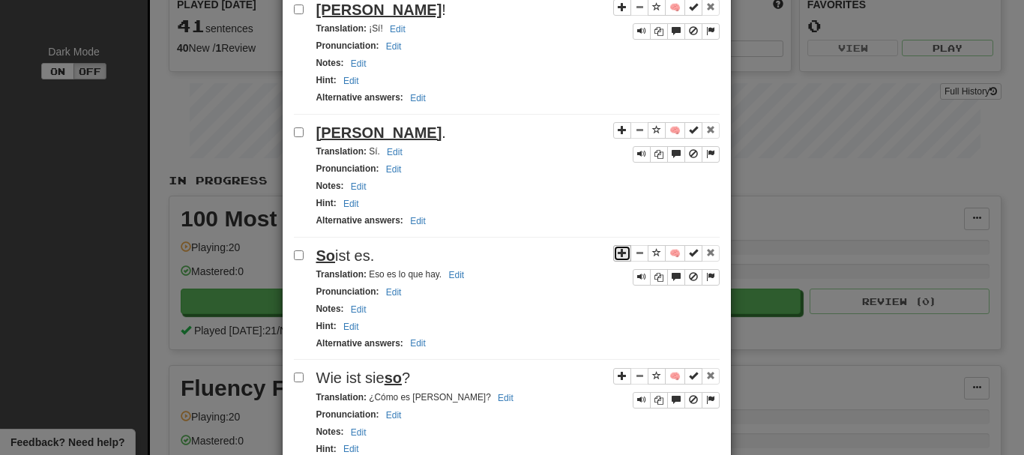
click at [618, 256] on span "Sentence controls" at bounding box center [622, 252] width 9 height 9
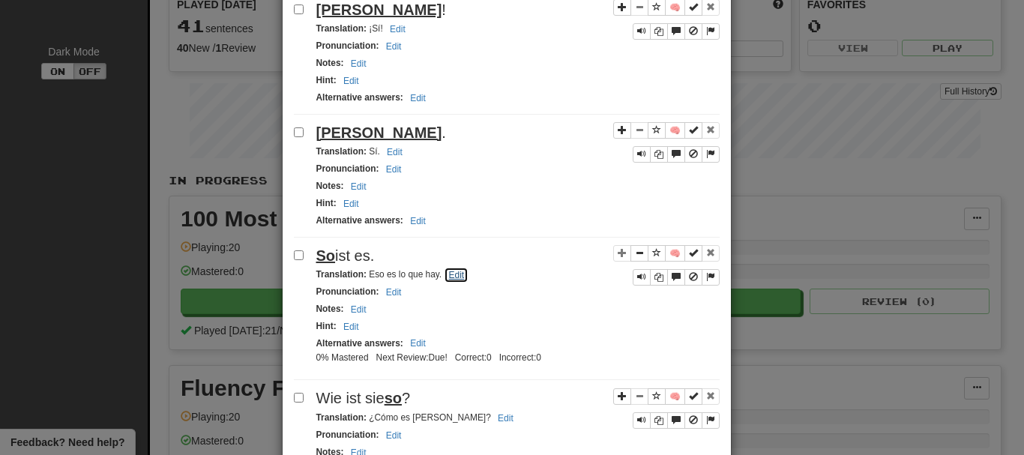
click at [460, 277] on button "Edit" at bounding box center [456, 275] width 25 height 16
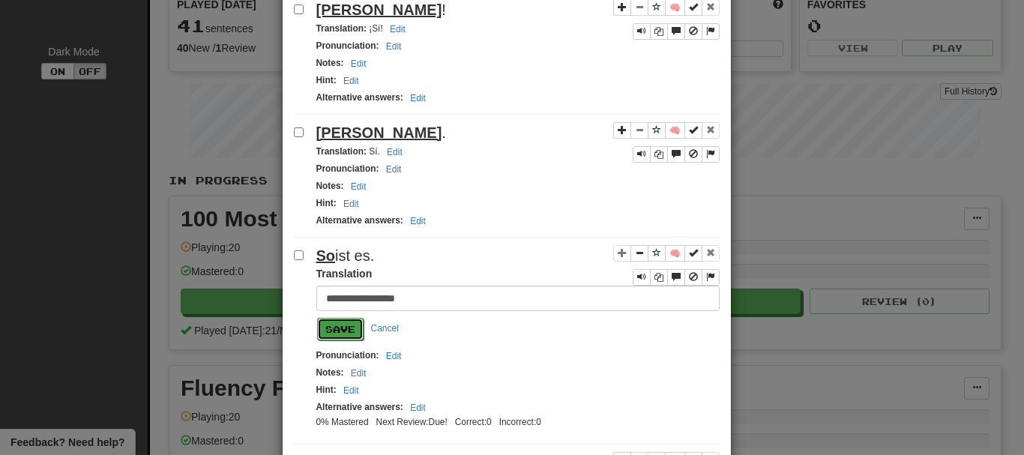
click at [334, 329] on button "Save" at bounding box center [340, 329] width 46 height 22
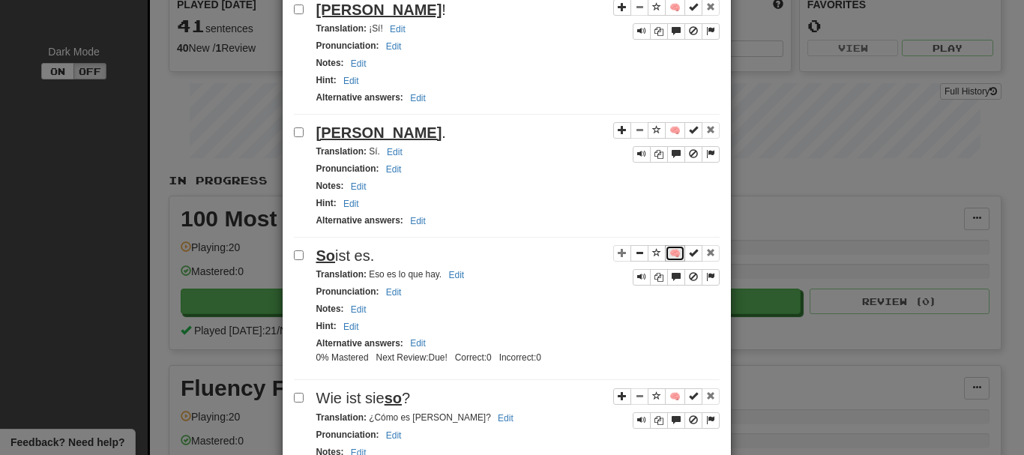
click at [670, 259] on button "🧠" at bounding box center [675, 253] width 20 height 16
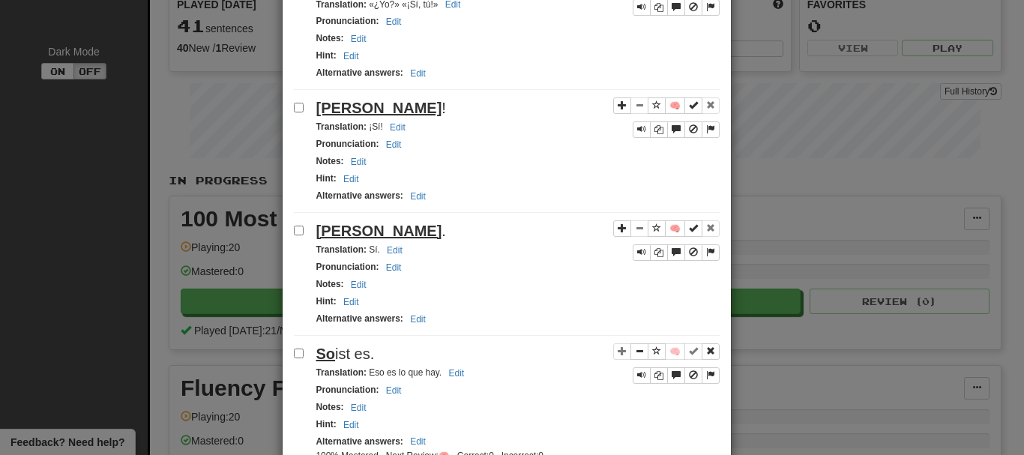
scroll to position [1275, 0]
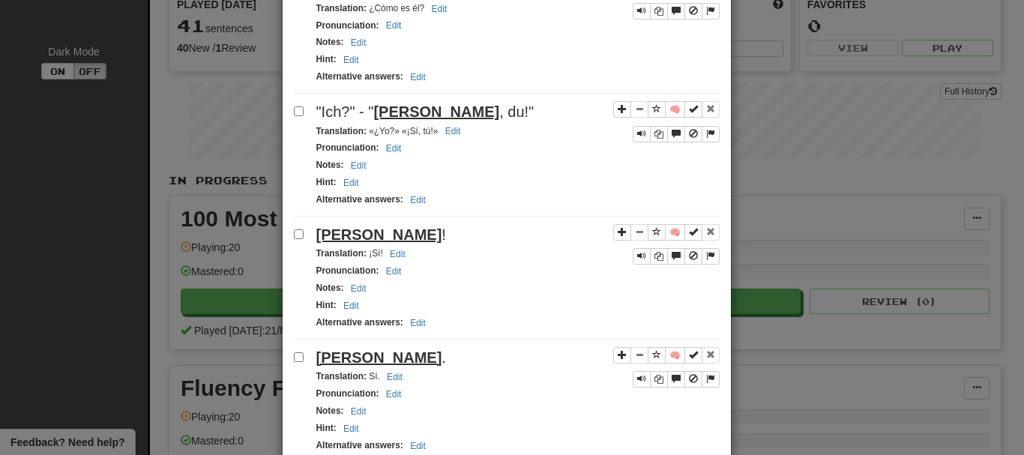
click at [100, 162] on div "**********" at bounding box center [512, 227] width 1024 height 455
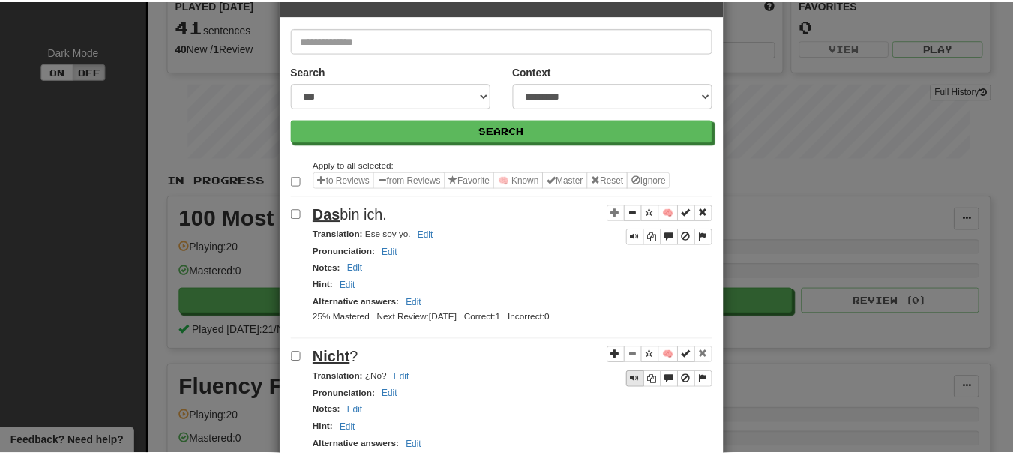
scroll to position [0, 0]
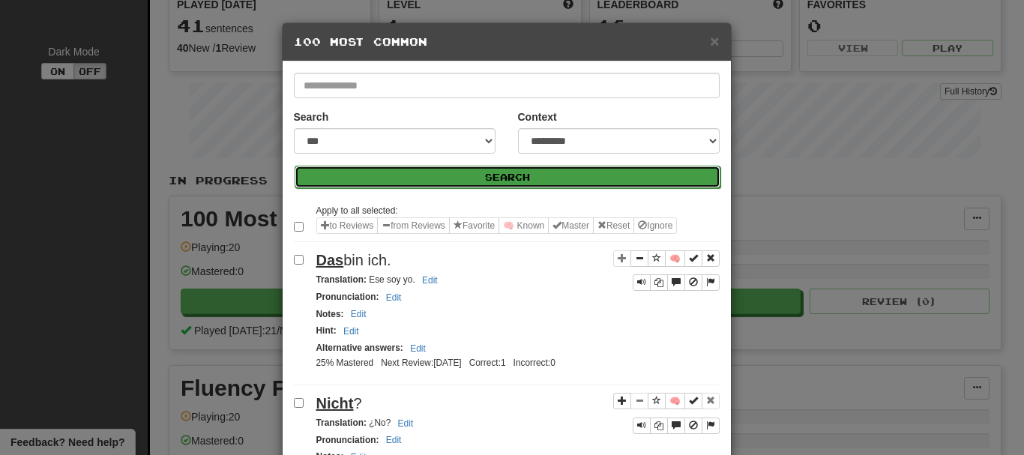
click at [429, 171] on button "Search" at bounding box center [508, 177] width 426 height 22
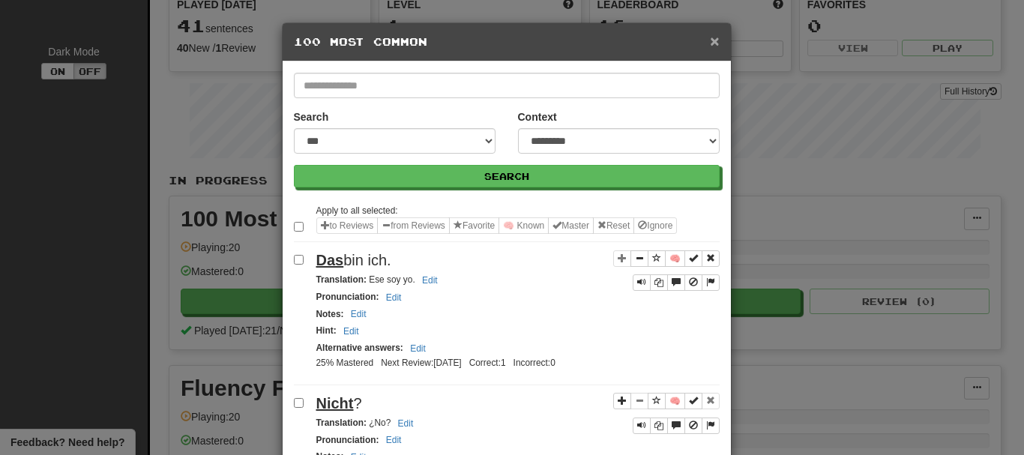
click at [712, 41] on span "×" at bounding box center [714, 40] width 9 height 17
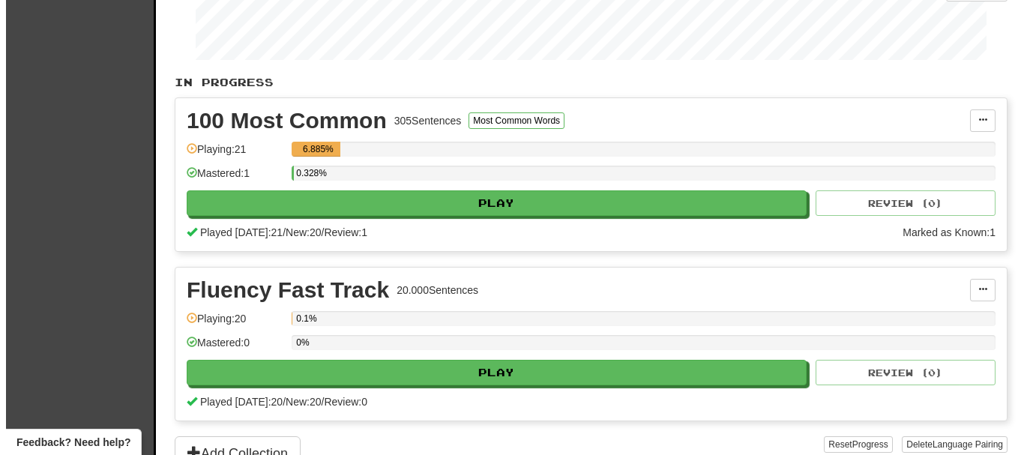
scroll to position [225, 0]
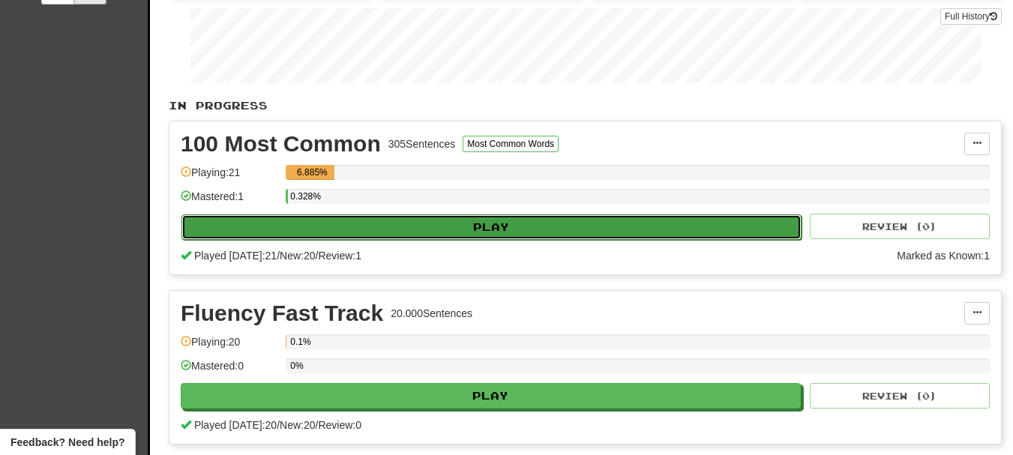
click at [457, 223] on button "Play" at bounding box center [491, 226] width 620 height 25
select select "**"
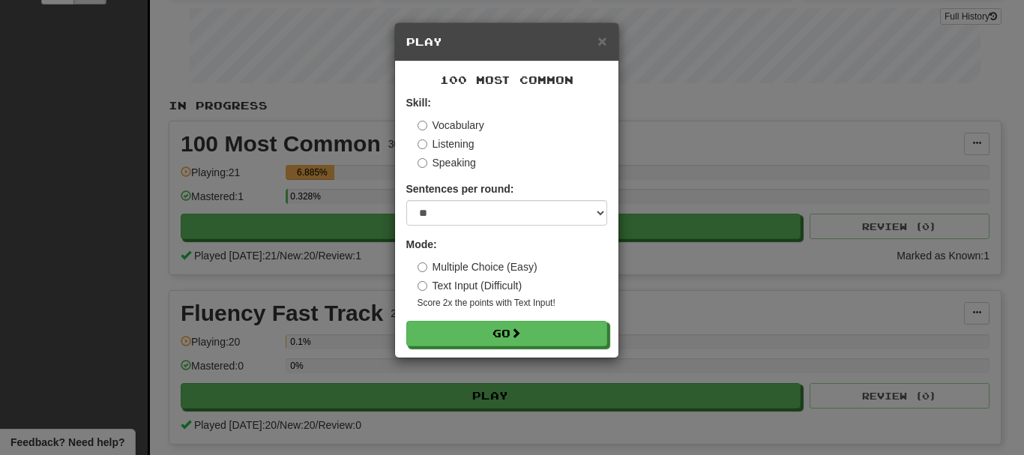
click at [419, 151] on div "Vocabulary Listening Speaking" at bounding box center [513, 144] width 190 height 52
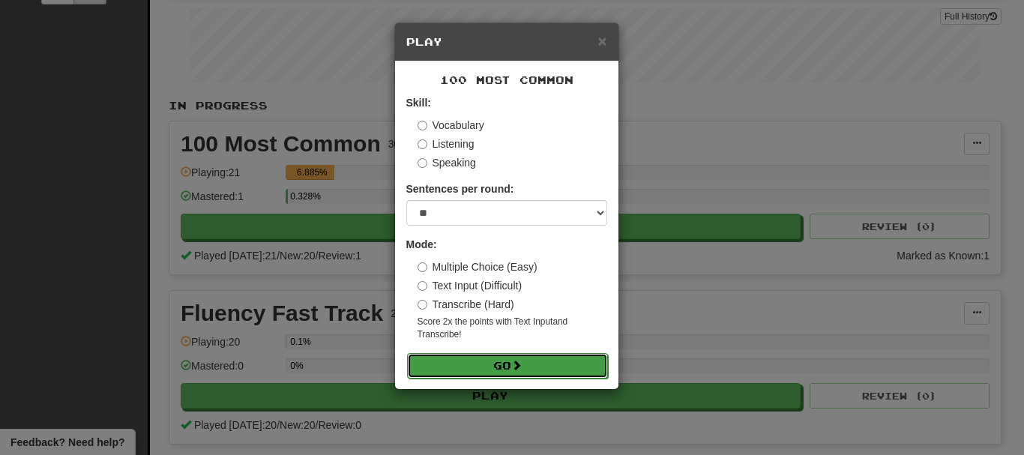
click at [488, 373] on button "Go" at bounding box center [507, 365] width 201 height 25
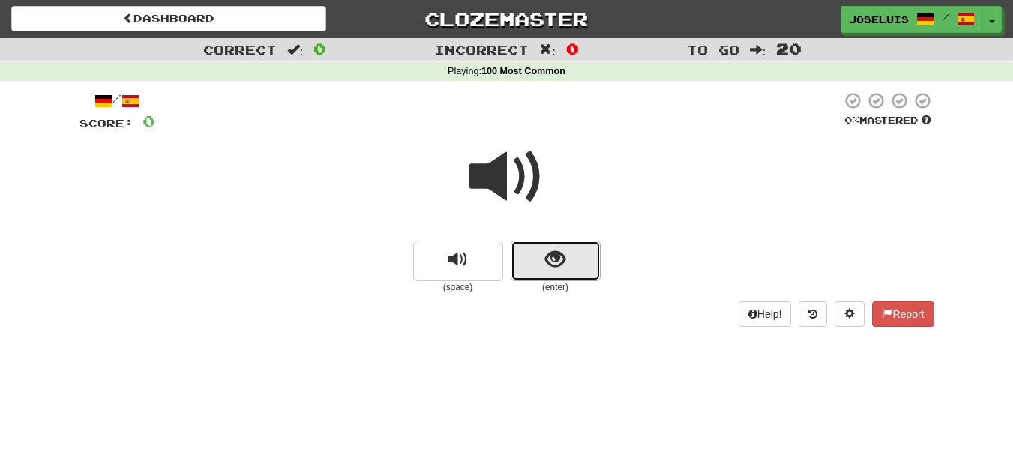
click at [541, 253] on button "show sentence" at bounding box center [556, 261] width 90 height 40
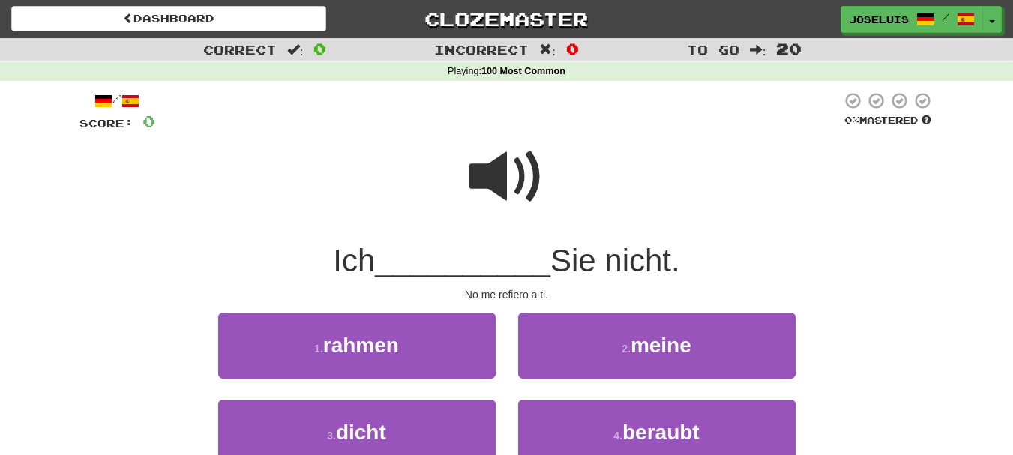
scroll to position [75, 0]
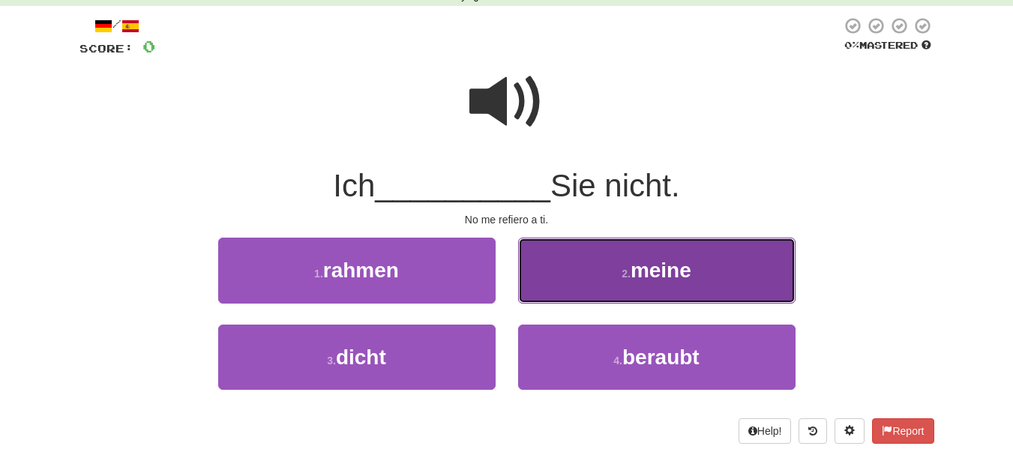
click at [625, 269] on small "2 ." at bounding box center [626, 274] width 9 height 12
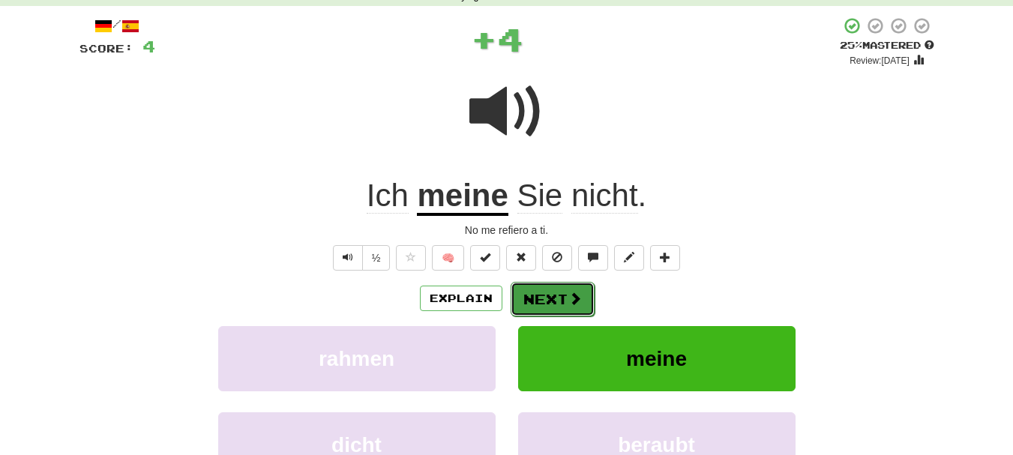
click at [542, 298] on button "Next" at bounding box center [553, 299] width 84 height 34
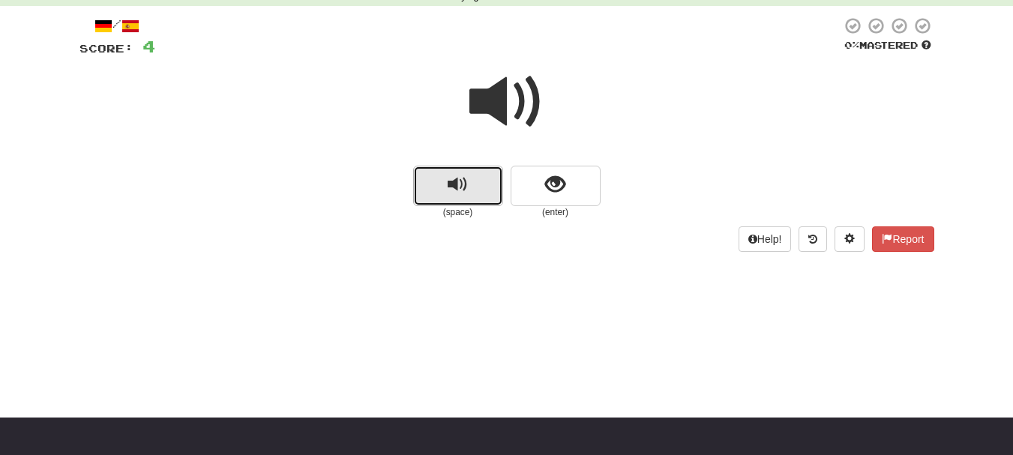
click at [460, 177] on span "replay audio" at bounding box center [458, 185] width 20 height 20
click at [520, 246] on div "Help! Report" at bounding box center [506, 238] width 855 height 25
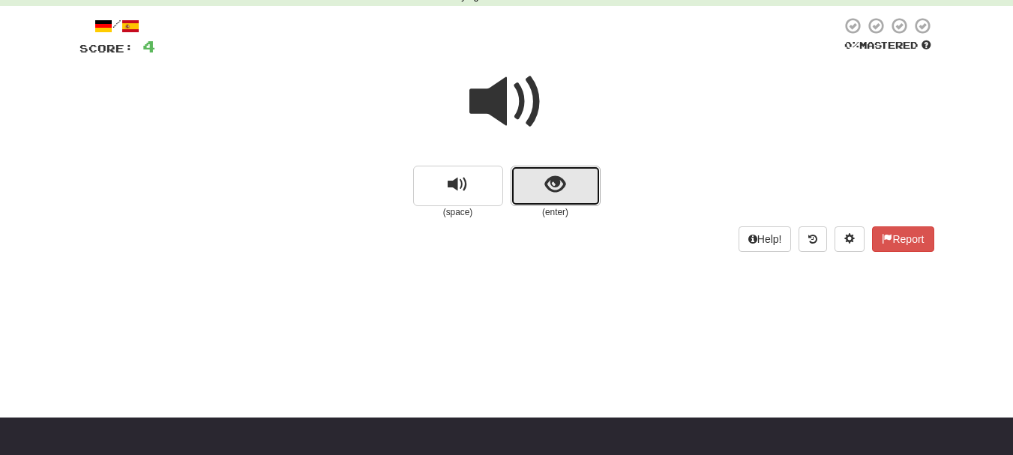
click at [550, 187] on span "show sentence" at bounding box center [555, 185] width 20 height 20
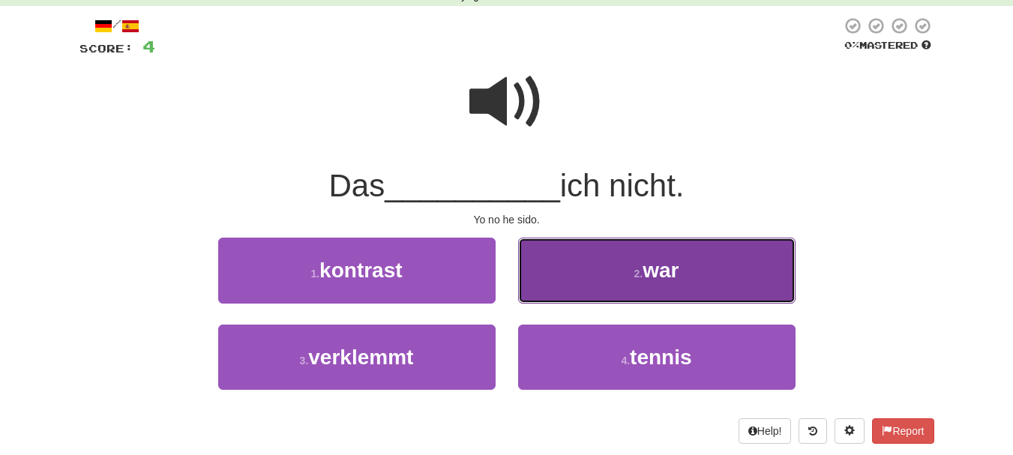
click at [589, 268] on button "2 . war" at bounding box center [656, 270] width 277 height 65
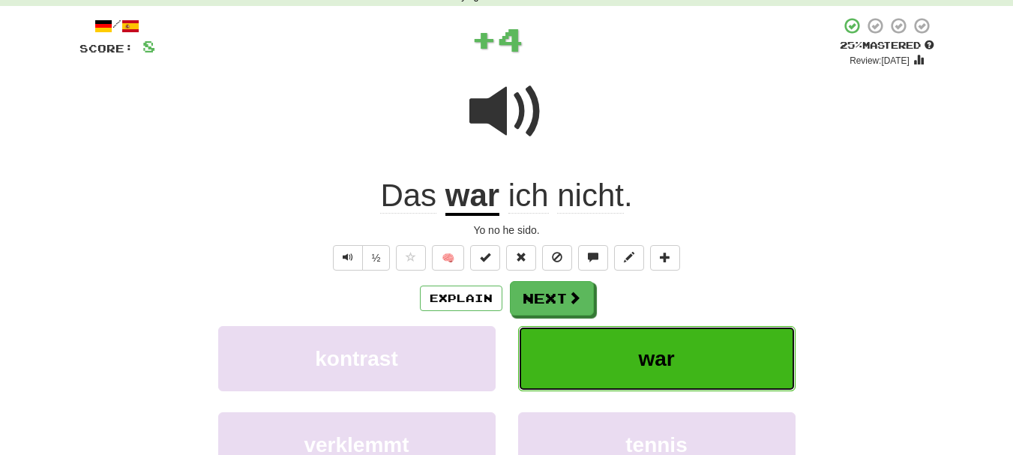
scroll to position [0, 0]
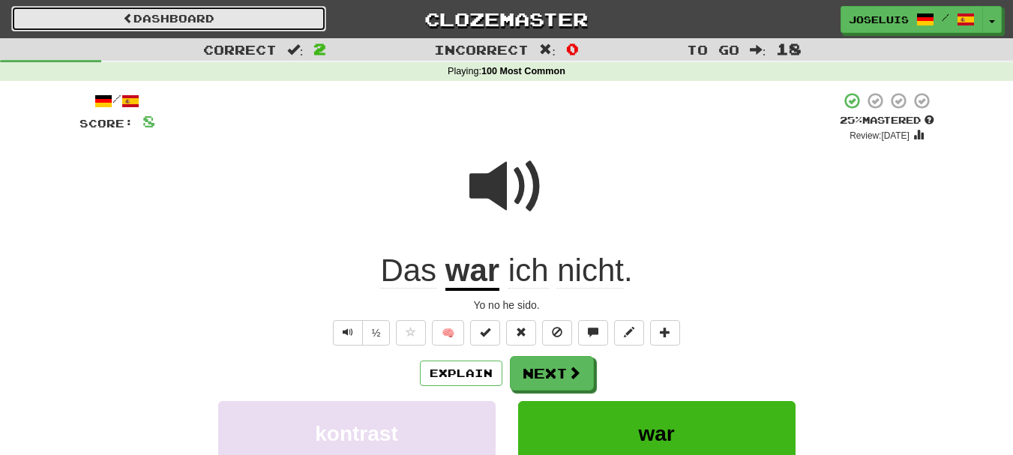
click at [304, 22] on link "Dashboard" at bounding box center [168, 18] width 315 height 25
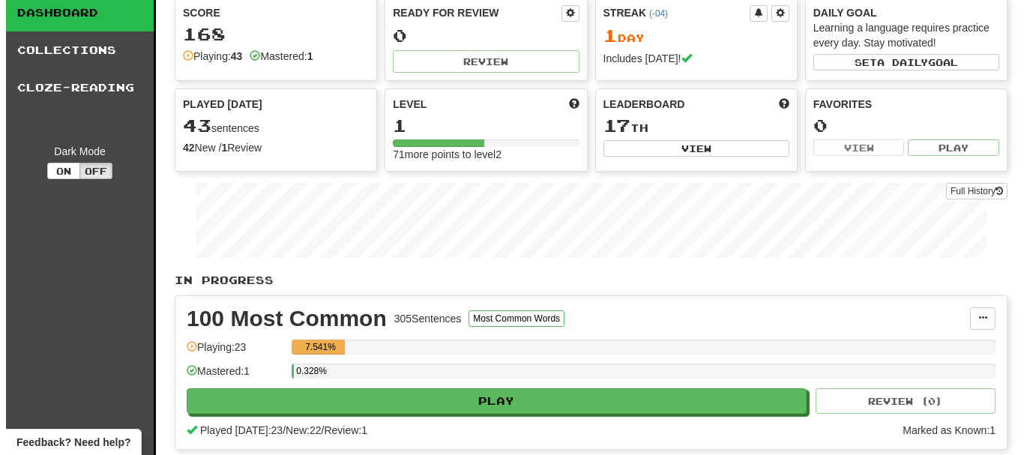
scroll to position [75, 0]
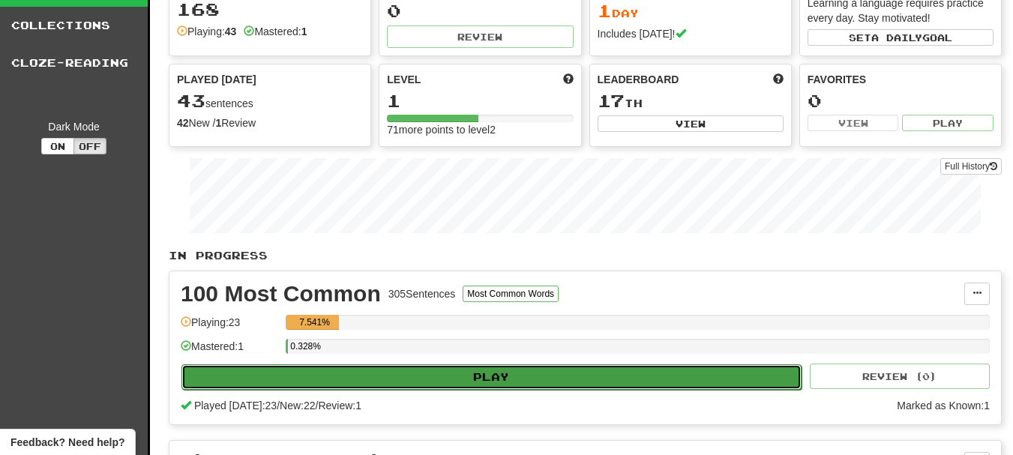
click at [522, 375] on button "Play" at bounding box center [491, 376] width 620 height 25
select select "**"
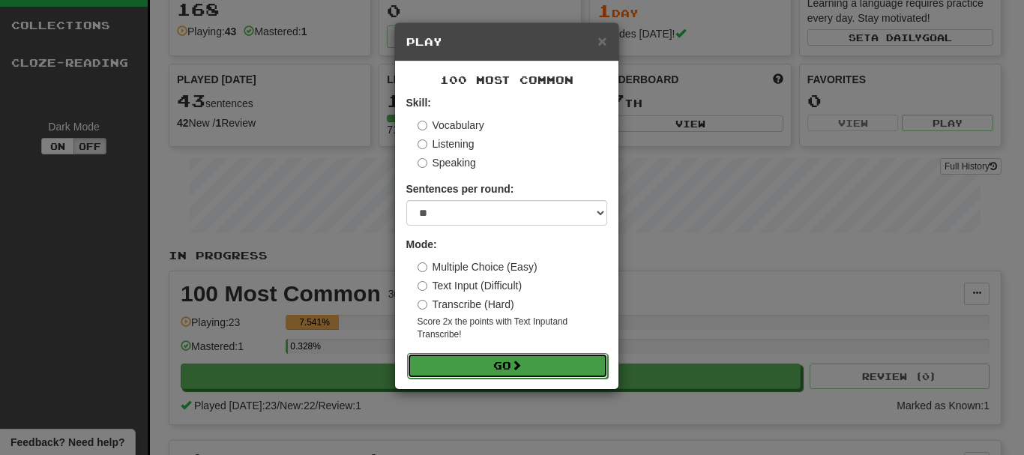
click at [499, 364] on button "Go" at bounding box center [507, 365] width 201 height 25
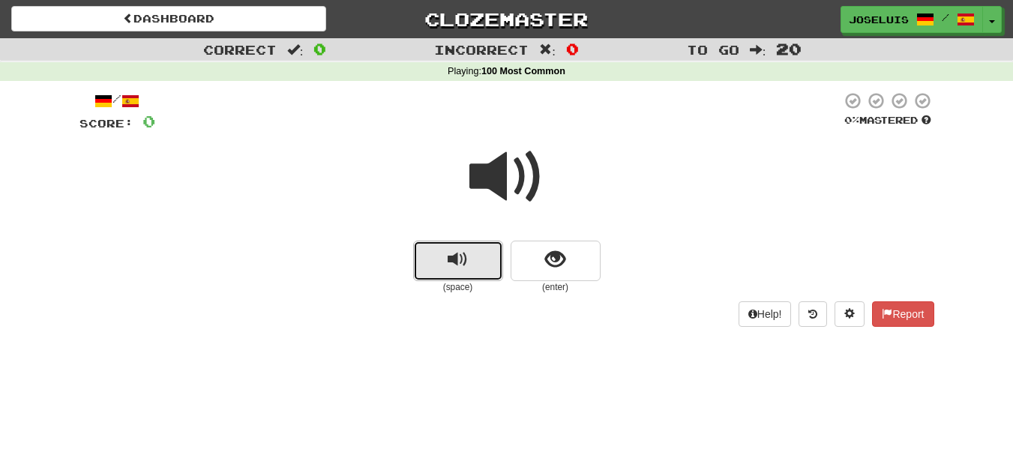
click at [475, 262] on button "replay audio" at bounding box center [458, 261] width 90 height 40
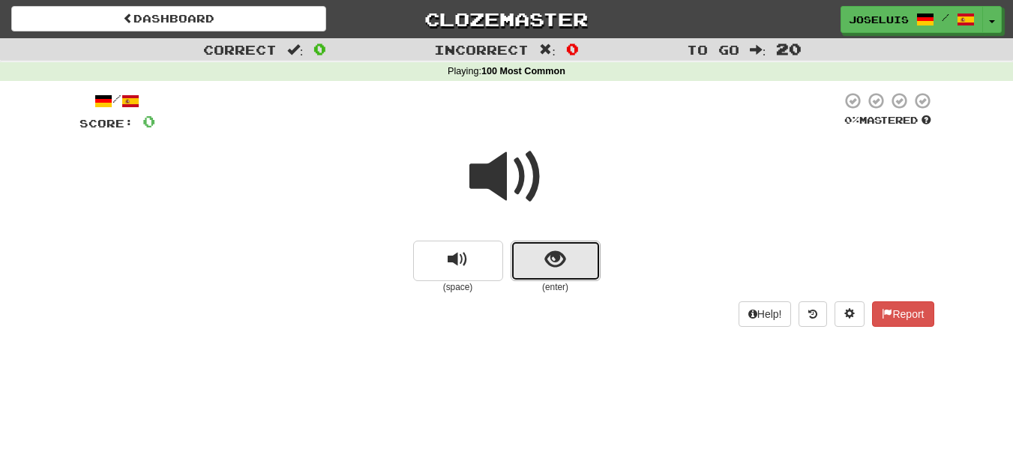
click at [544, 265] on button "show sentence" at bounding box center [556, 261] width 90 height 40
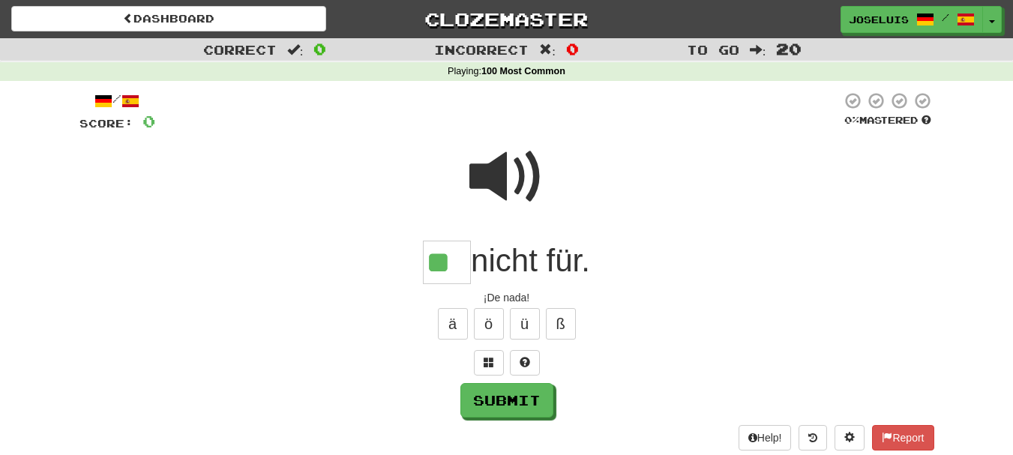
type input "**"
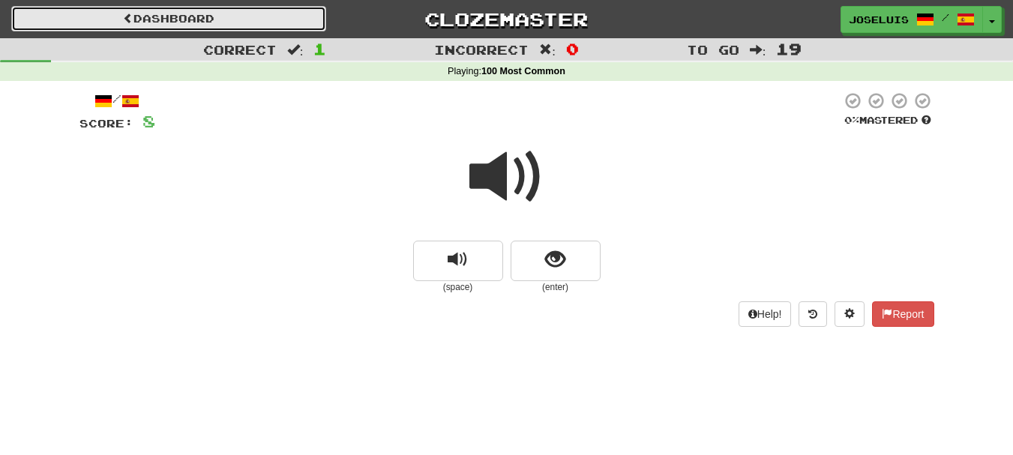
click at [163, 22] on link "Dashboard" at bounding box center [168, 18] width 315 height 25
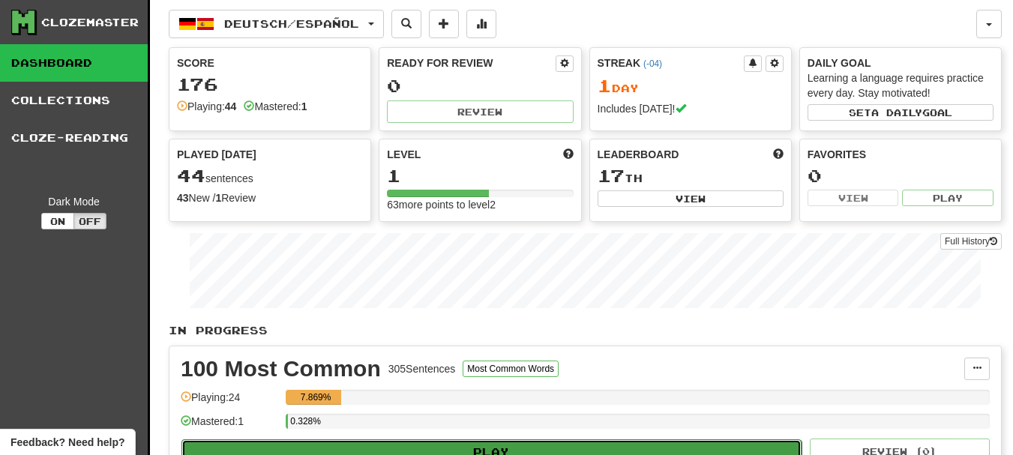
click at [388, 445] on button "Play" at bounding box center [491, 451] width 620 height 25
select select "**"
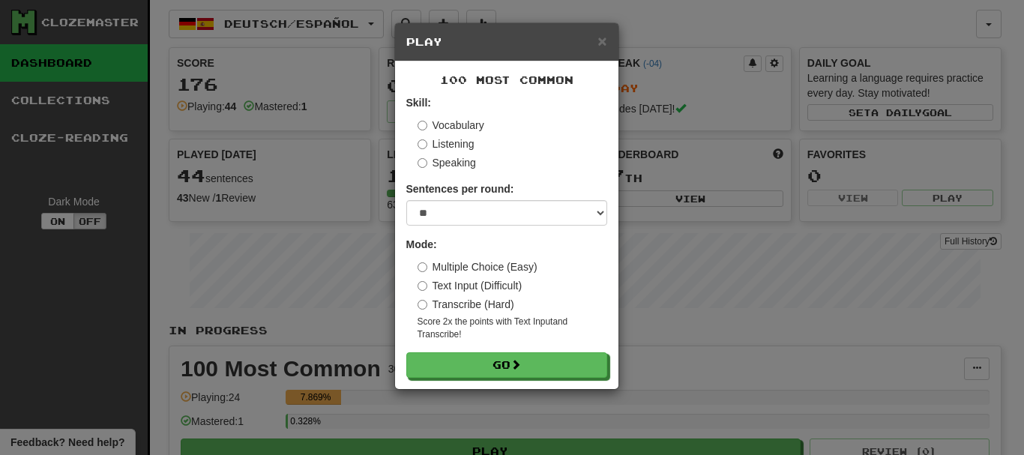
click at [436, 128] on label "Vocabulary" at bounding box center [451, 125] width 67 height 15
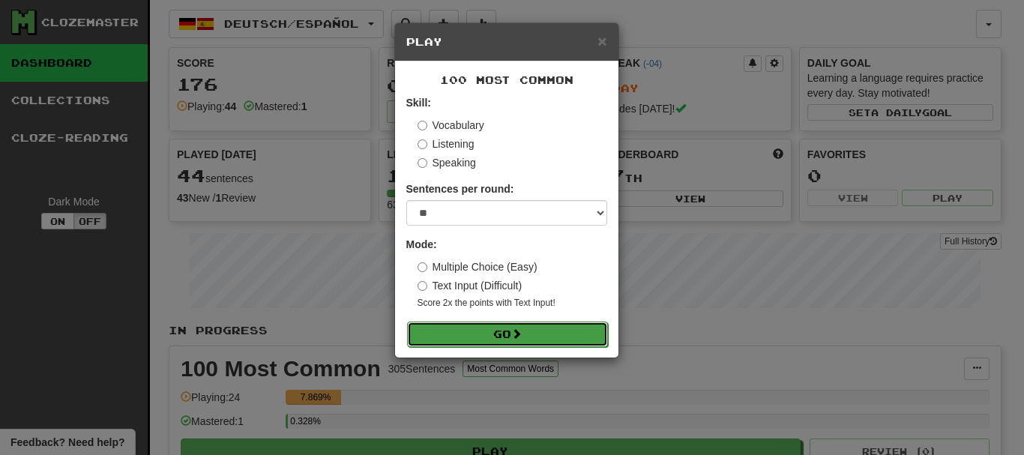
click at [458, 338] on button "Go" at bounding box center [507, 334] width 201 height 25
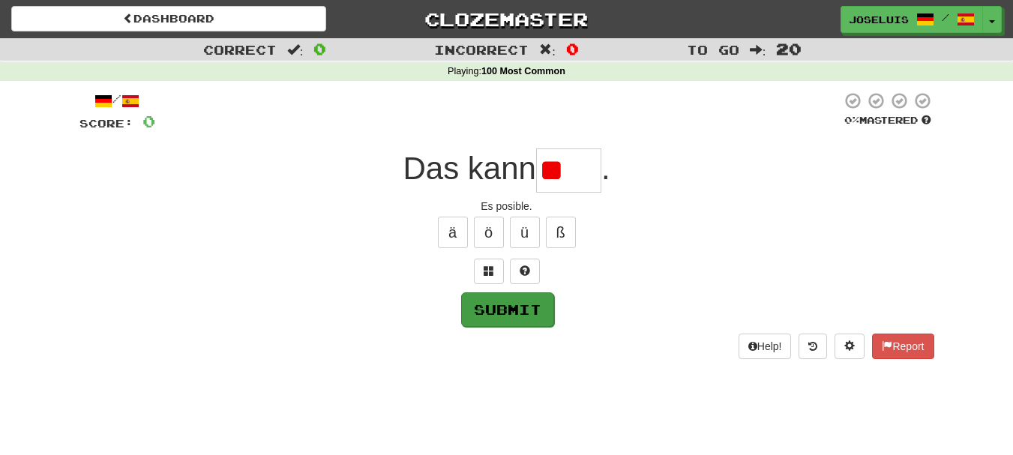
type input "****"
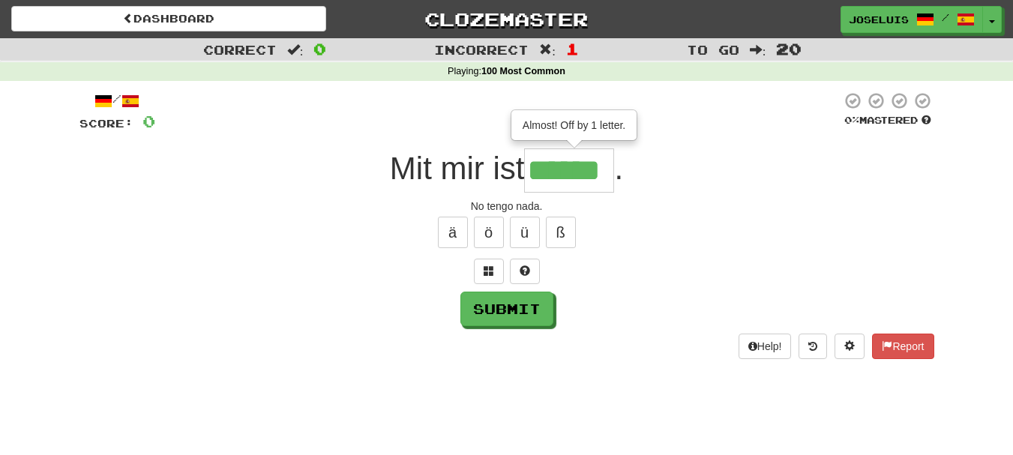
type input "******"
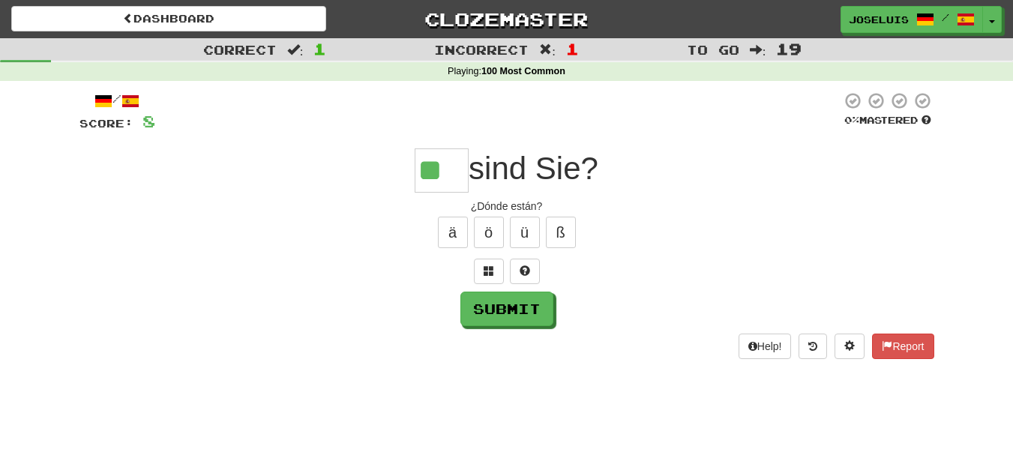
type input "**"
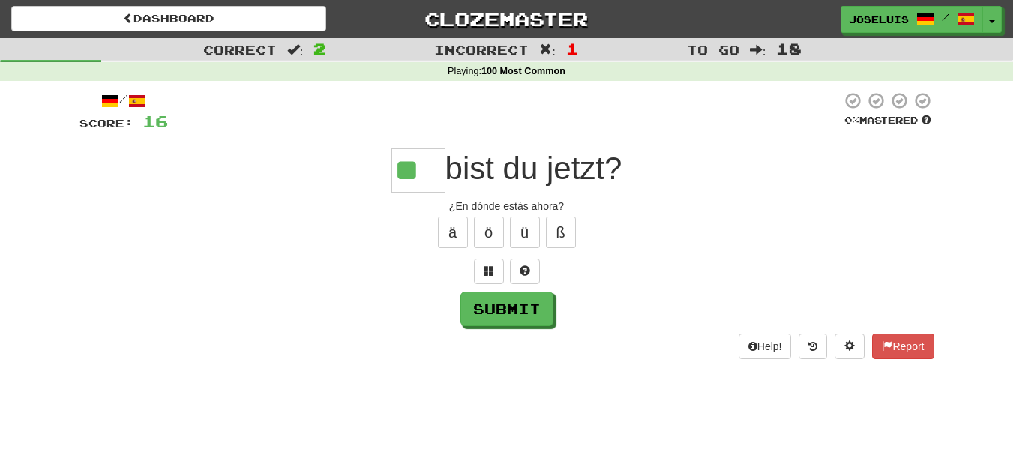
type input "**"
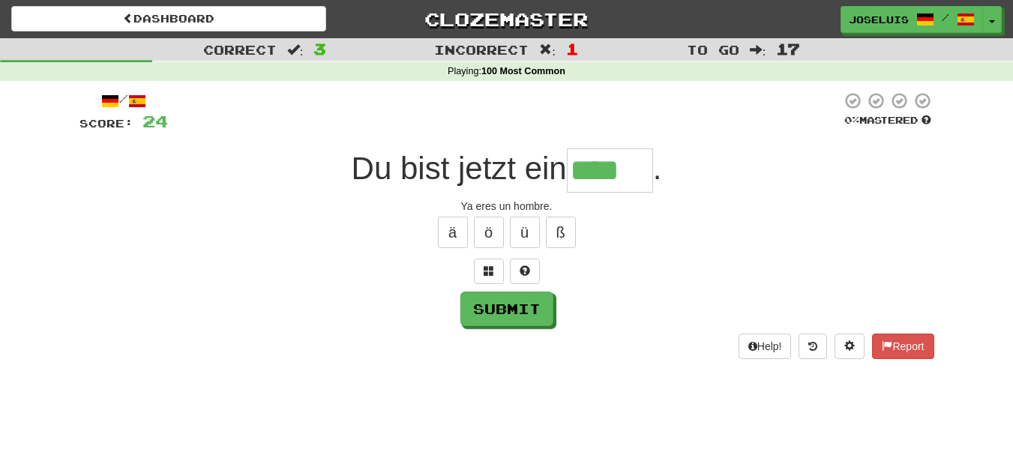
type input "****"
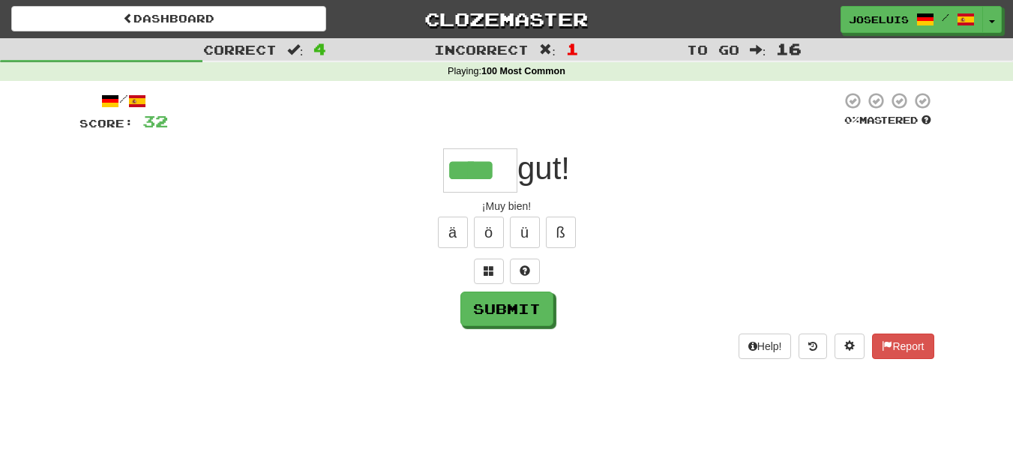
type input "****"
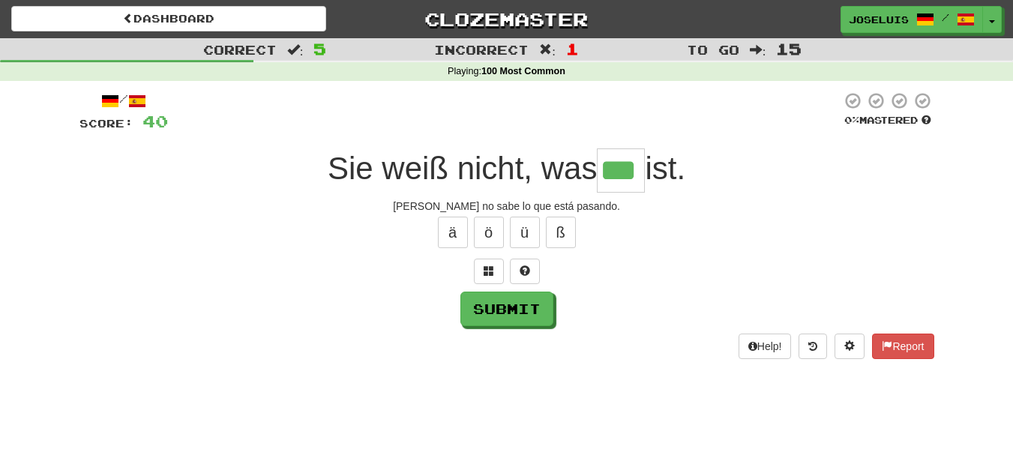
type input "***"
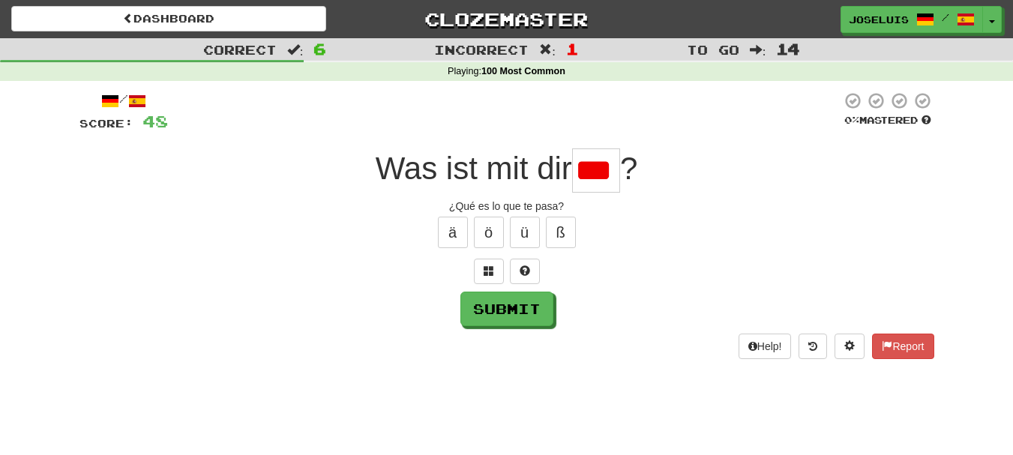
type input "***"
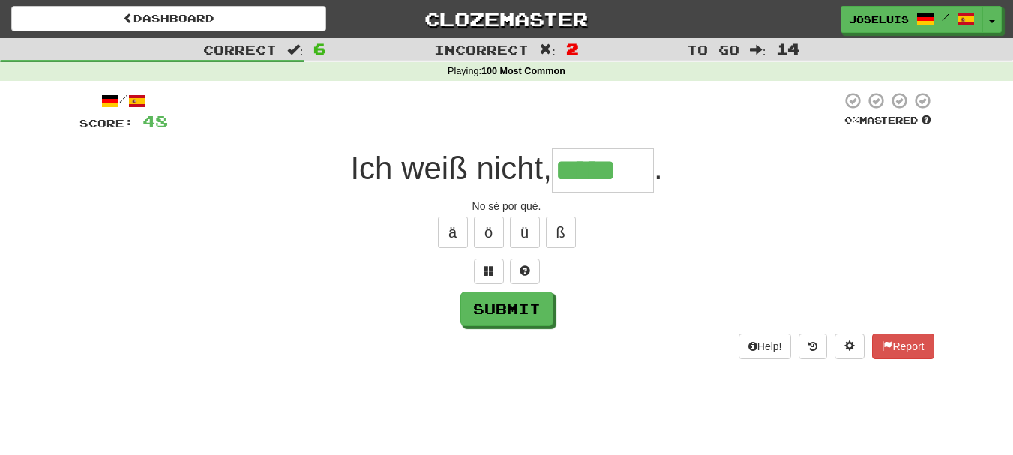
type input "*****"
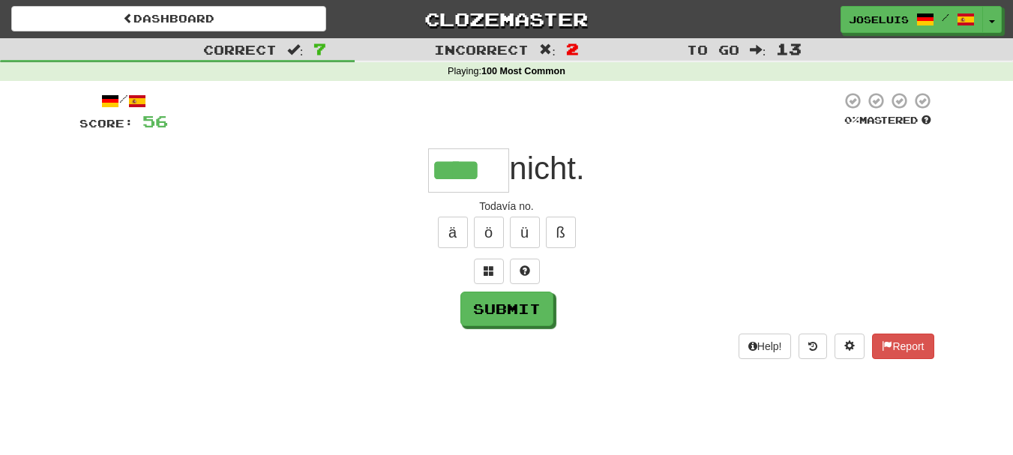
type input "****"
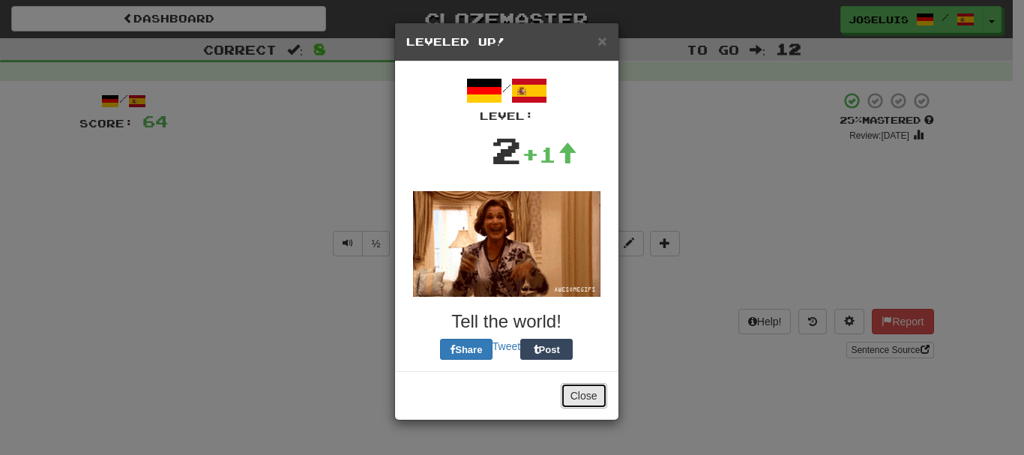
click at [577, 403] on button "Close" at bounding box center [584, 395] width 46 height 25
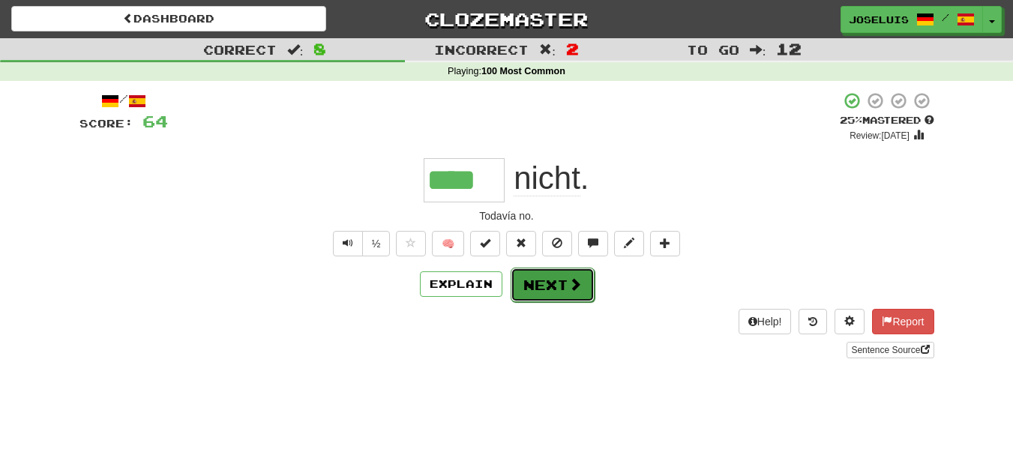
click at [554, 290] on button "Next" at bounding box center [553, 285] width 84 height 34
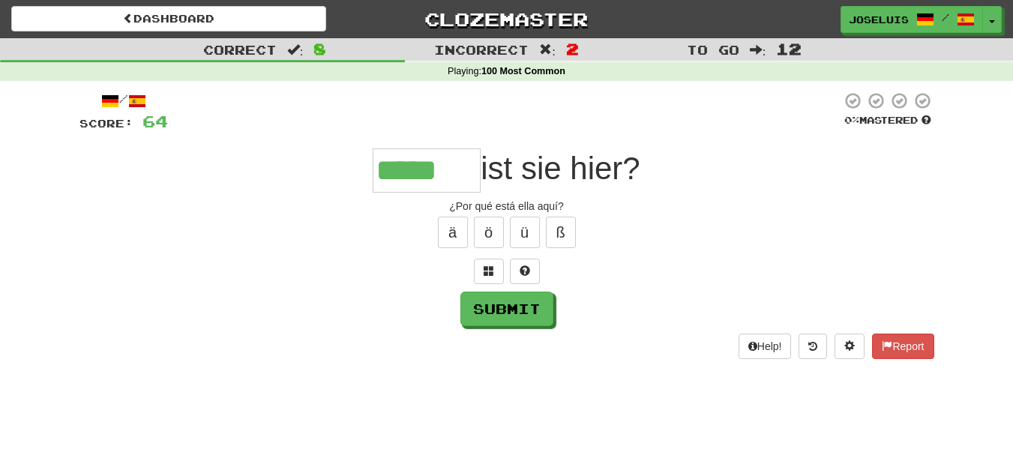
type input "*****"
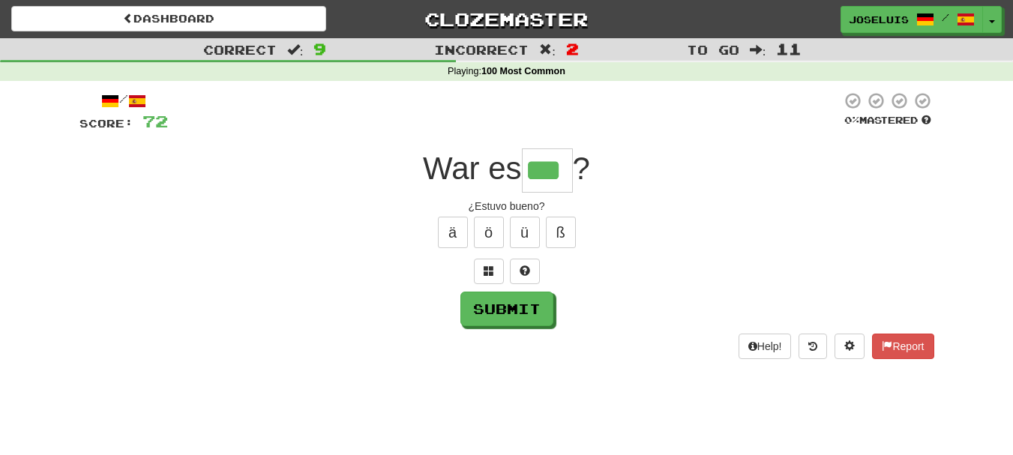
type input "***"
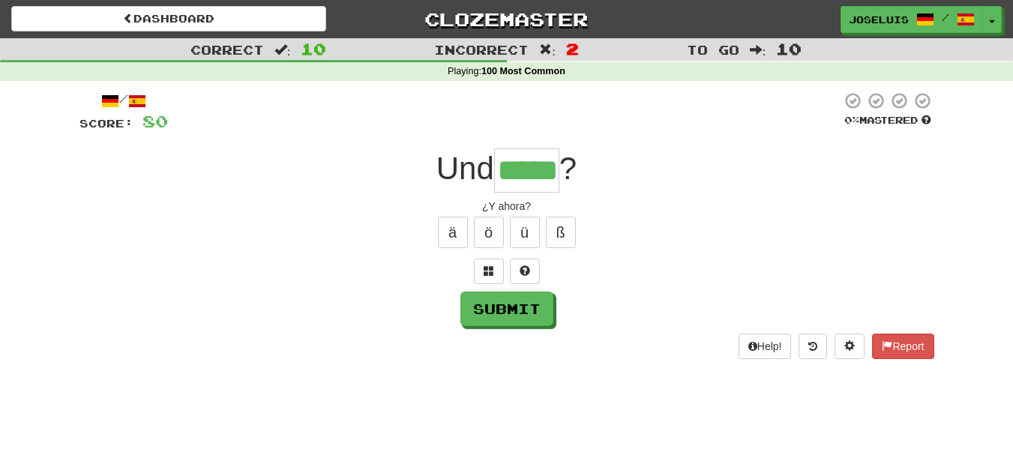
type input "*****"
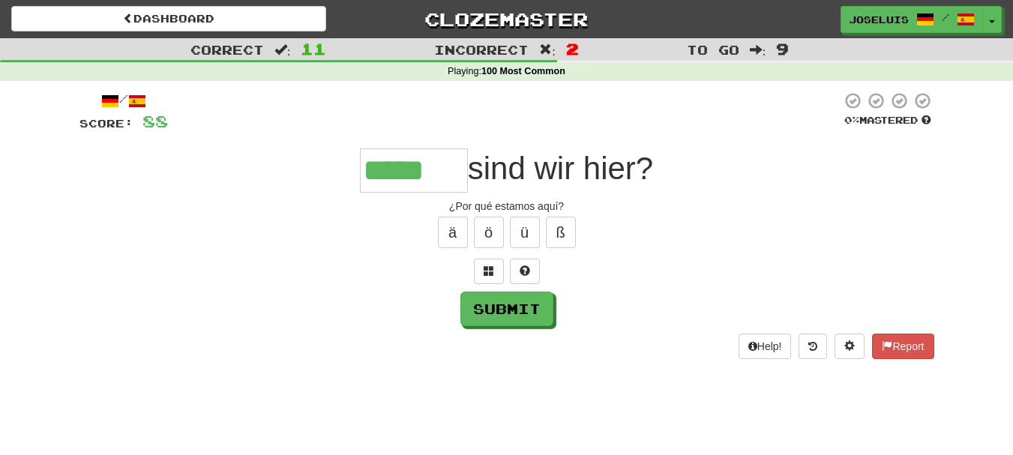
type input "*****"
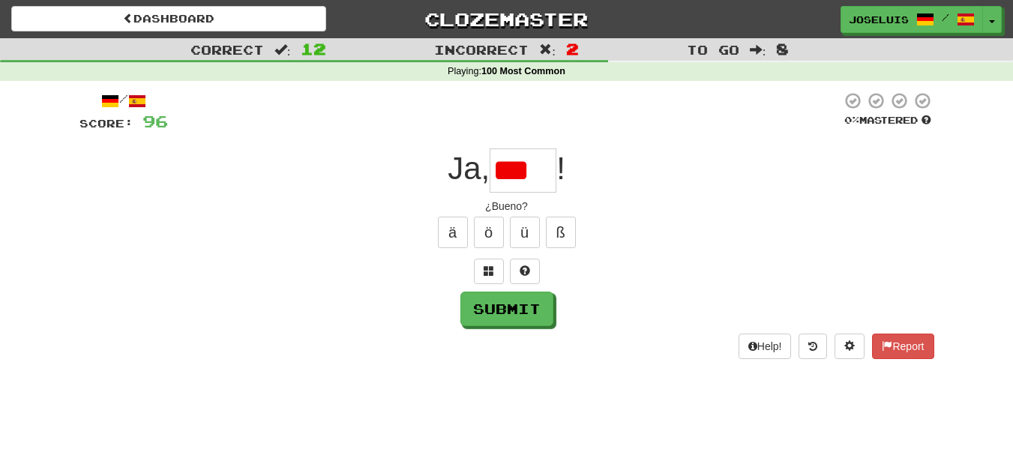
type input "*****"
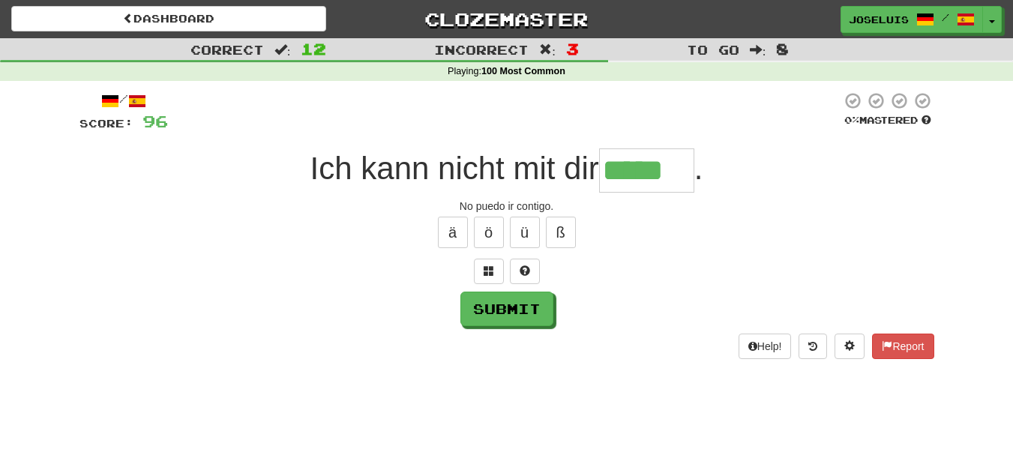
type input "*****"
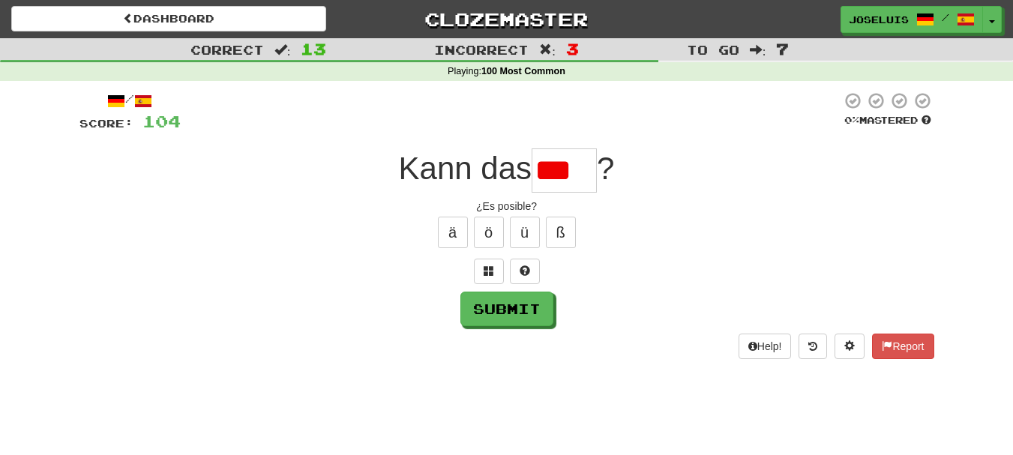
type input "****"
type input "***"
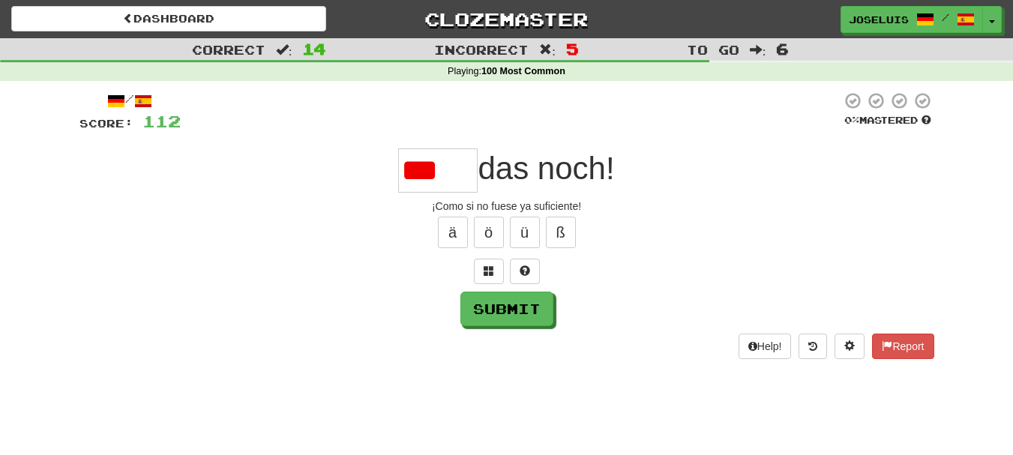
type input "****"
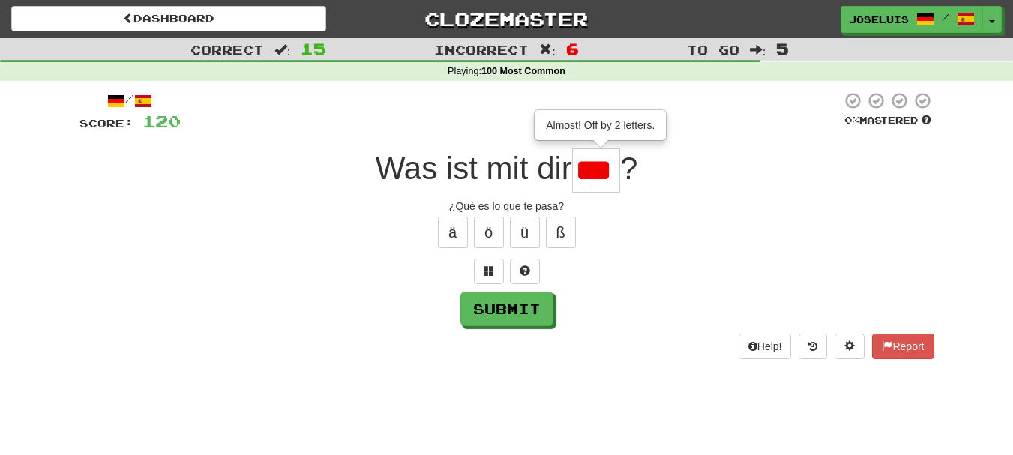
type input "***"
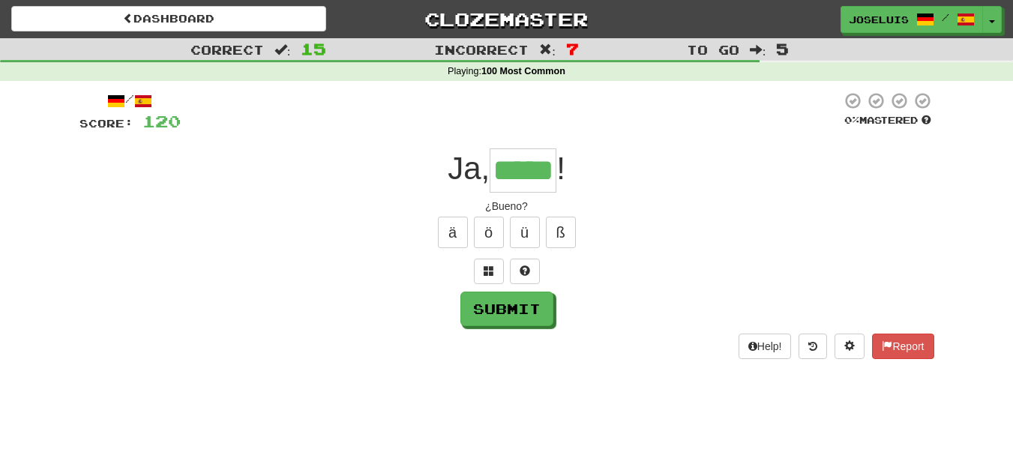
type input "*****"
type input "****"
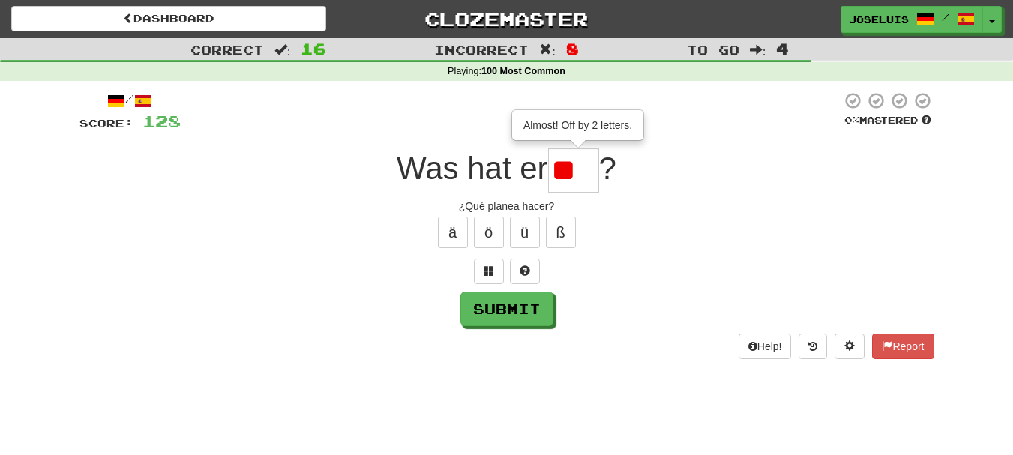
type input "*"
type input "***"
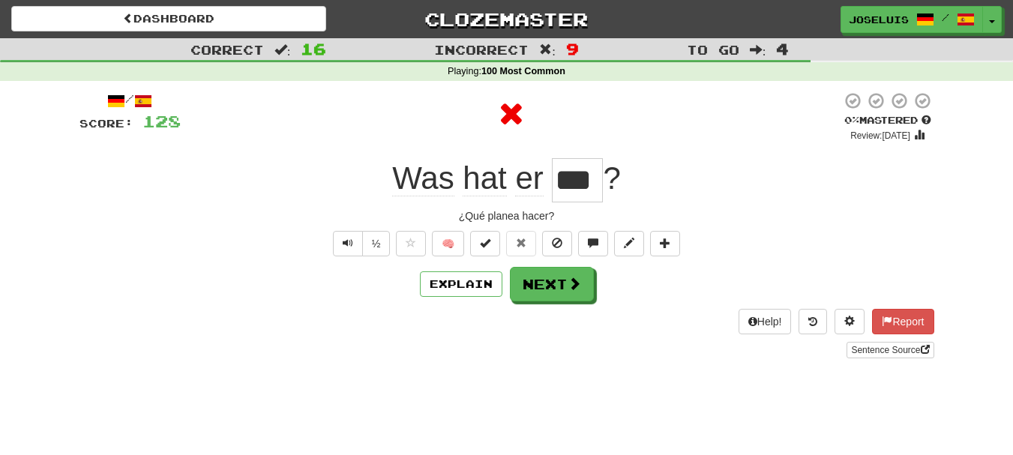
scroll to position [0, 0]
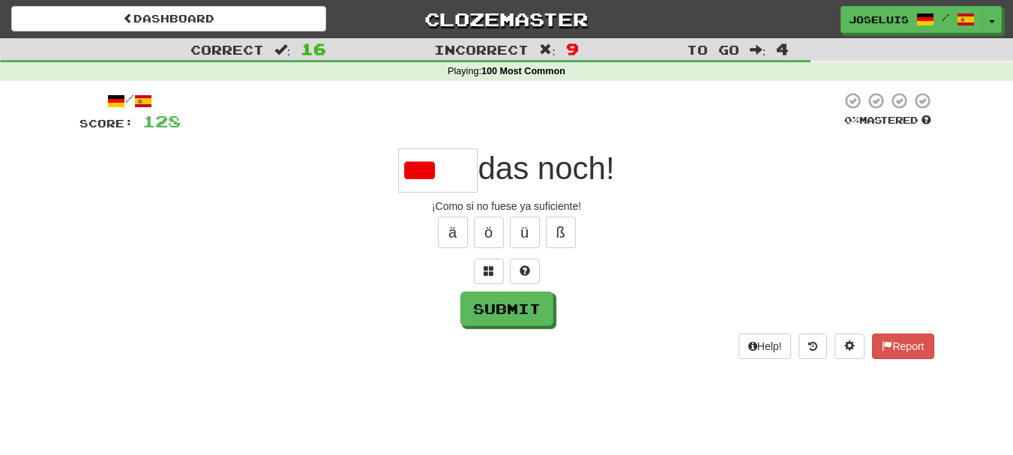
type input "****"
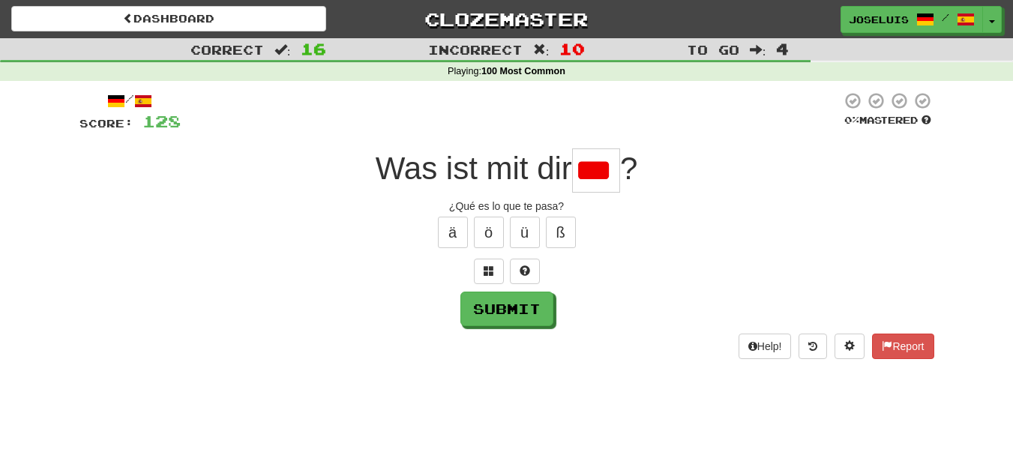
scroll to position [0, 1]
type input "***"
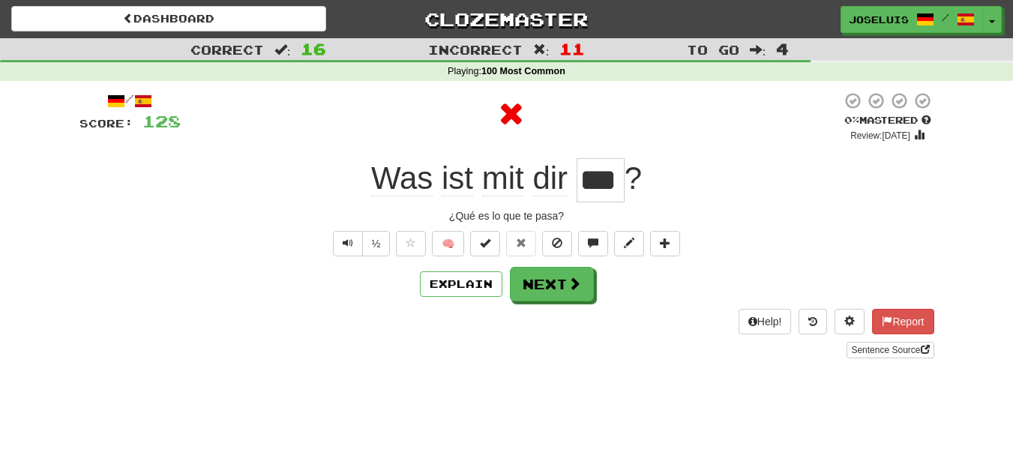
scroll to position [0, 0]
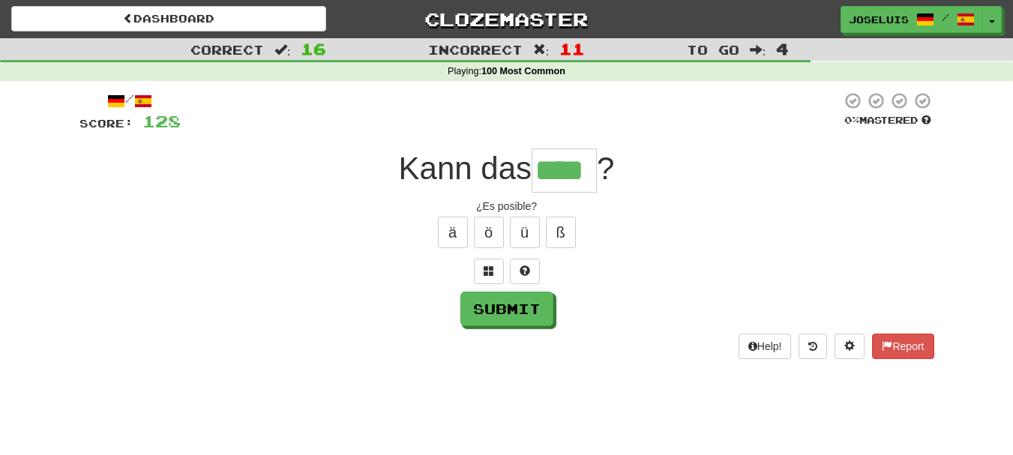
type input "*"
type input "***"
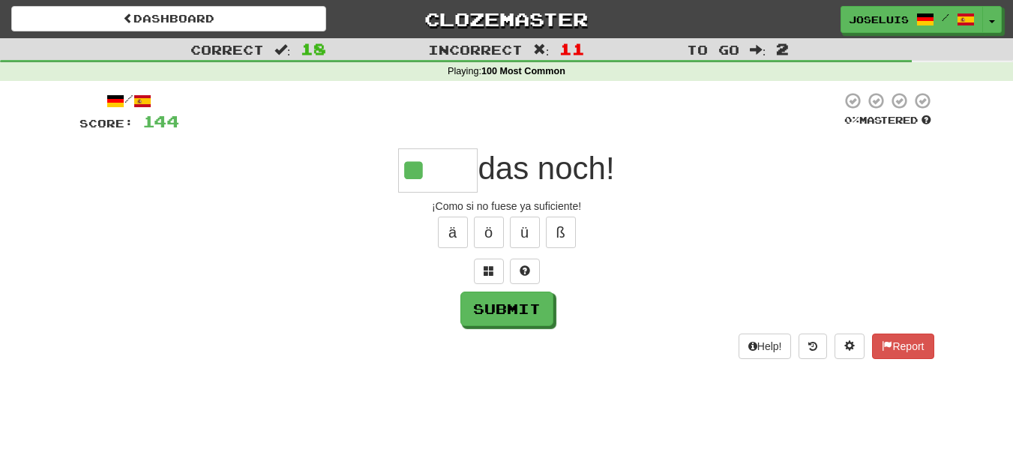
type input "*"
type input "****"
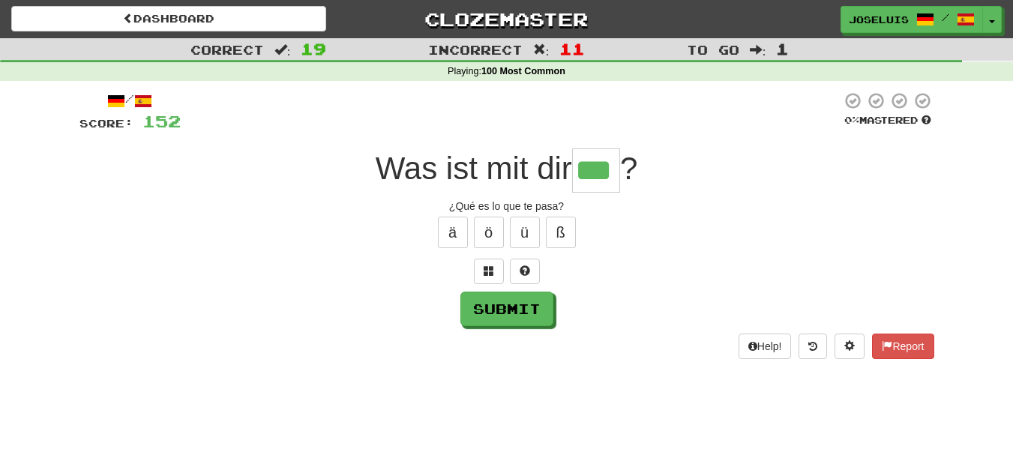
type input "***"
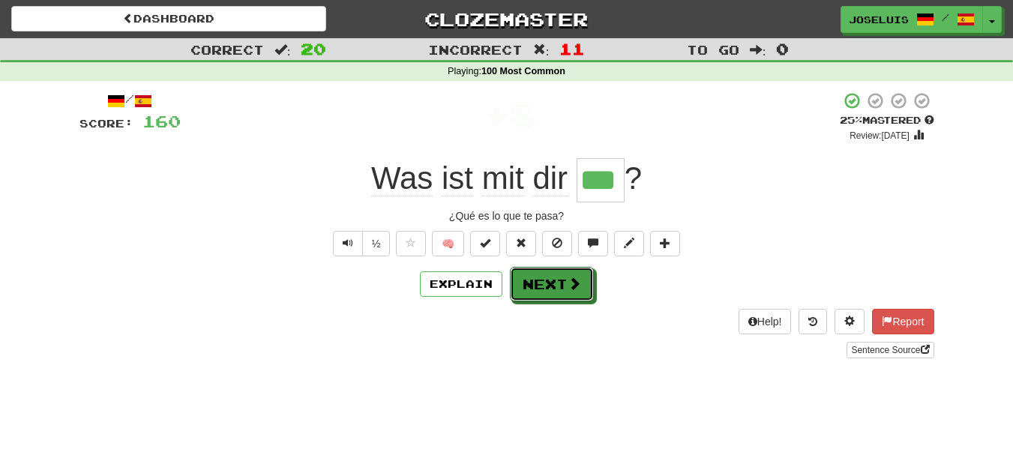
click at [554, 290] on button "Next" at bounding box center [552, 284] width 84 height 34
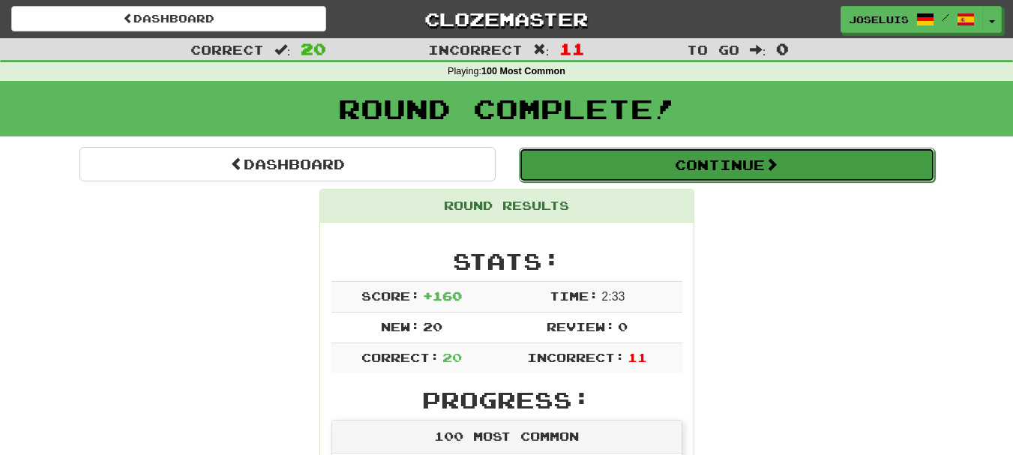
click at [774, 166] on span at bounding box center [771, 163] width 13 height 13
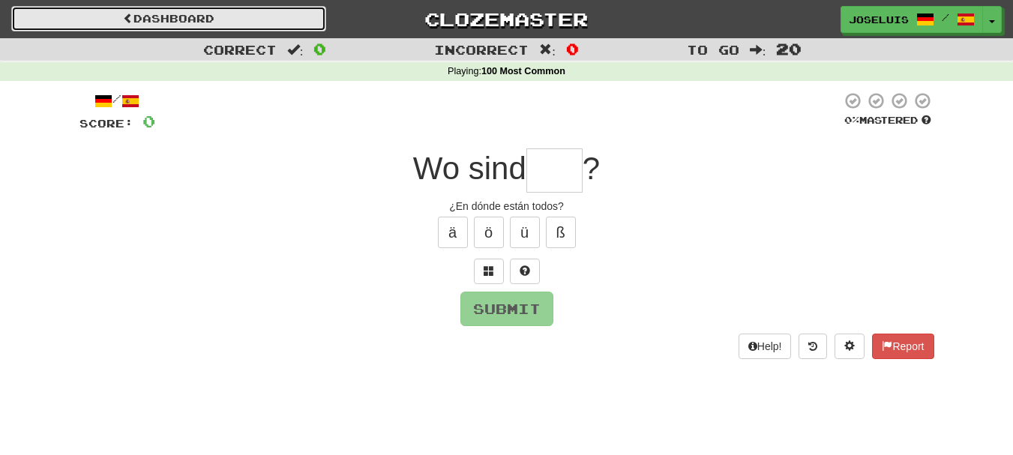
click at [171, 7] on link "Dashboard" at bounding box center [168, 18] width 315 height 25
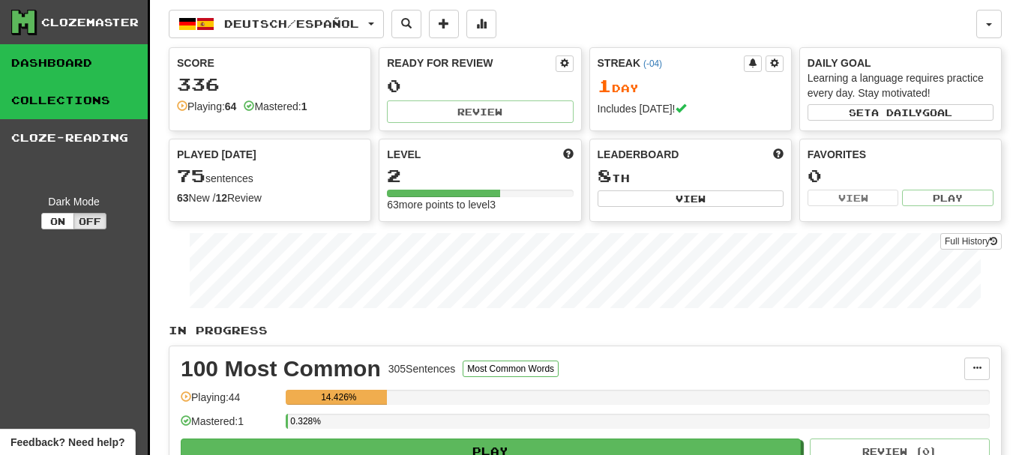
click at [90, 103] on link "Collections" at bounding box center [74, 100] width 148 height 37
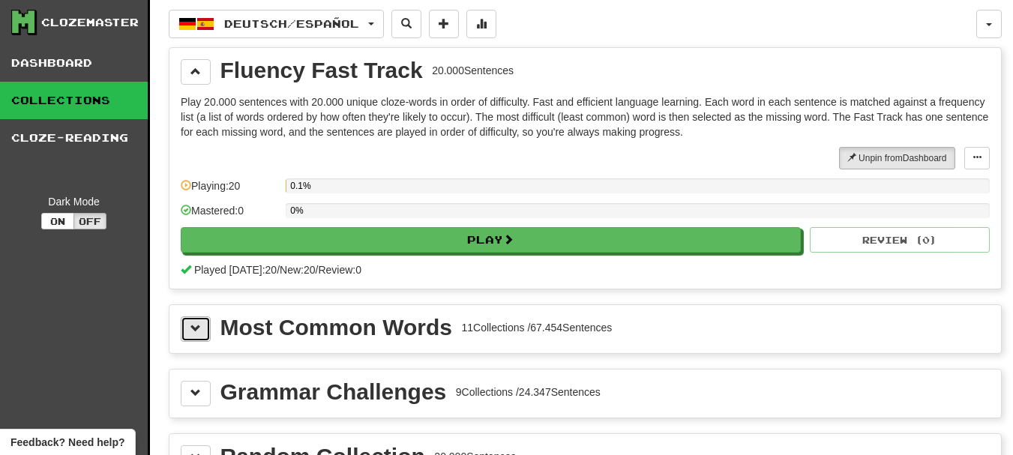
click at [193, 332] on span at bounding box center [195, 328] width 10 height 10
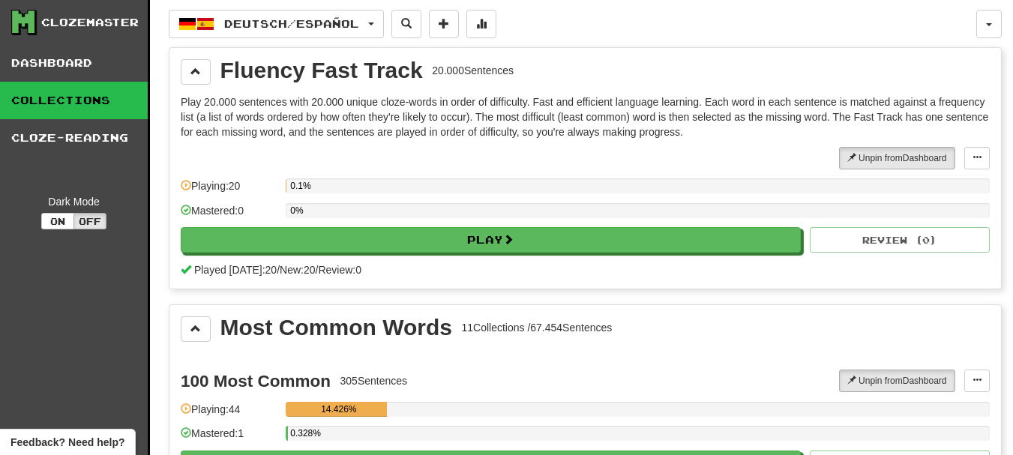
click at [82, 92] on link "Collections" at bounding box center [74, 100] width 148 height 37
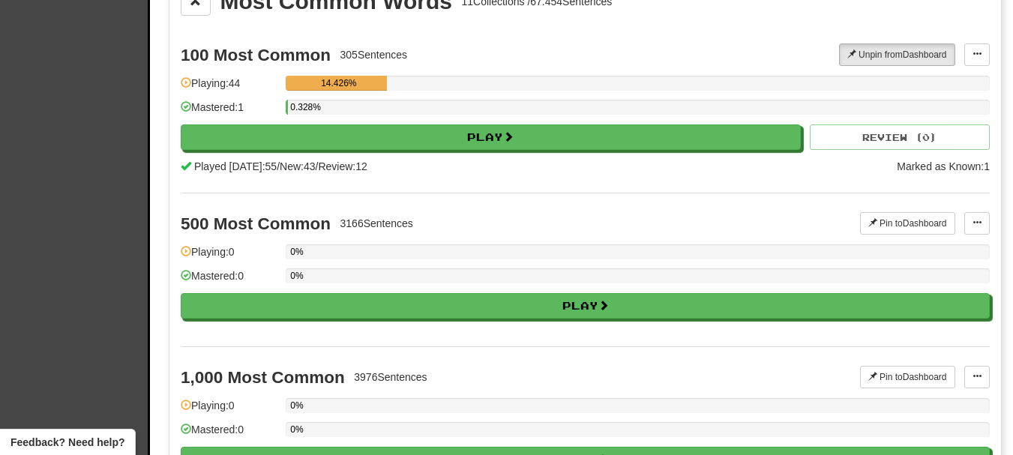
scroll to position [300, 0]
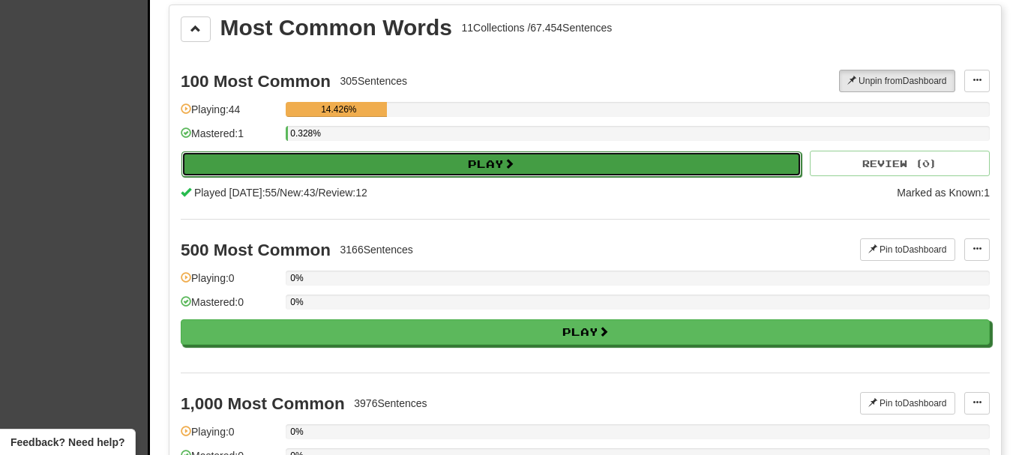
click at [334, 164] on button "Play" at bounding box center [491, 163] width 620 height 25
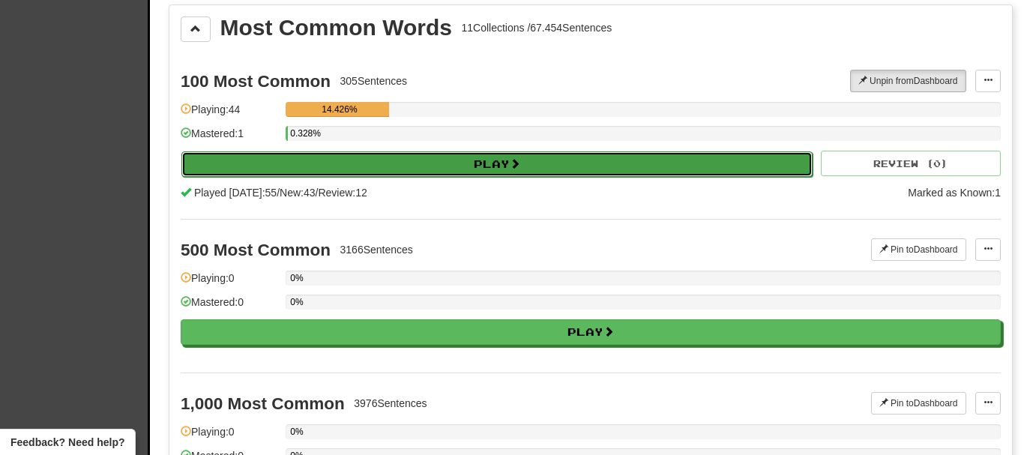
select select "**"
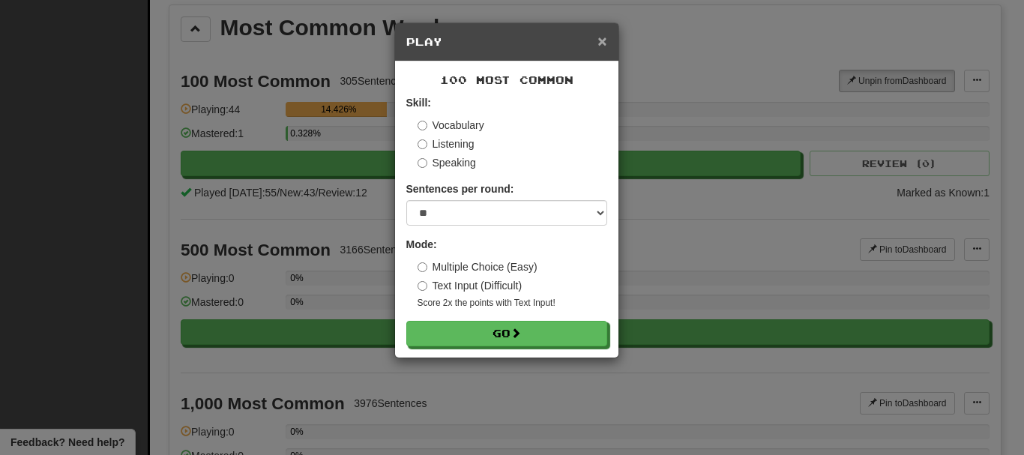
drag, startPoint x: 602, startPoint y: 37, endPoint x: 572, endPoint y: 64, distance: 40.4
click at [601, 37] on span "×" at bounding box center [602, 40] width 9 height 17
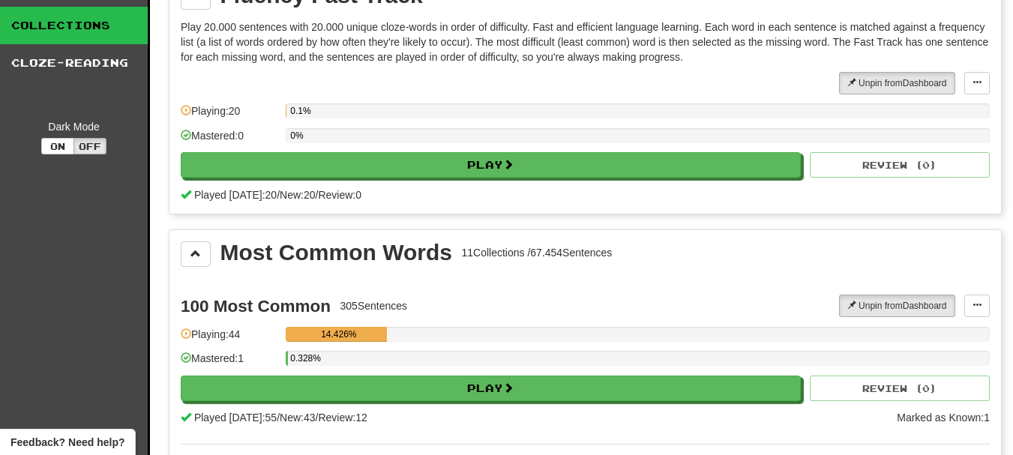
scroll to position [0, 0]
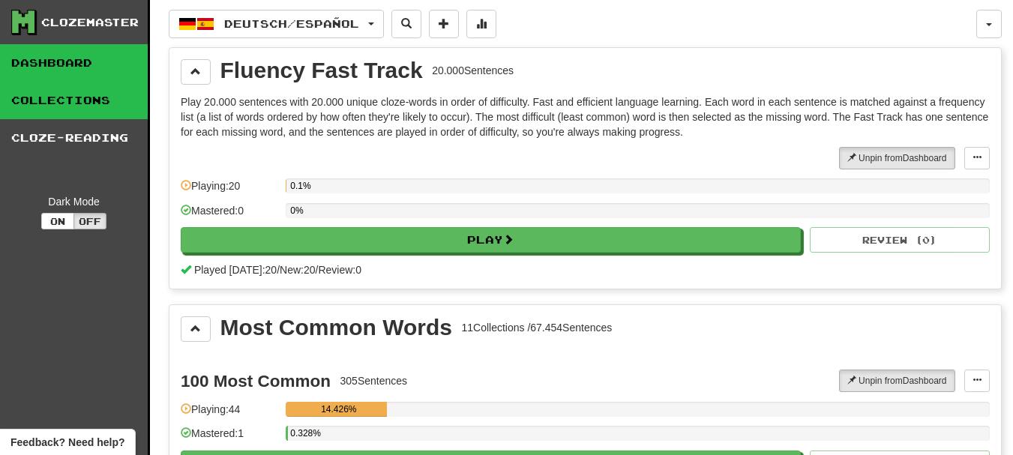
click at [76, 61] on link "Dashboard" at bounding box center [74, 62] width 148 height 37
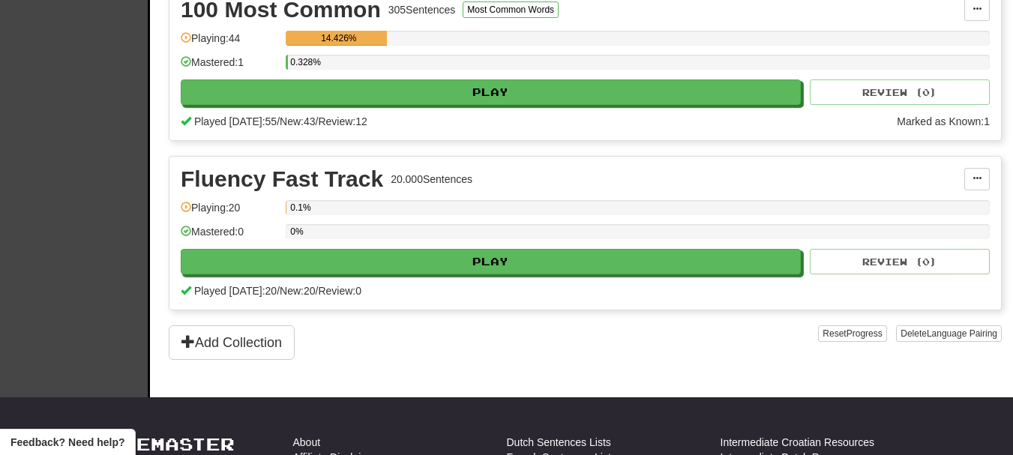
scroll to position [375, 0]
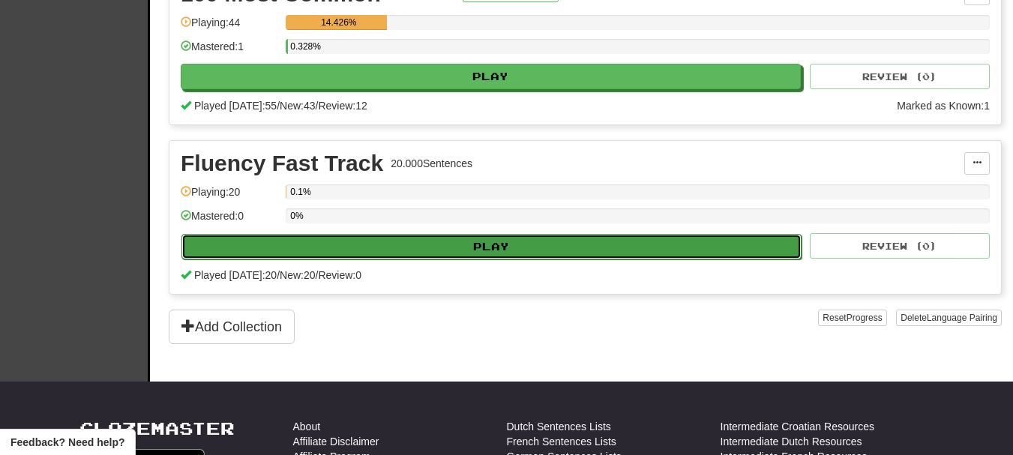
click at [337, 247] on button "Play" at bounding box center [491, 246] width 620 height 25
select select "**"
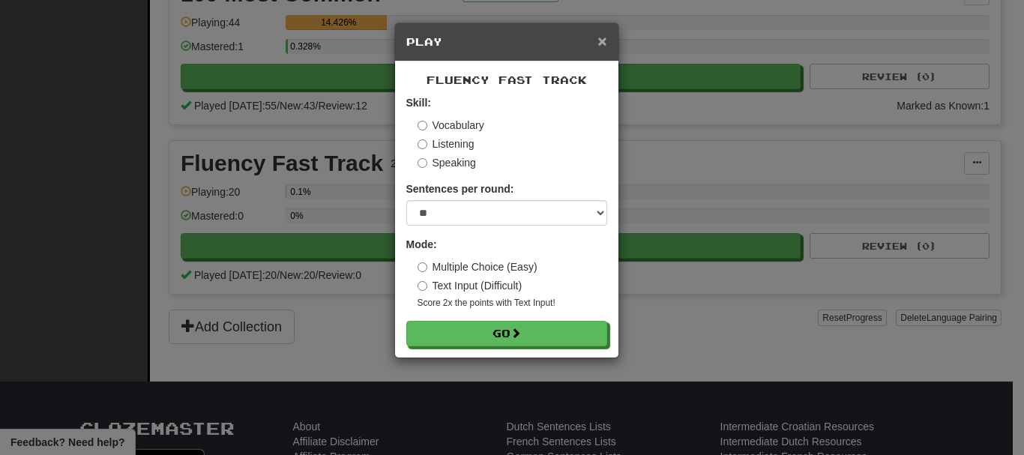
click at [604, 39] on span "×" at bounding box center [602, 40] width 9 height 17
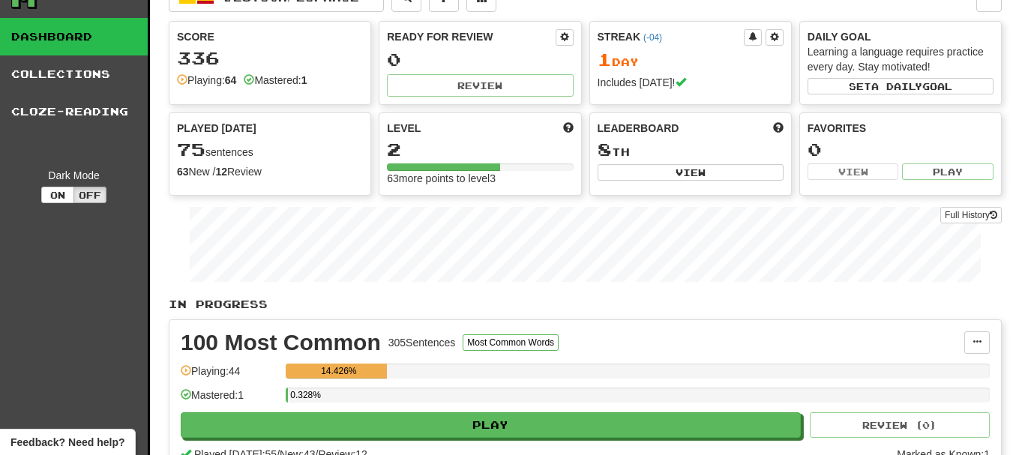
scroll to position [0, 0]
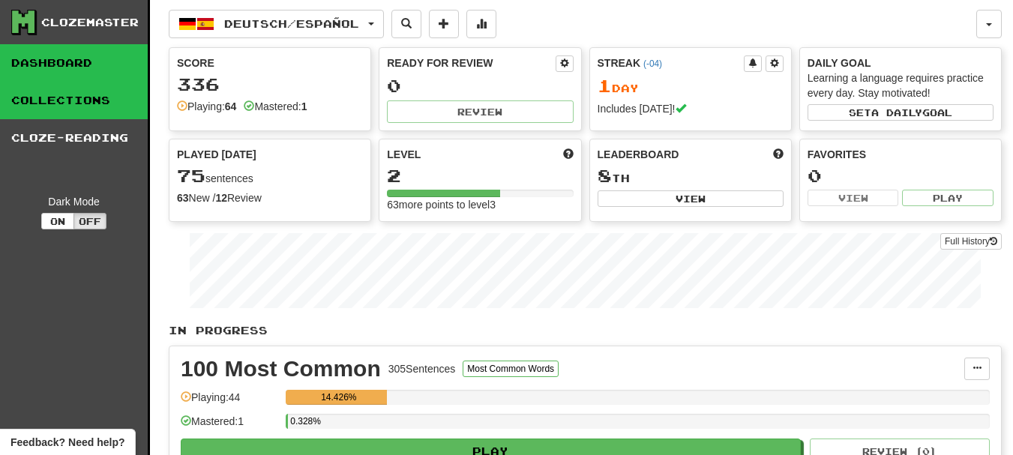
click at [46, 96] on link "Collections" at bounding box center [74, 100] width 148 height 37
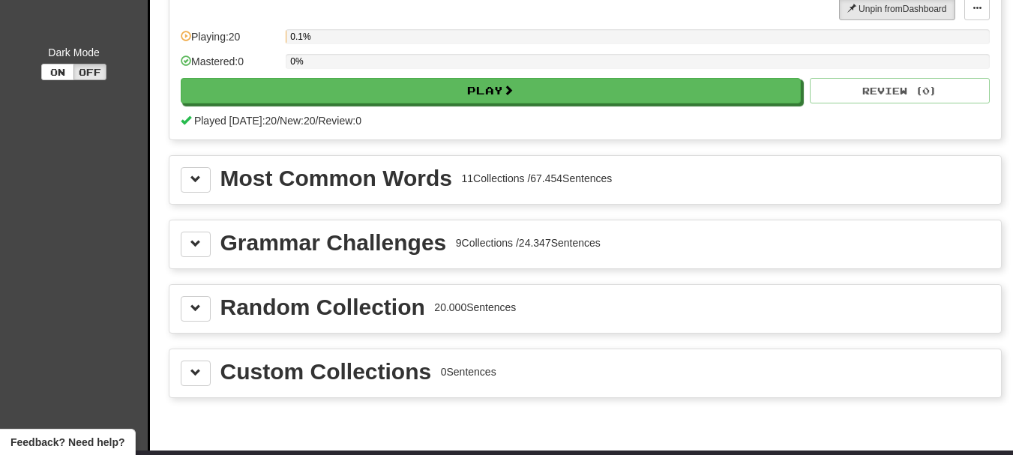
scroll to position [150, 0]
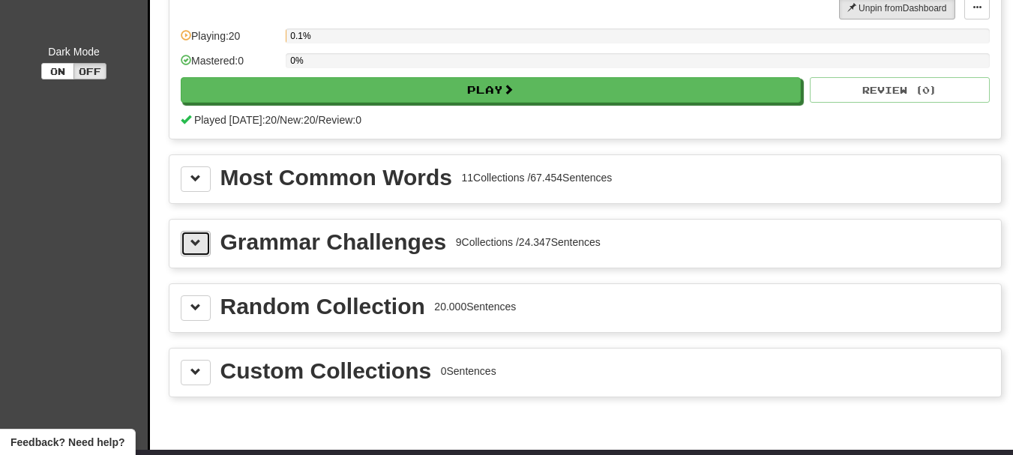
click at [202, 243] on button at bounding box center [196, 243] width 30 height 25
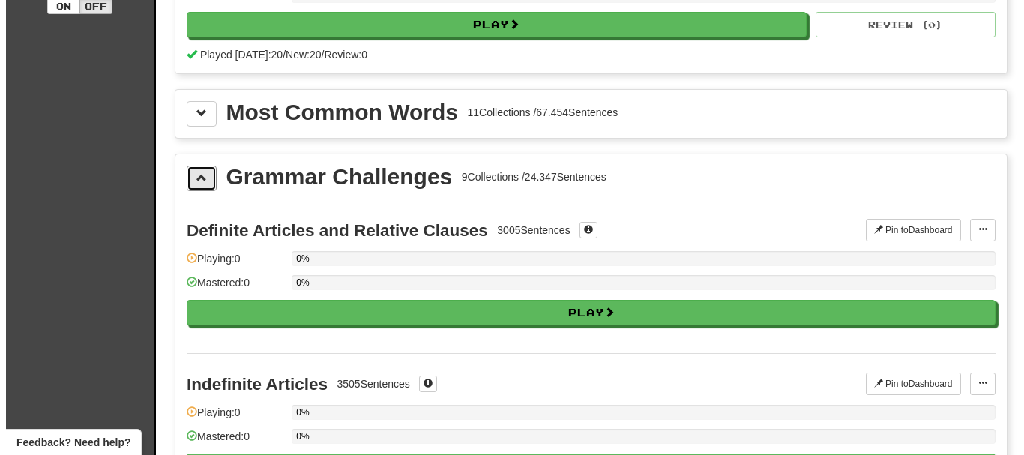
scroll to position [300, 0]
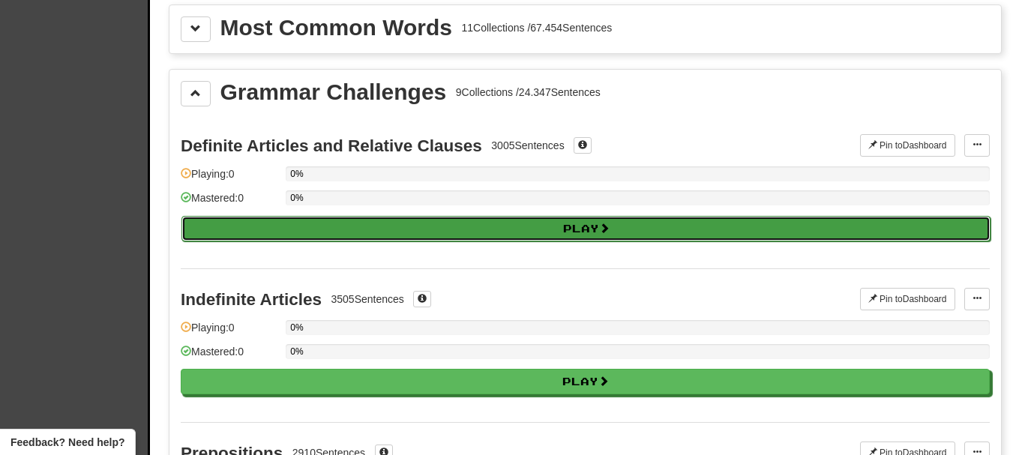
click at [313, 236] on button "Play" at bounding box center [585, 228] width 809 height 25
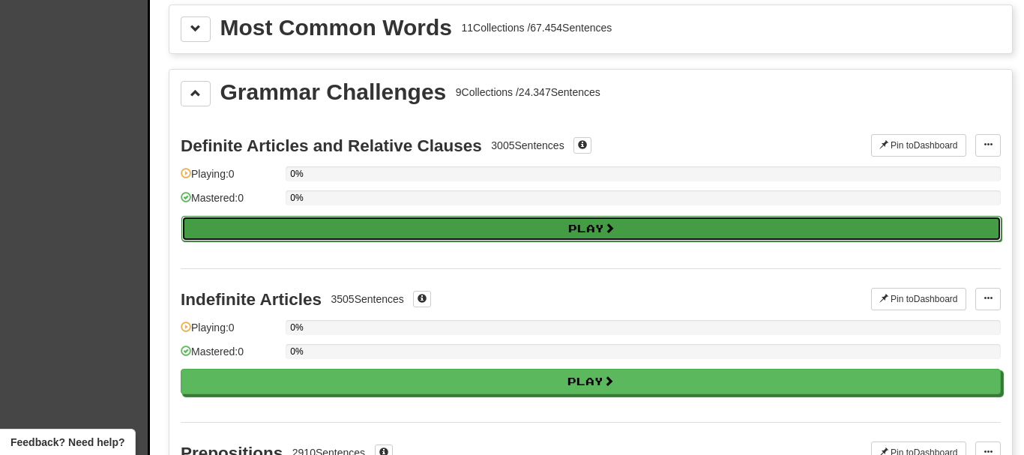
select select "**"
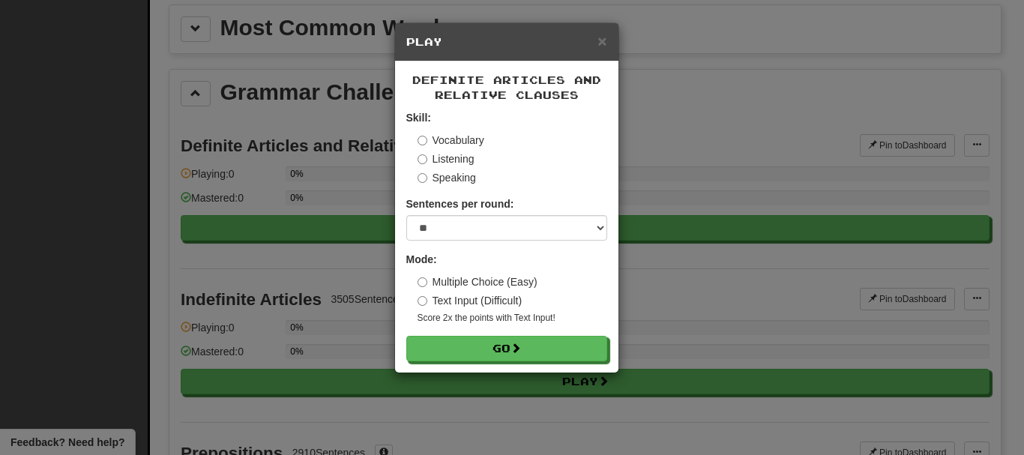
click at [462, 280] on label "Multiple Choice (Easy)" at bounding box center [478, 281] width 120 height 15
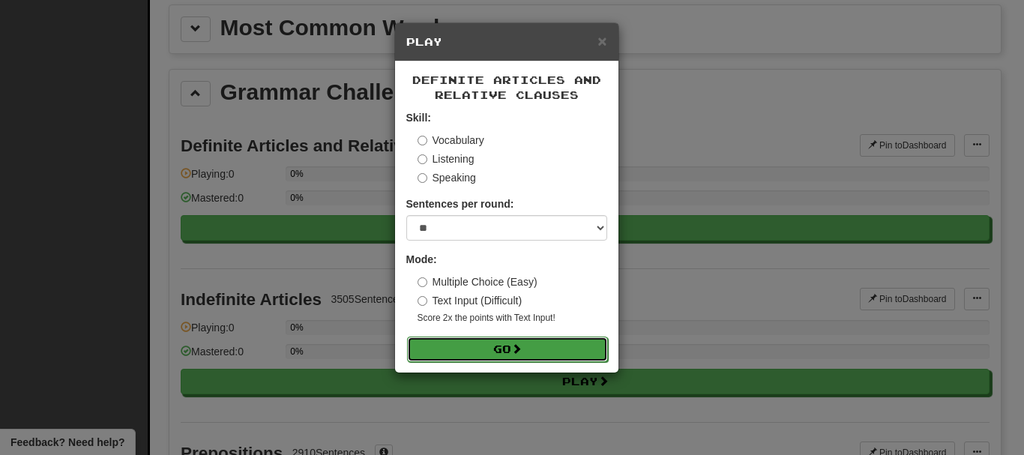
click at [476, 350] on button "Go" at bounding box center [507, 349] width 201 height 25
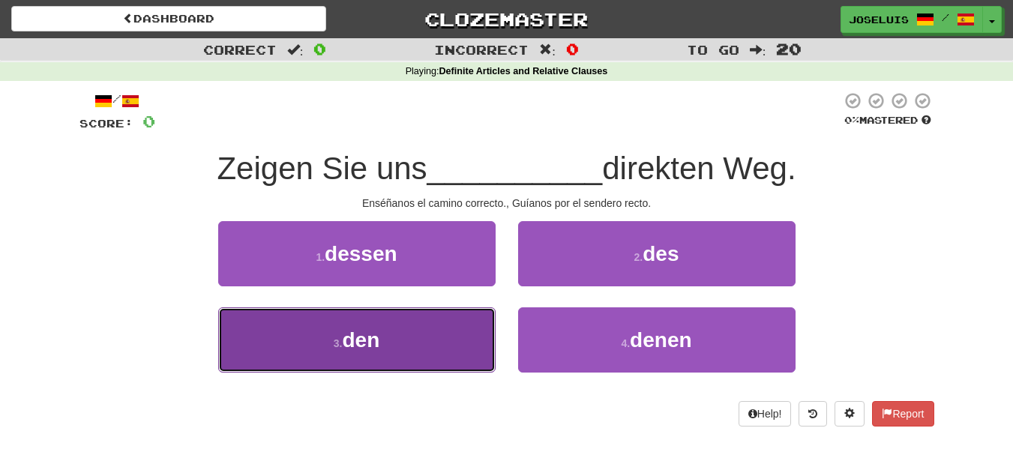
click at [324, 330] on button "3 . den" at bounding box center [356, 339] width 277 height 65
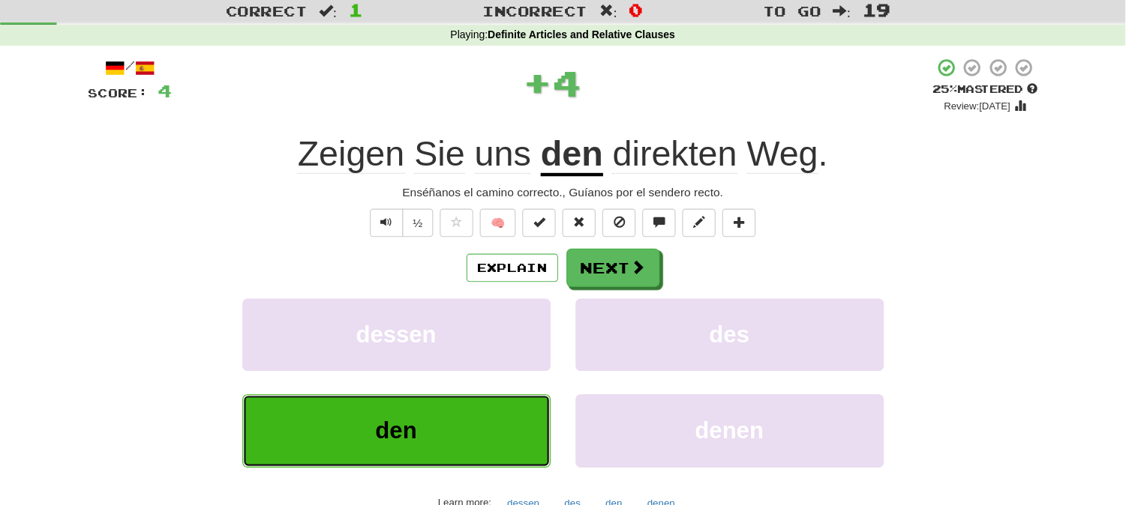
scroll to position [75, 0]
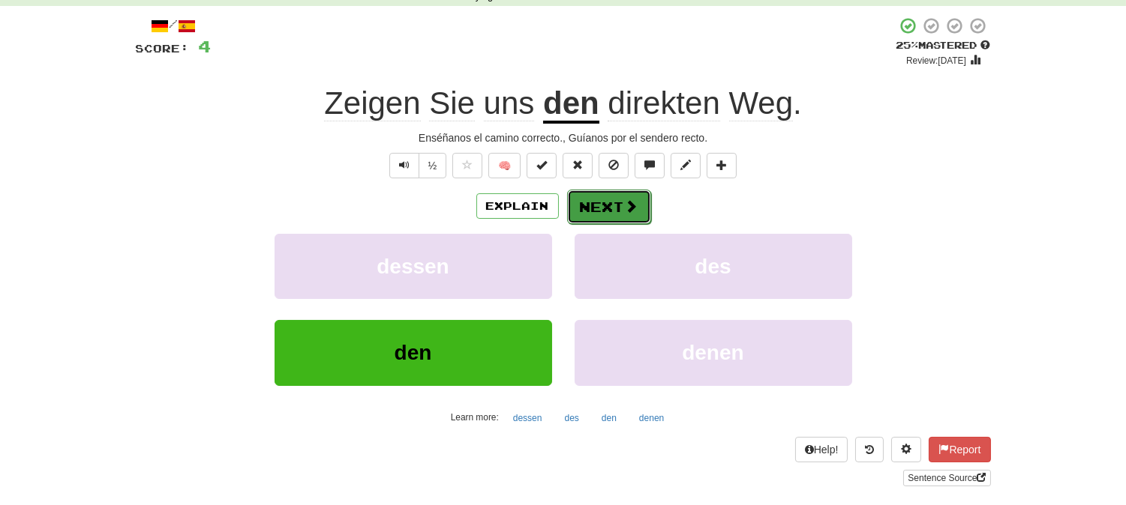
click at [618, 206] on button "Next" at bounding box center [609, 207] width 84 height 34
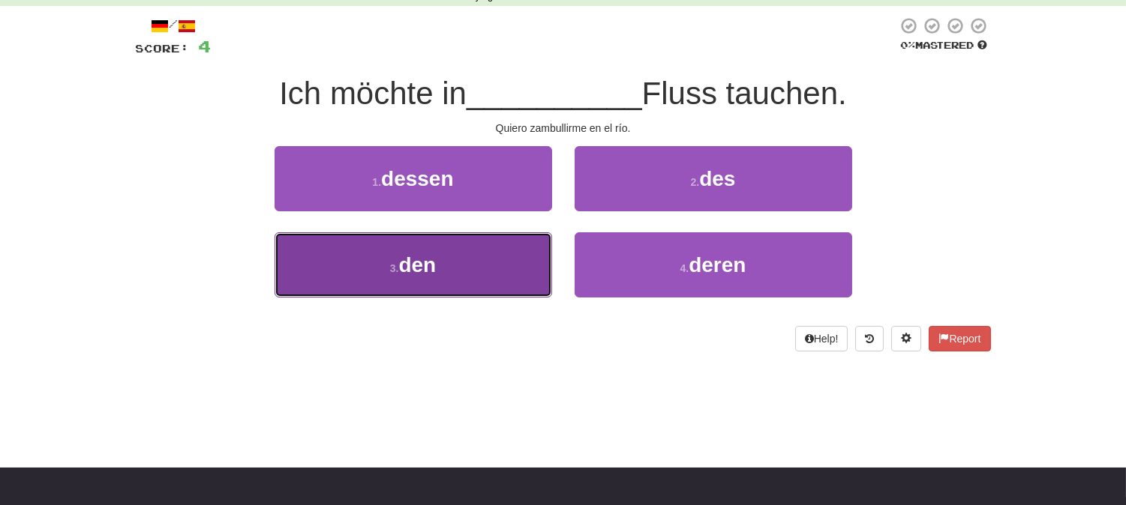
click at [477, 272] on button "3 . den" at bounding box center [412, 264] width 277 height 65
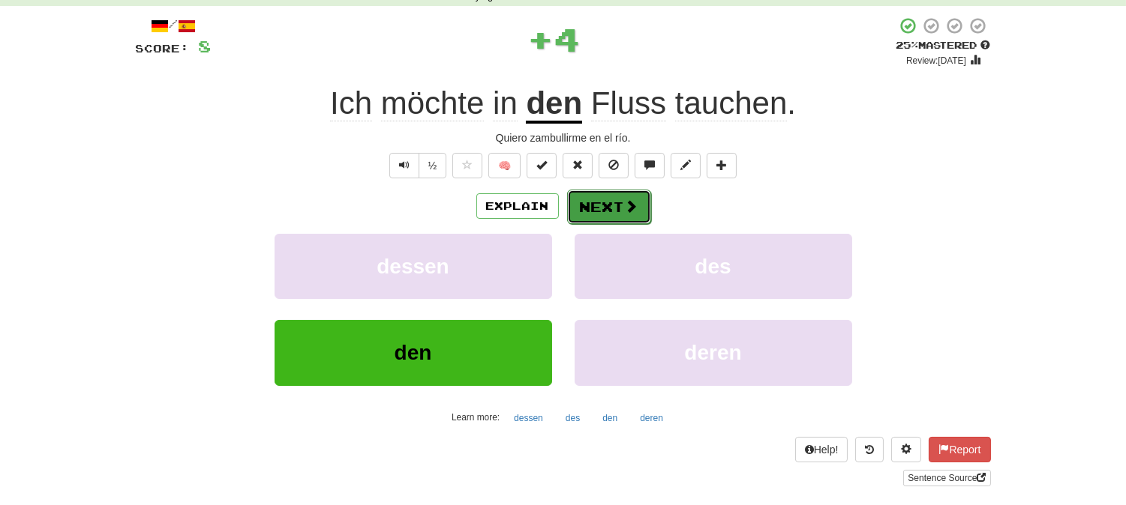
click at [592, 199] on button "Next" at bounding box center [609, 207] width 84 height 34
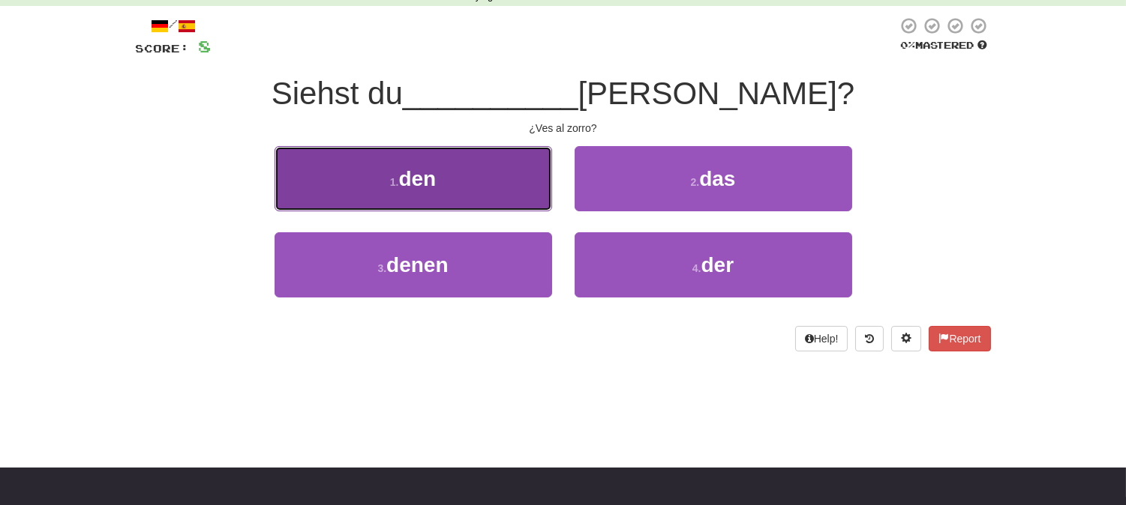
click at [452, 182] on button "1 . den" at bounding box center [412, 178] width 277 height 65
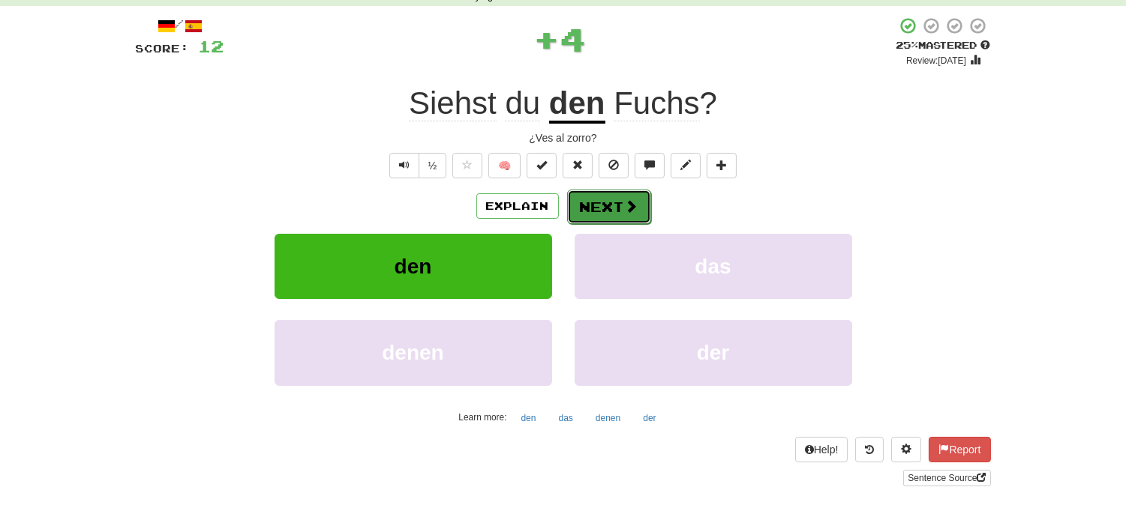
click at [607, 199] on button "Next" at bounding box center [609, 207] width 84 height 34
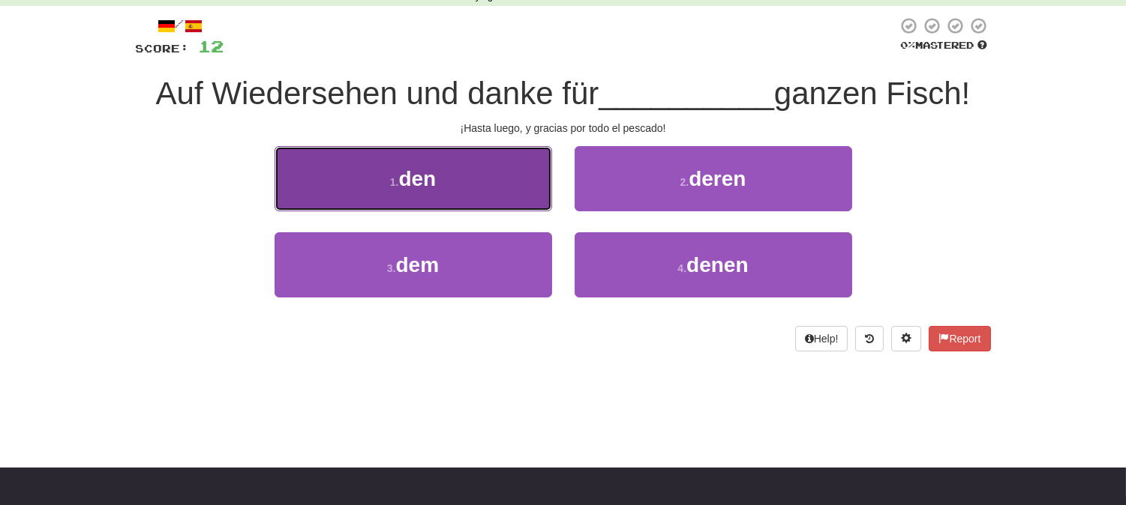
click at [447, 184] on button "1 . den" at bounding box center [412, 178] width 277 height 65
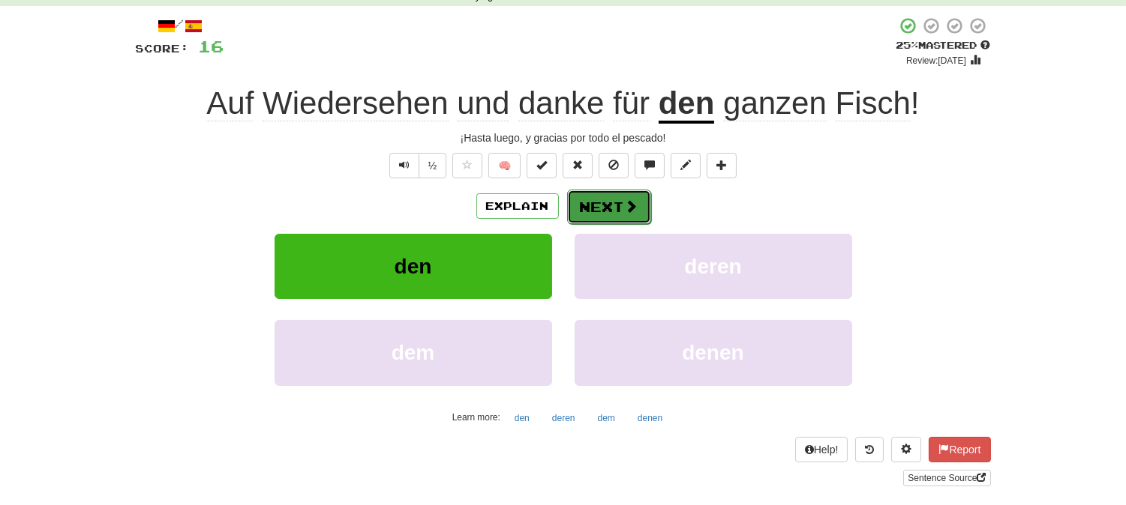
click at [621, 206] on button "Next" at bounding box center [609, 207] width 84 height 34
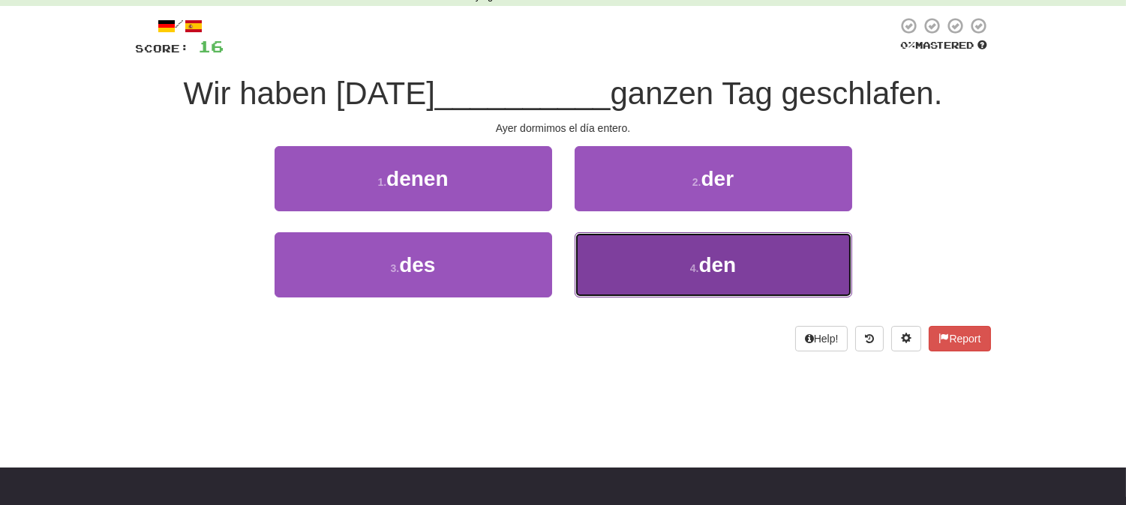
click at [745, 283] on button "4 . den" at bounding box center [712, 264] width 277 height 65
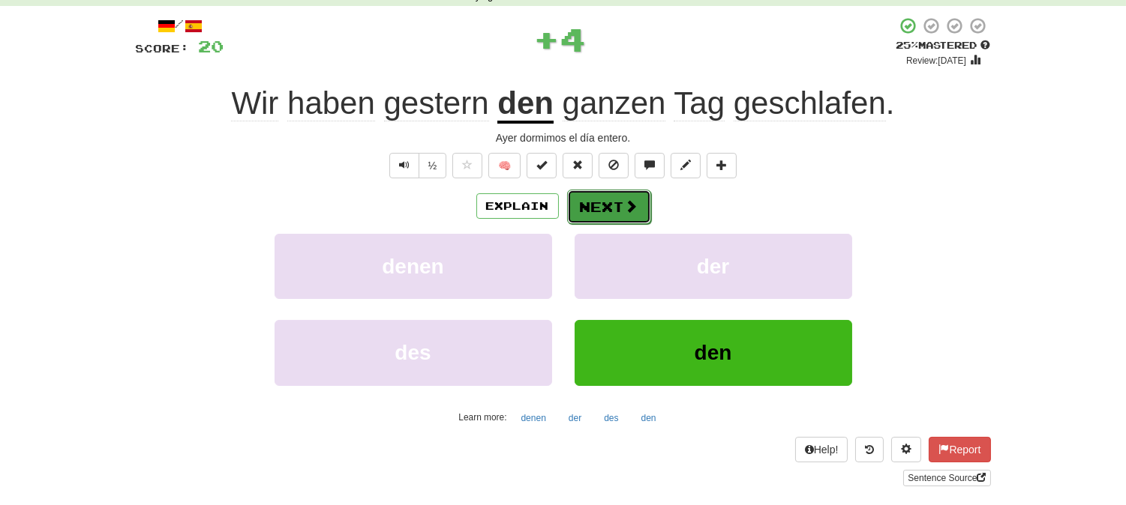
click at [626, 204] on span at bounding box center [631, 205] width 13 height 13
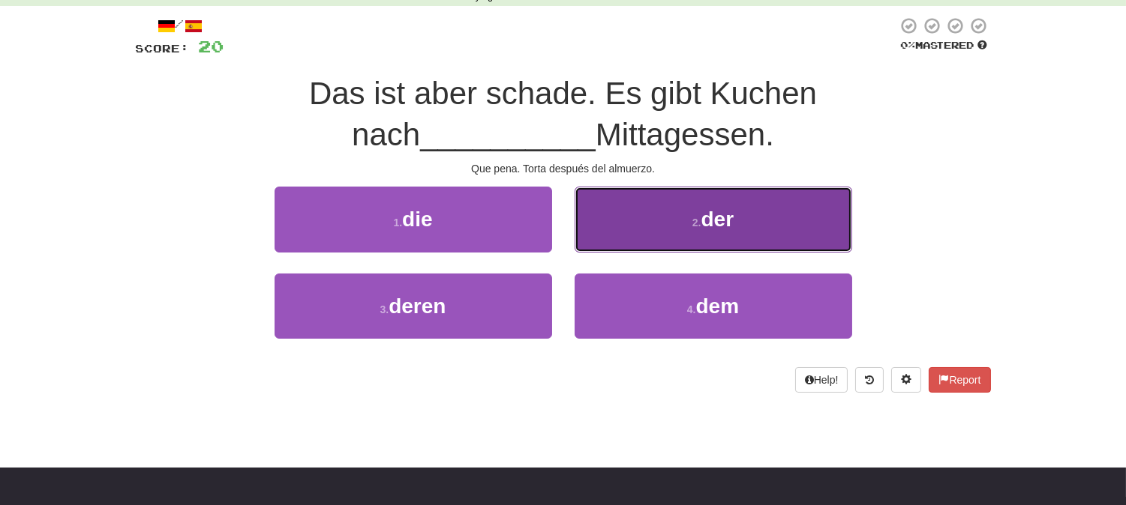
click at [681, 213] on button "2 . der" at bounding box center [712, 219] width 277 height 65
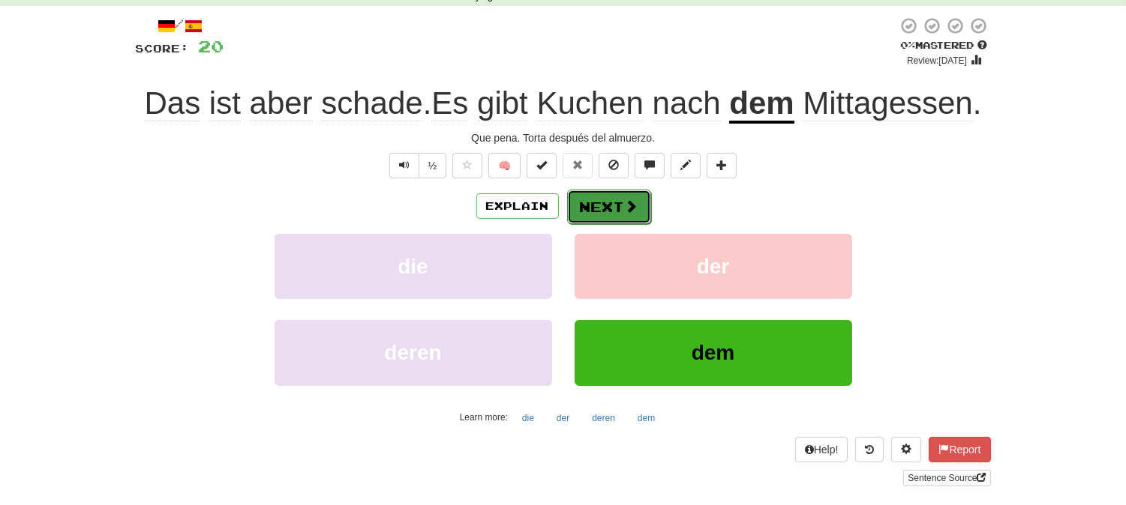
click at [613, 201] on button "Next" at bounding box center [609, 207] width 84 height 34
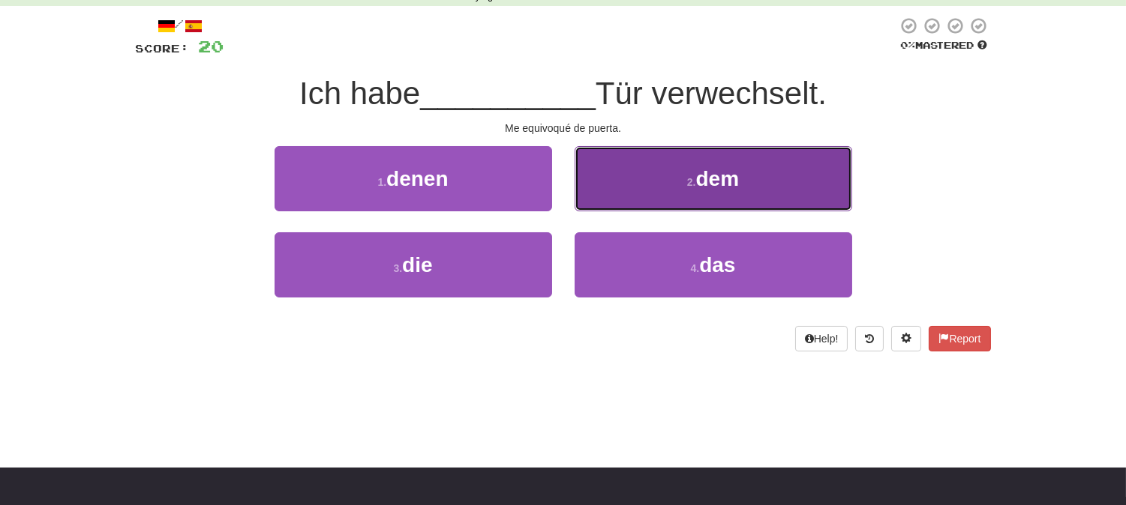
click at [646, 186] on button "2 . dem" at bounding box center [712, 178] width 277 height 65
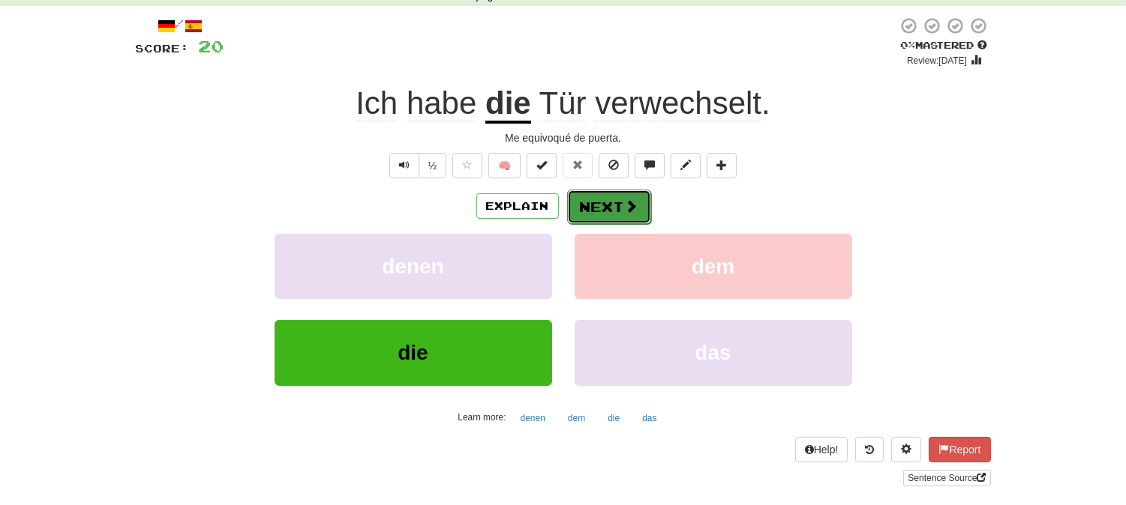
click at [625, 213] on span at bounding box center [631, 205] width 13 height 13
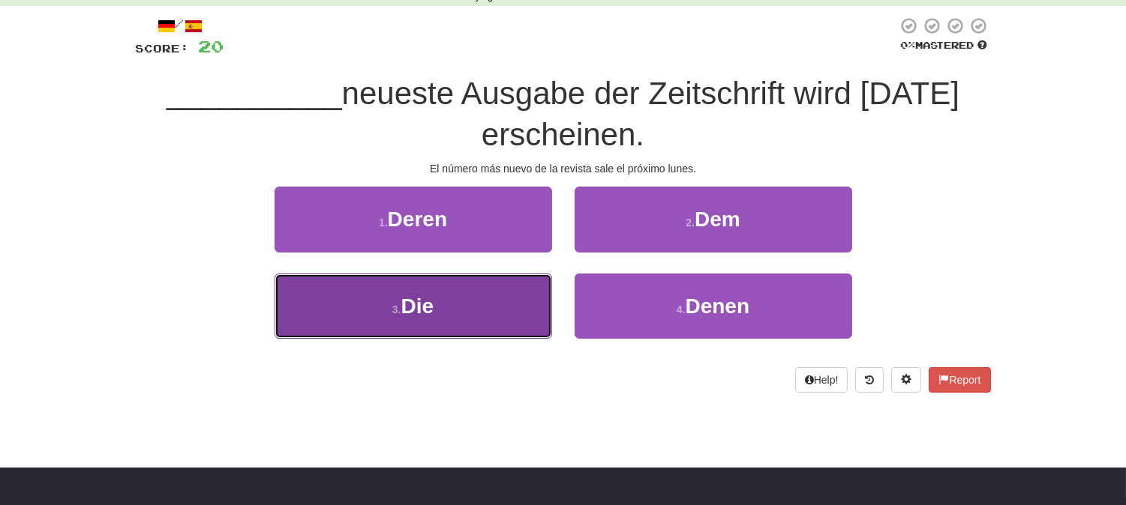
click at [508, 298] on button "3 . Die" at bounding box center [412, 306] width 277 height 65
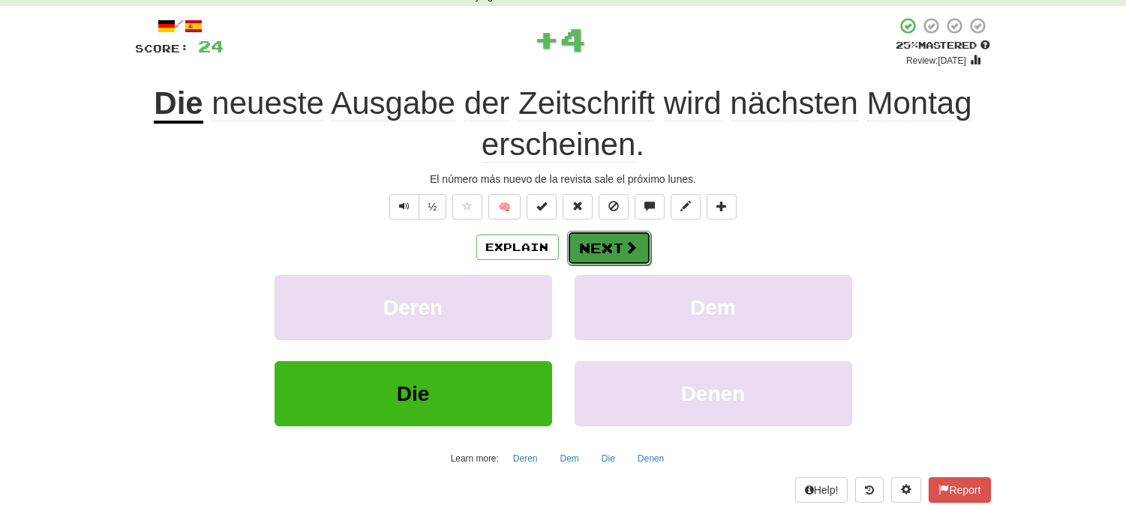
click at [598, 250] on button "Next" at bounding box center [609, 248] width 84 height 34
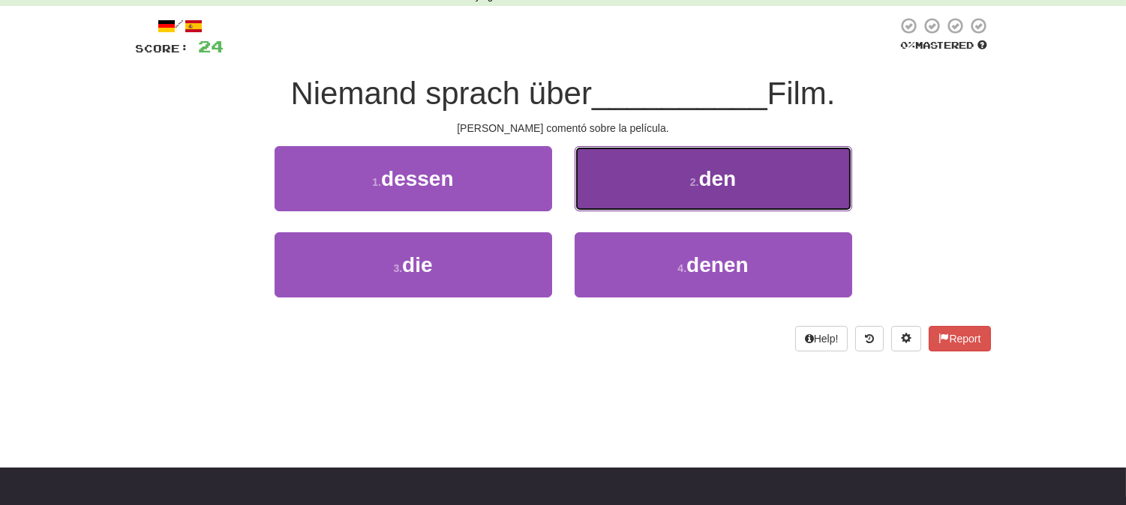
click at [650, 182] on button "2 . den" at bounding box center [712, 178] width 277 height 65
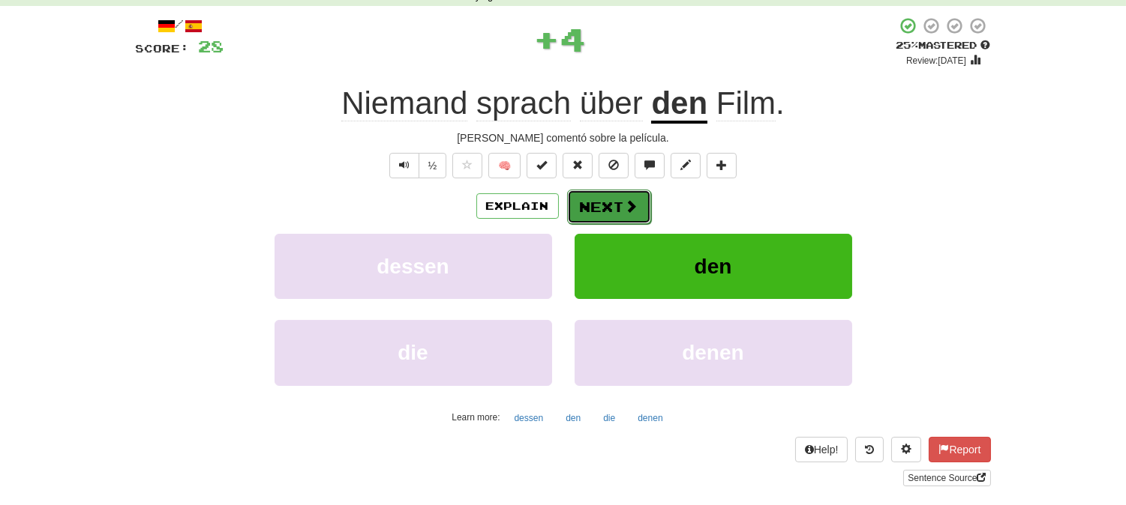
click at [578, 193] on button "Next" at bounding box center [609, 207] width 84 height 34
